Goal: Task Accomplishment & Management: Manage account settings

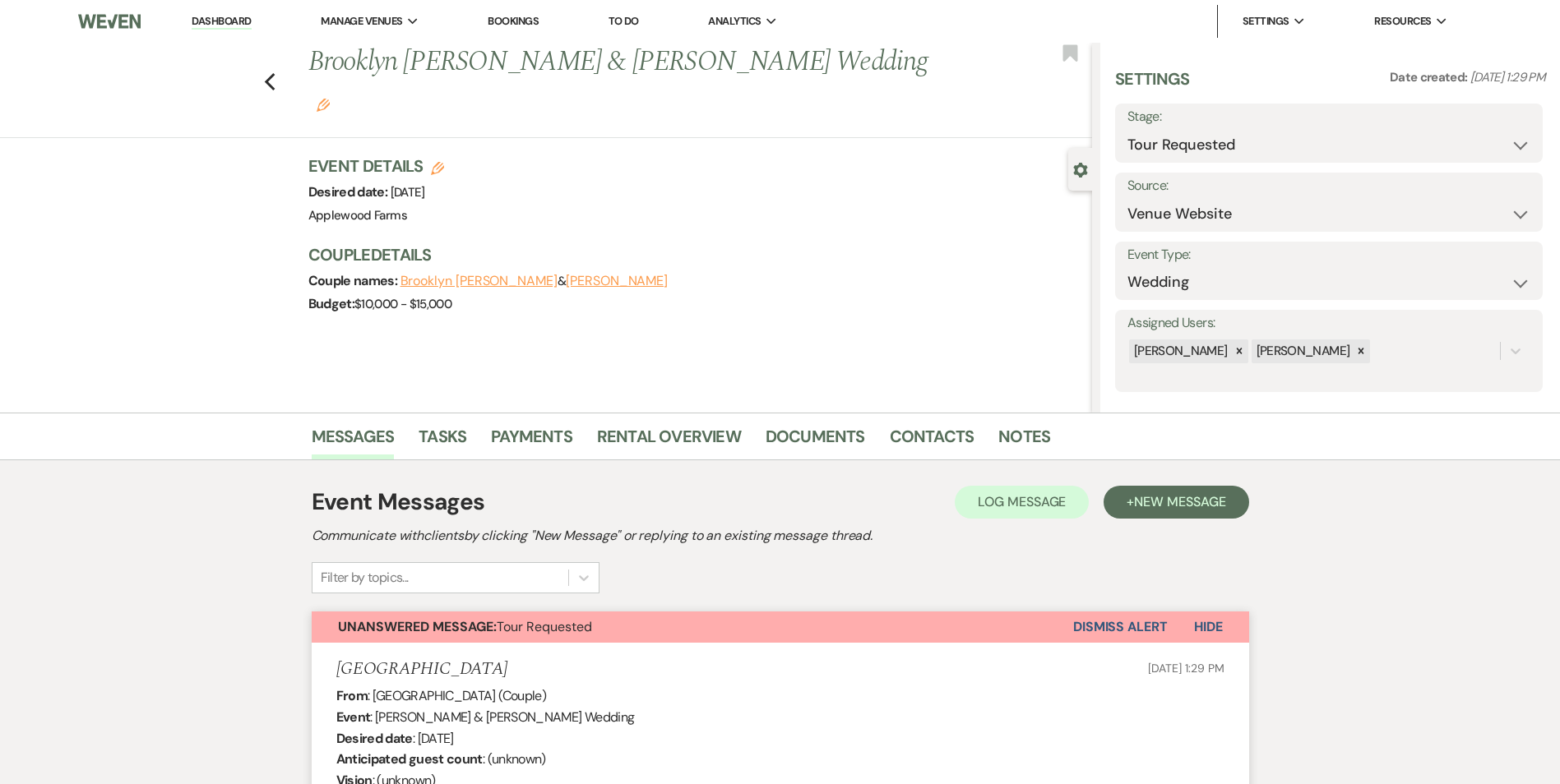
click at [244, 25] on link "Dashboard" at bounding box center [222, 22] width 60 height 16
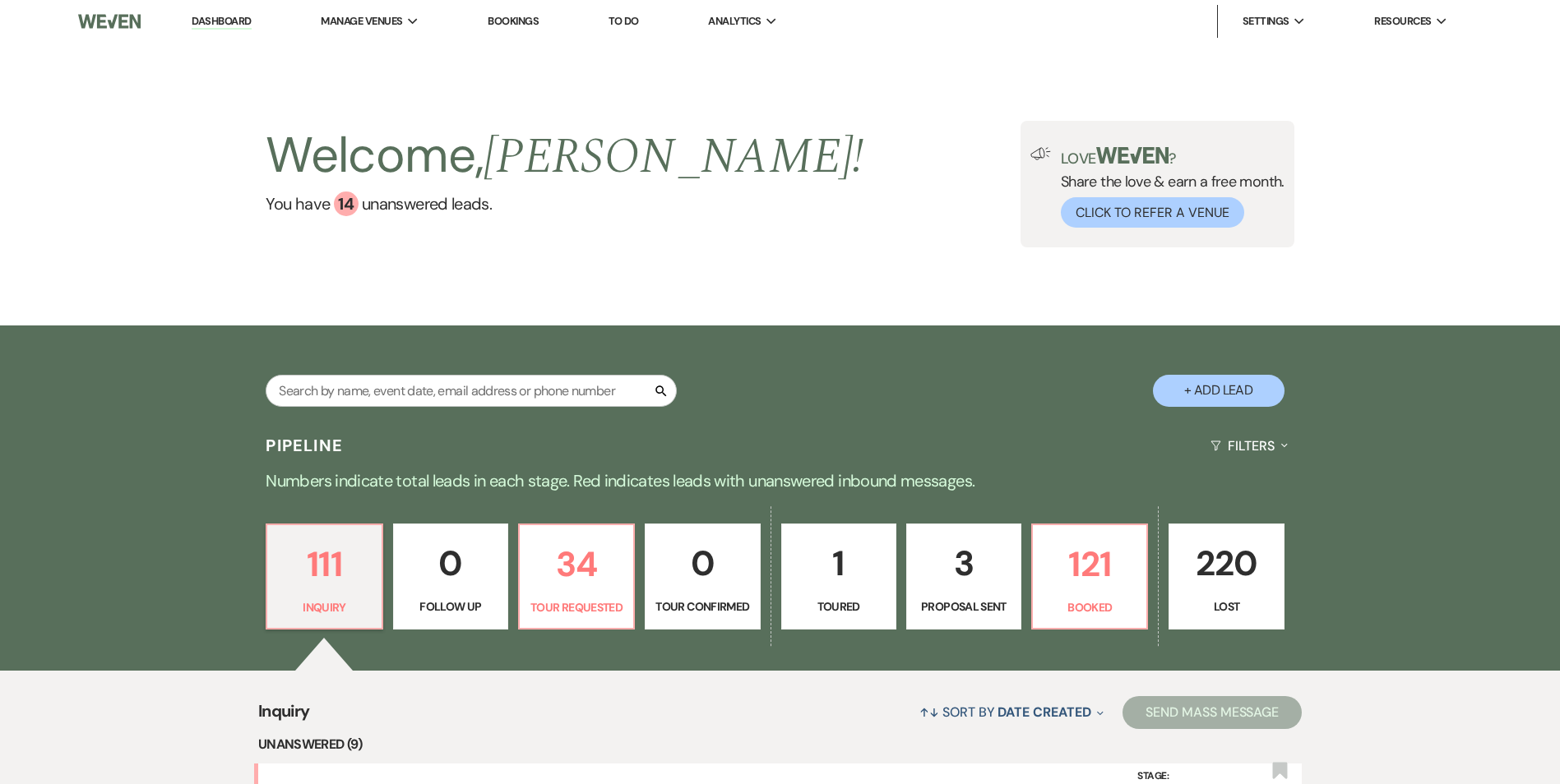
click at [192, 14] on link "Dashboard" at bounding box center [222, 22] width 60 height 16
click at [379, 396] on input "text" at bounding box center [471, 391] width 411 height 32
type input "fe"
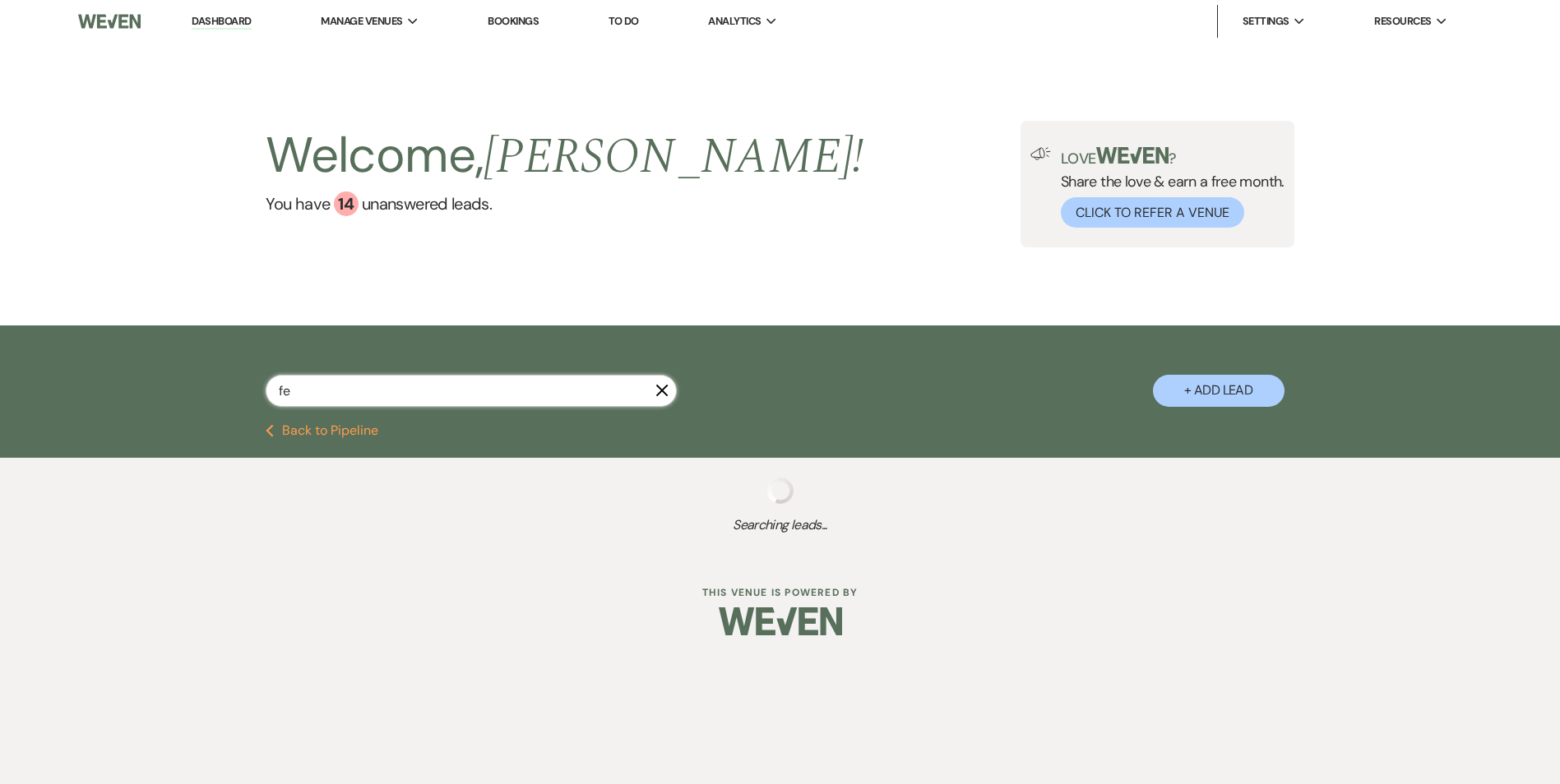
select select "2"
select select "8"
select select "2"
select select "8"
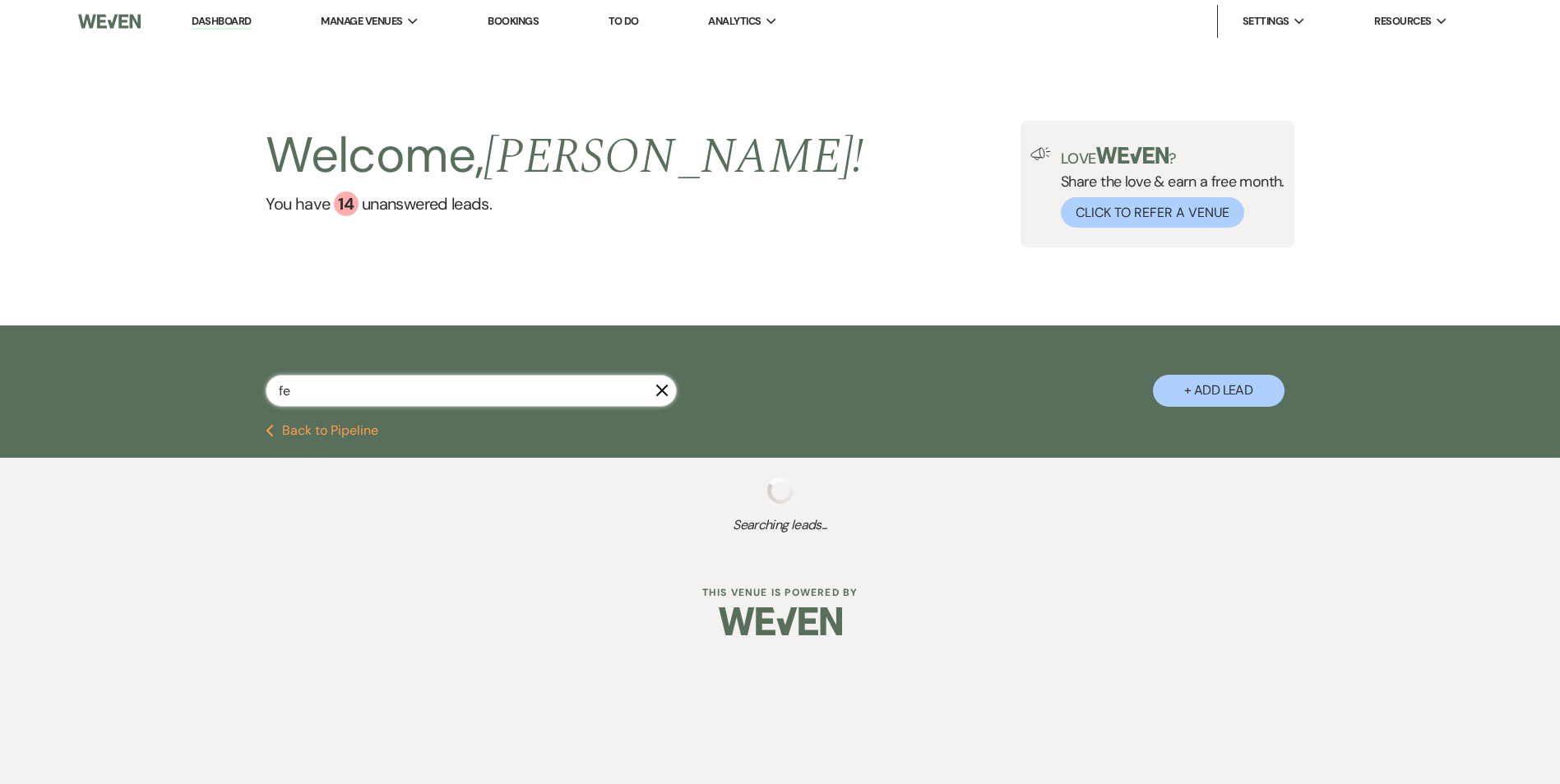
select select "5"
select select "8"
select select "5"
select select "8"
select select "1"
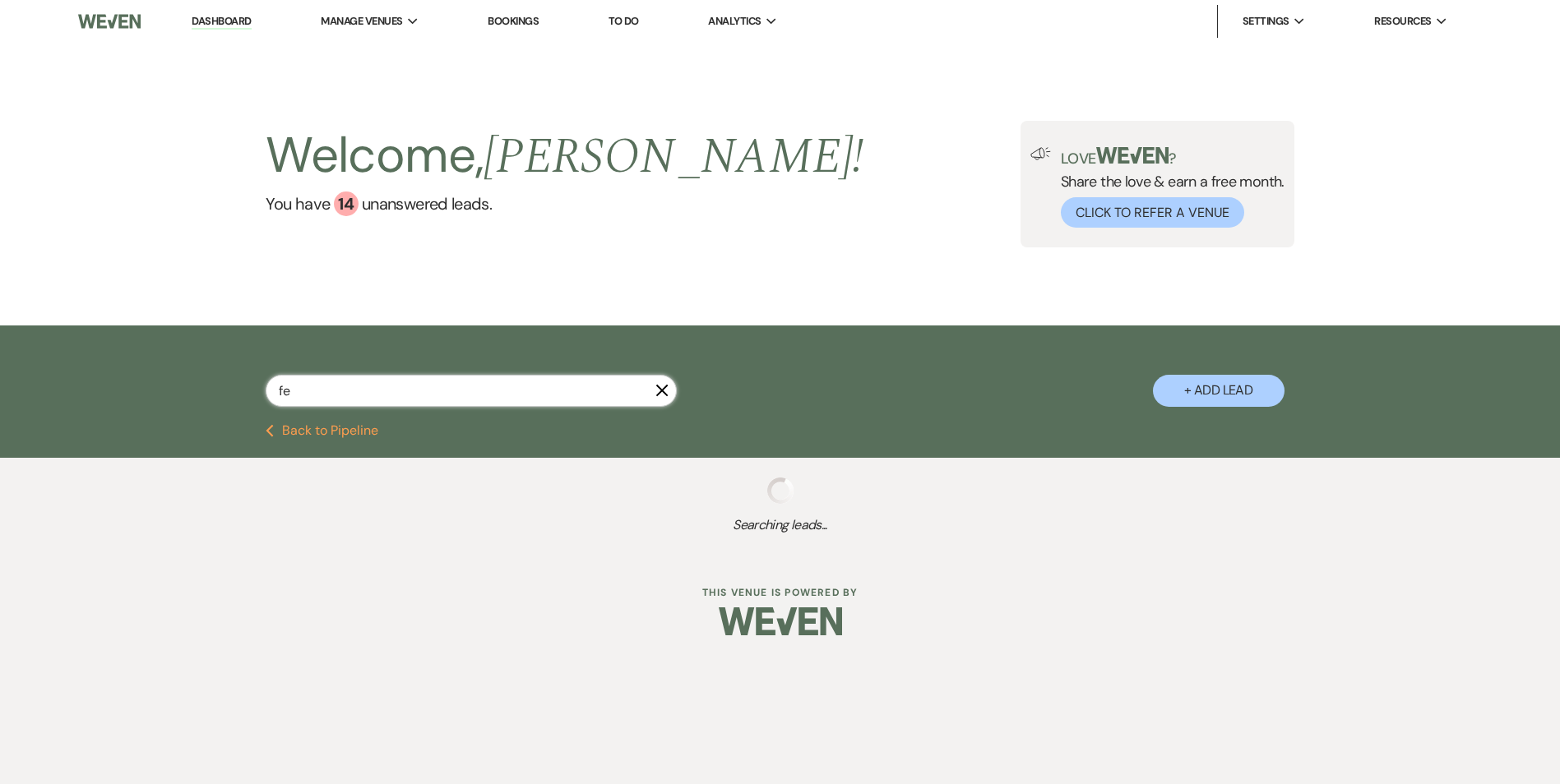
select select "8"
select select "5"
select select "8"
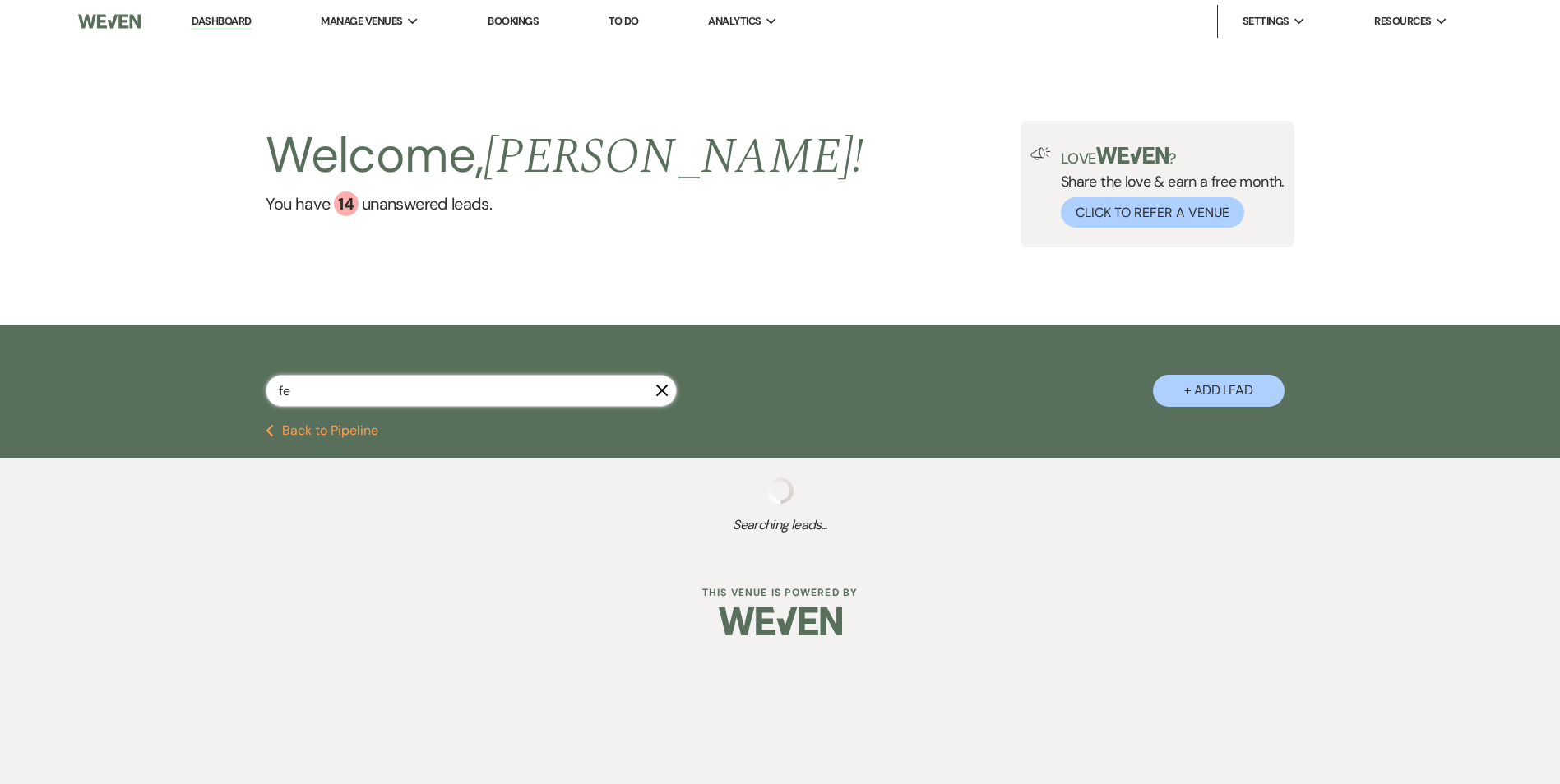
select select "5"
select select "8"
select select "5"
select select "8"
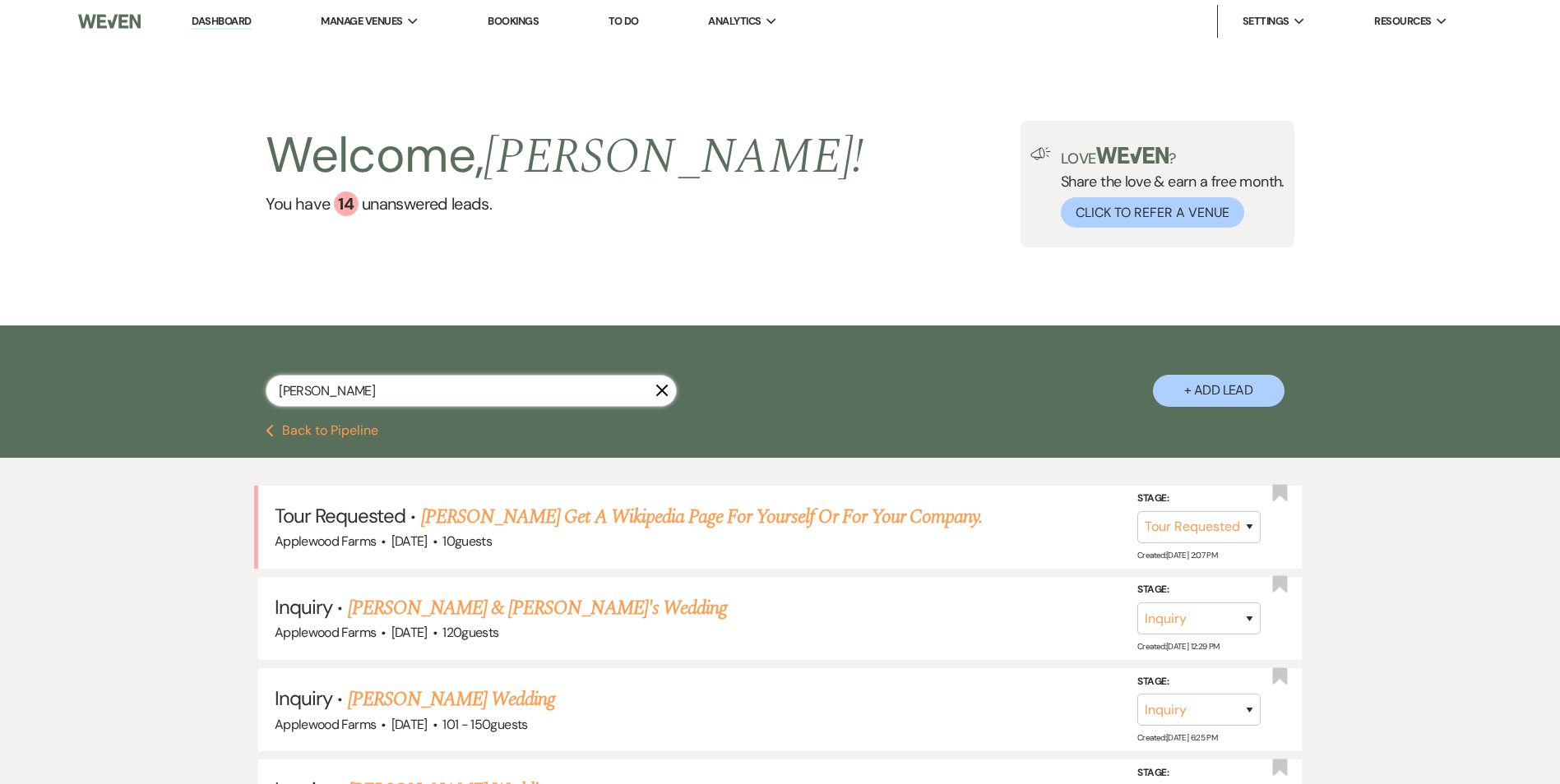
type input "[PERSON_NAME]"
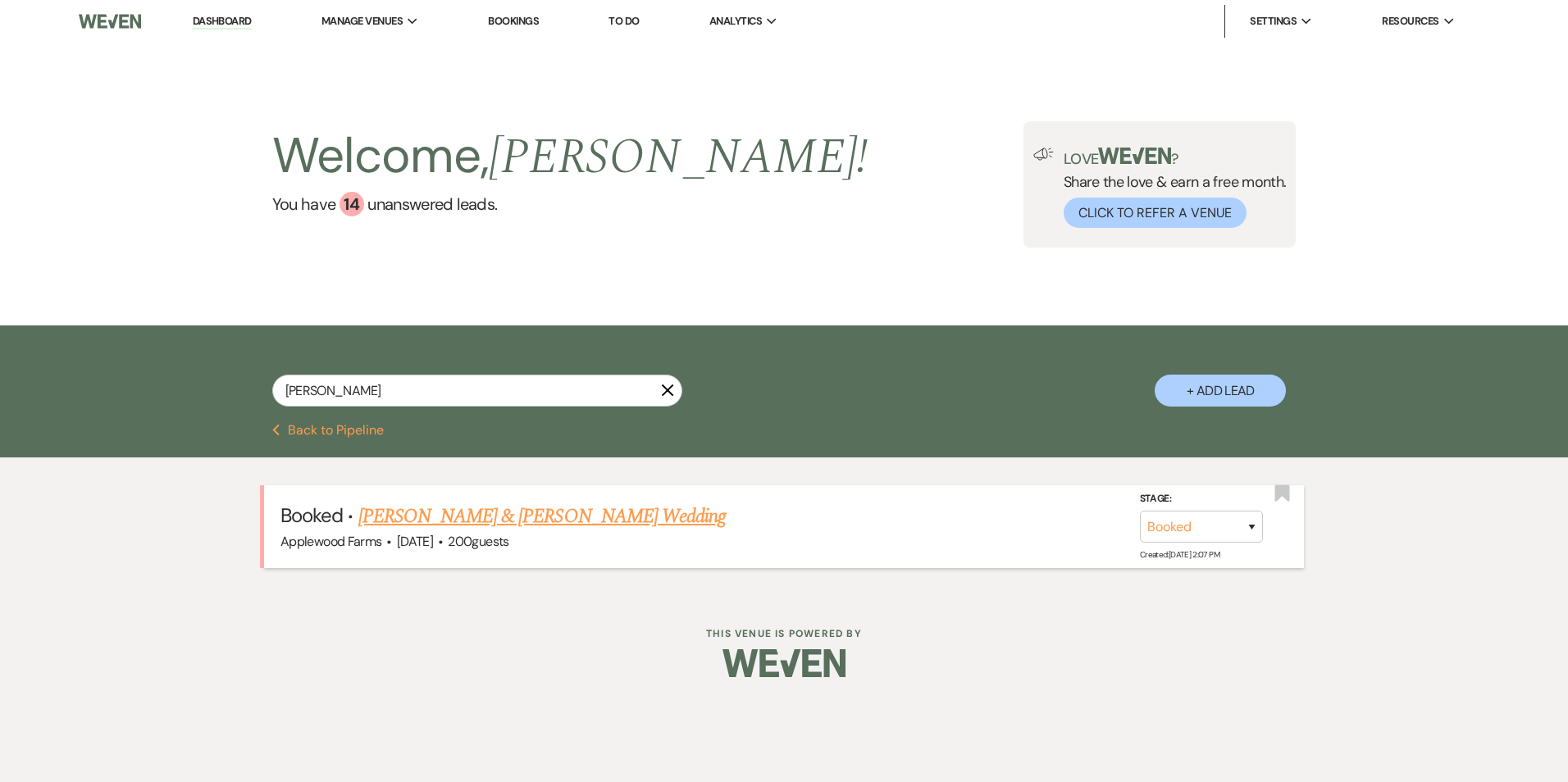
click at [562, 517] on link "[PERSON_NAME] & [PERSON_NAME] Wedding" at bounding box center [542, 516] width 367 height 30
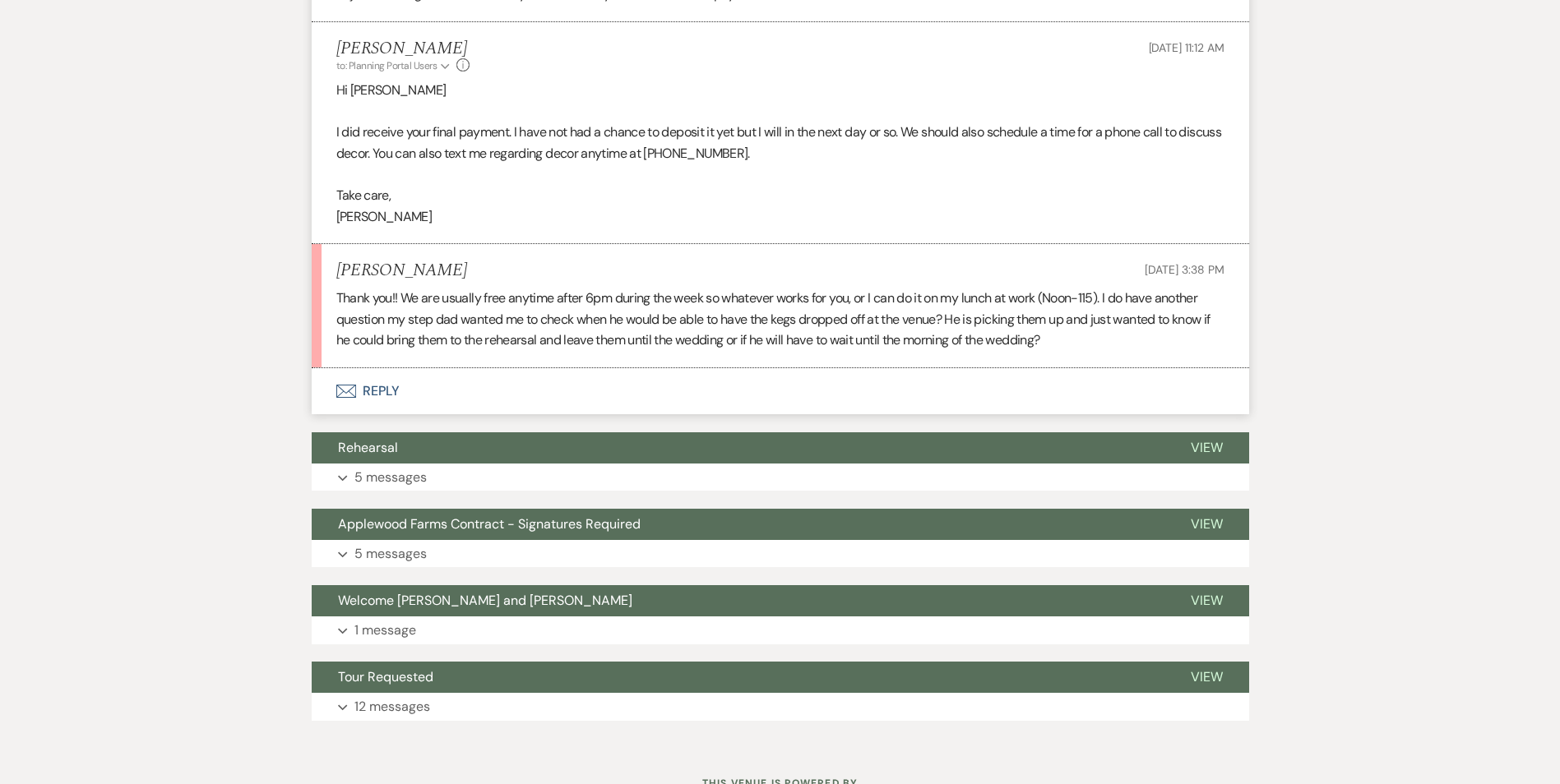
scroll to position [696, 0]
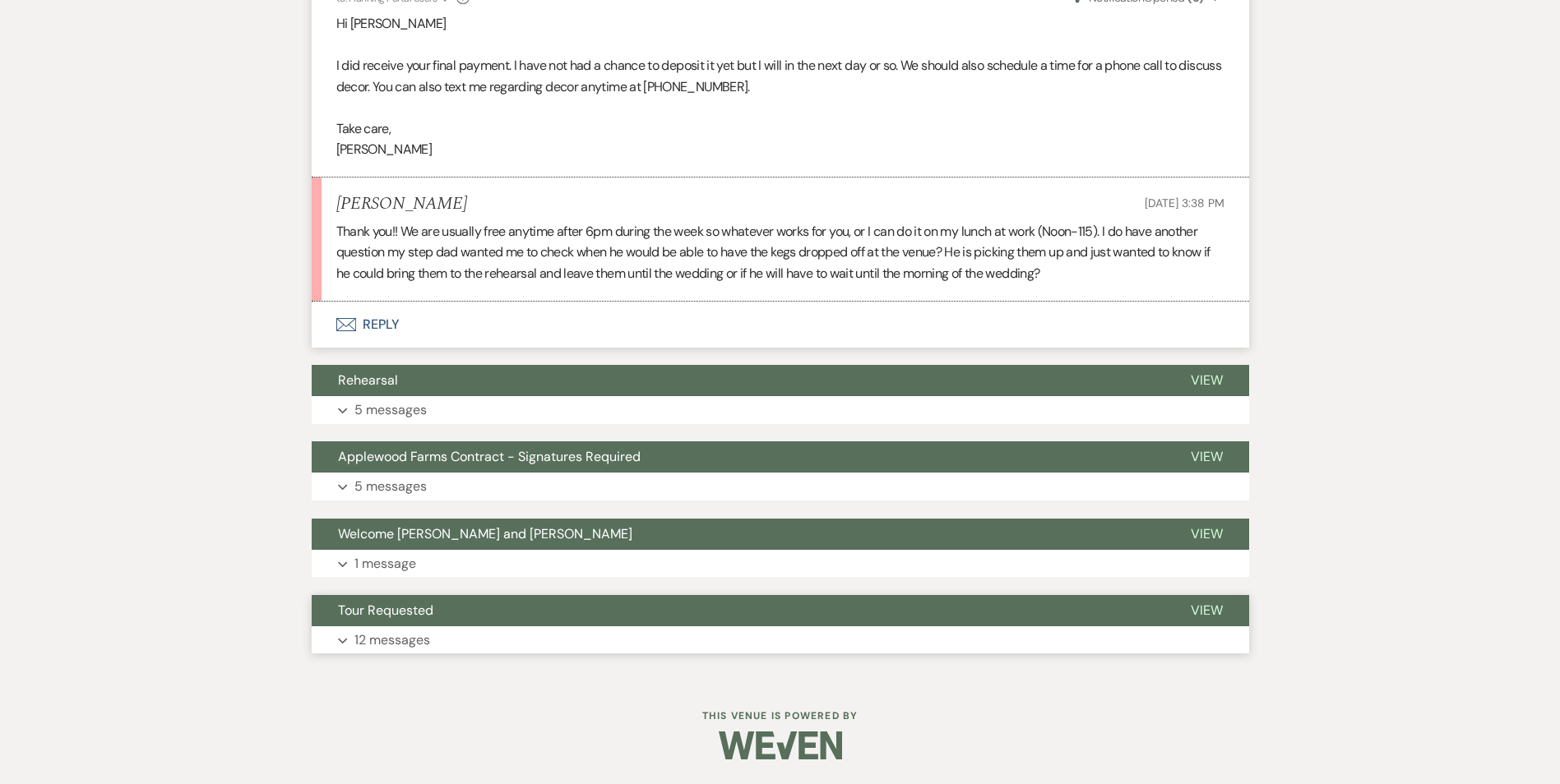
click at [395, 648] on p "12 messages" at bounding box center [393, 640] width 75 height 21
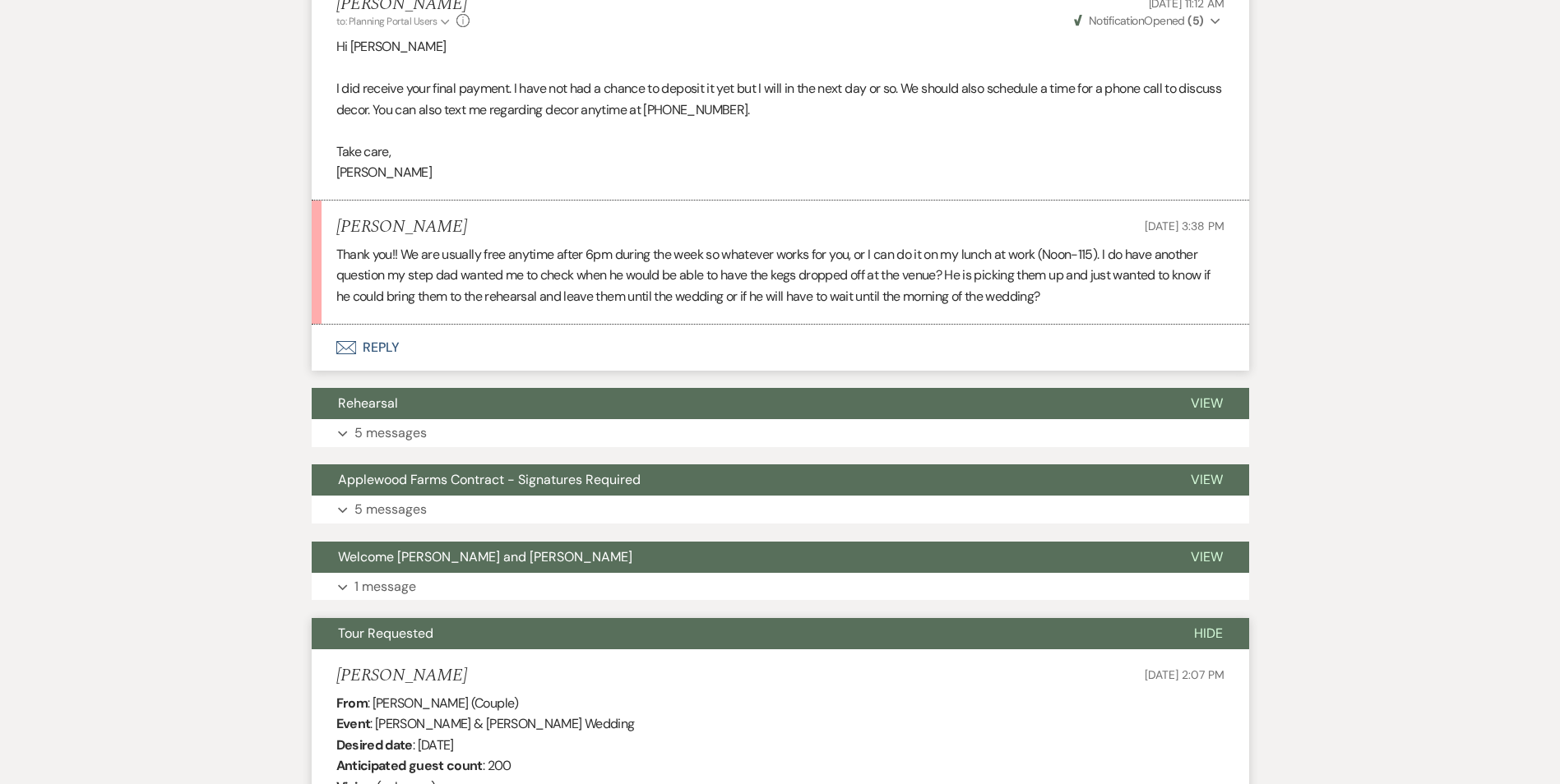
scroll to position [904, 0]
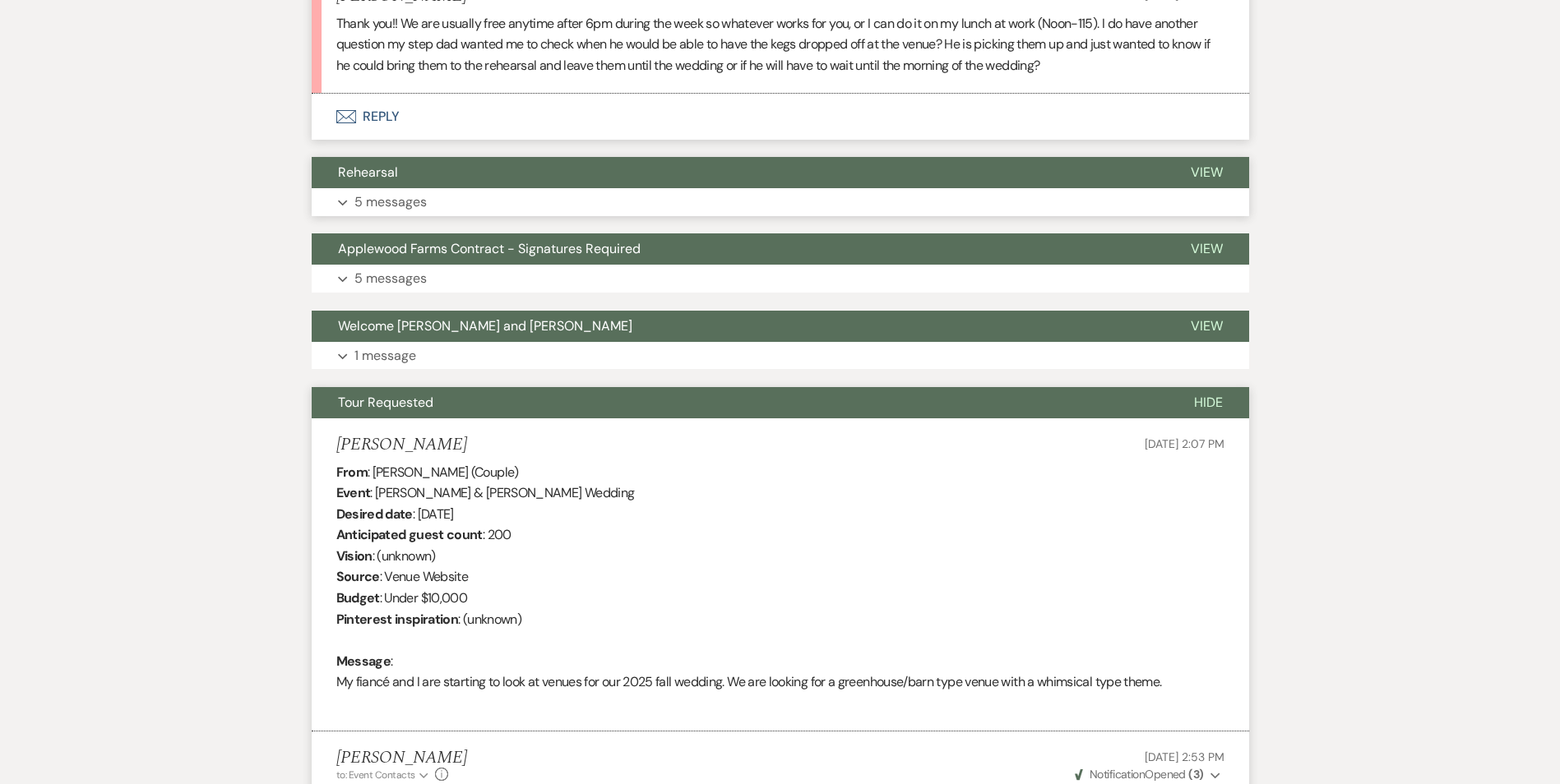
click at [373, 196] on p "5 messages" at bounding box center [391, 202] width 73 height 21
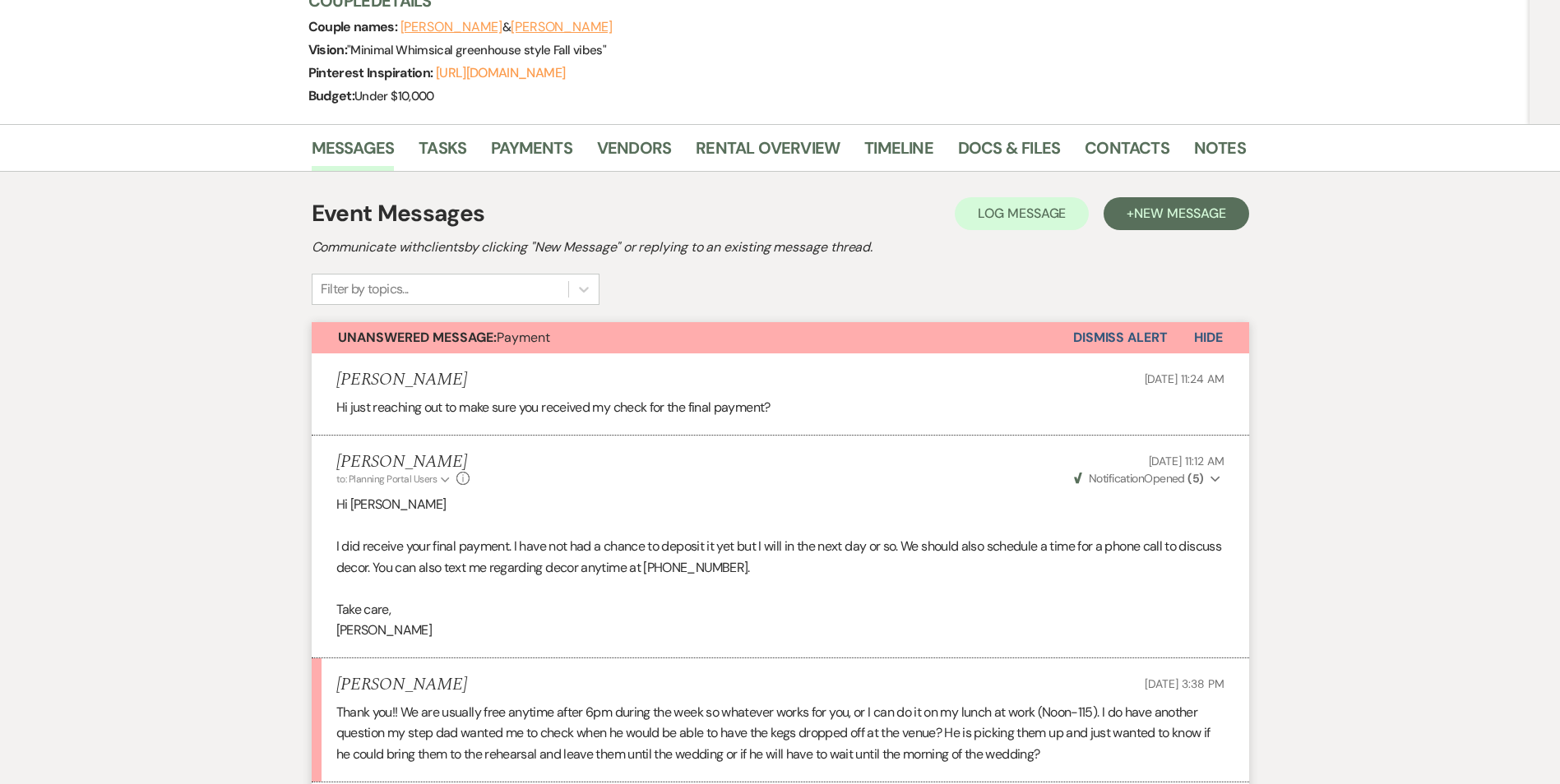
scroll to position [0, 0]
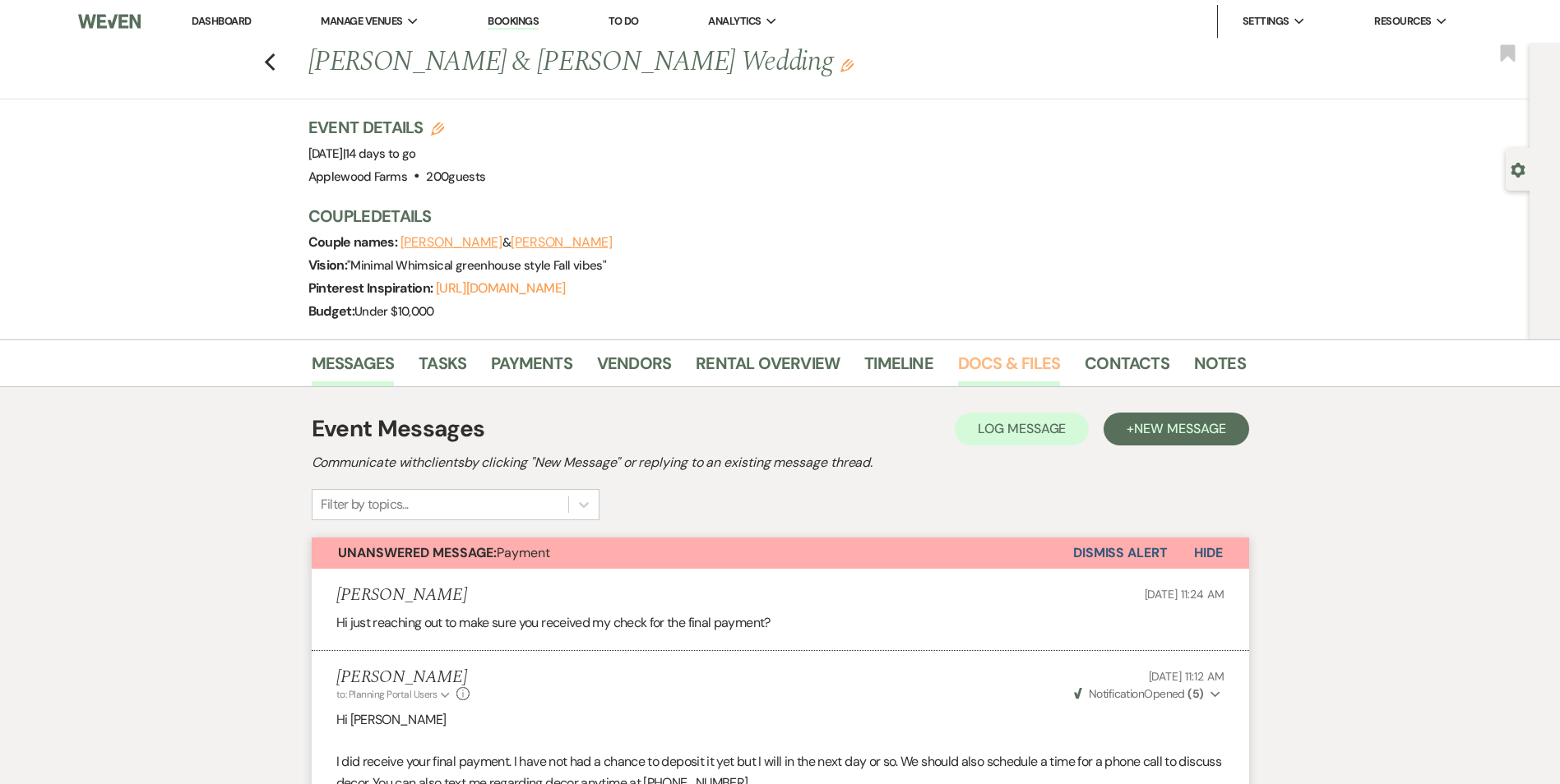
click at [998, 364] on link "Docs & Files" at bounding box center [1009, 368] width 102 height 36
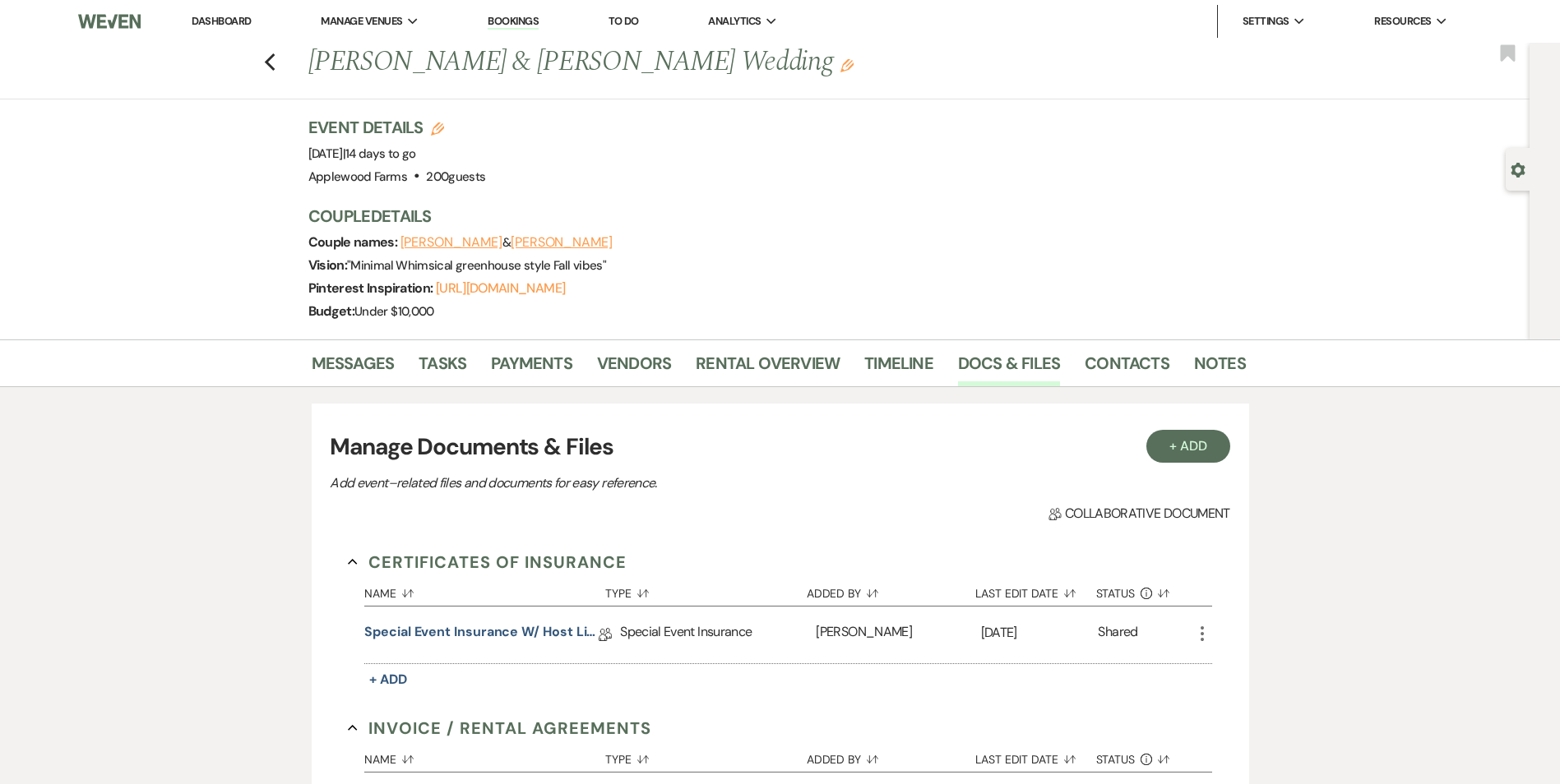
click at [236, 25] on link "Dashboard" at bounding box center [222, 21] width 60 height 14
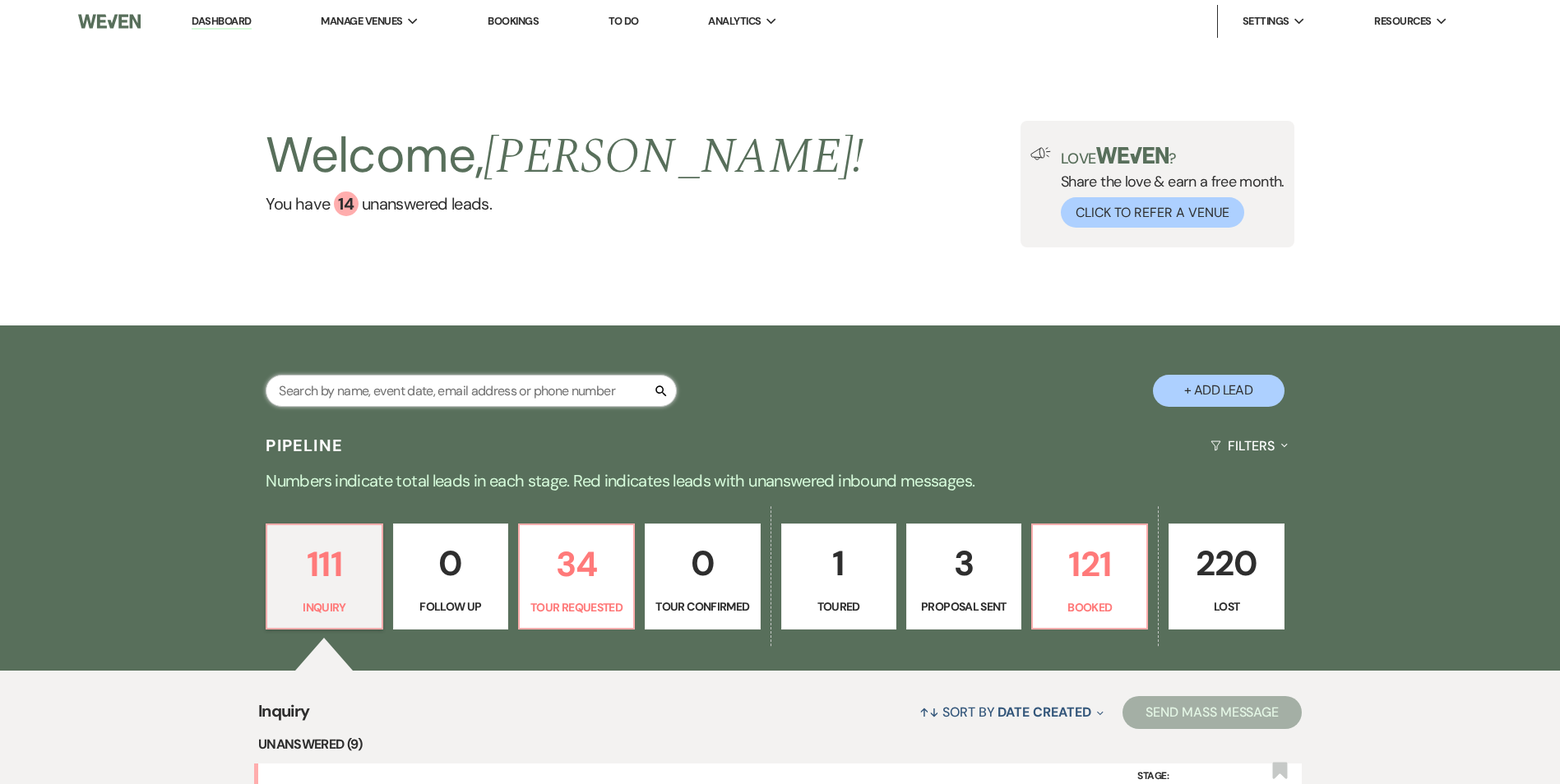
click at [388, 396] on input "text" at bounding box center [471, 391] width 411 height 32
type input "fel"
select select "2"
select select "8"
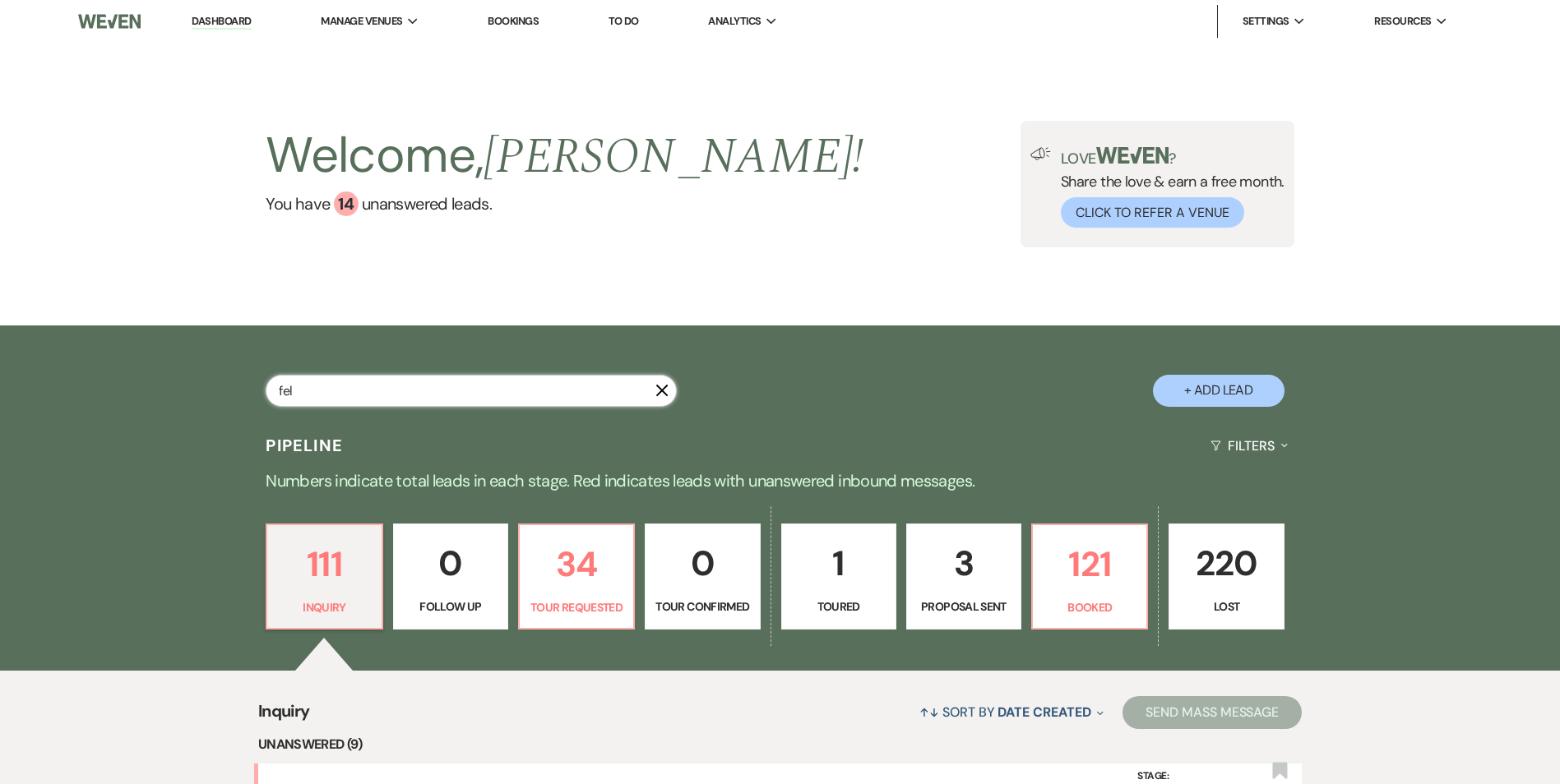
select select "2"
select select "8"
select select "5"
select select "8"
select select "5"
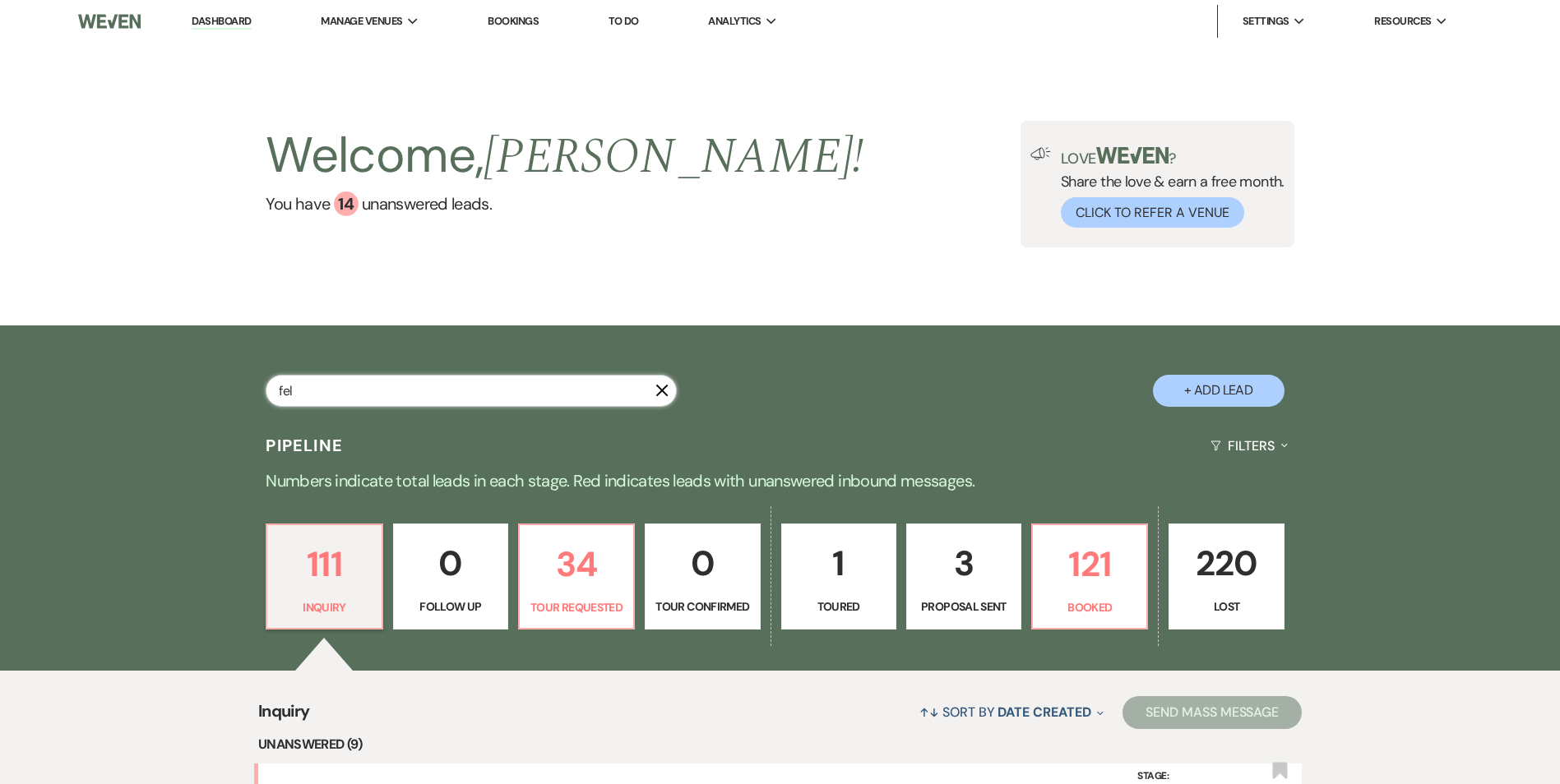
select select "8"
select select "1"
select select "8"
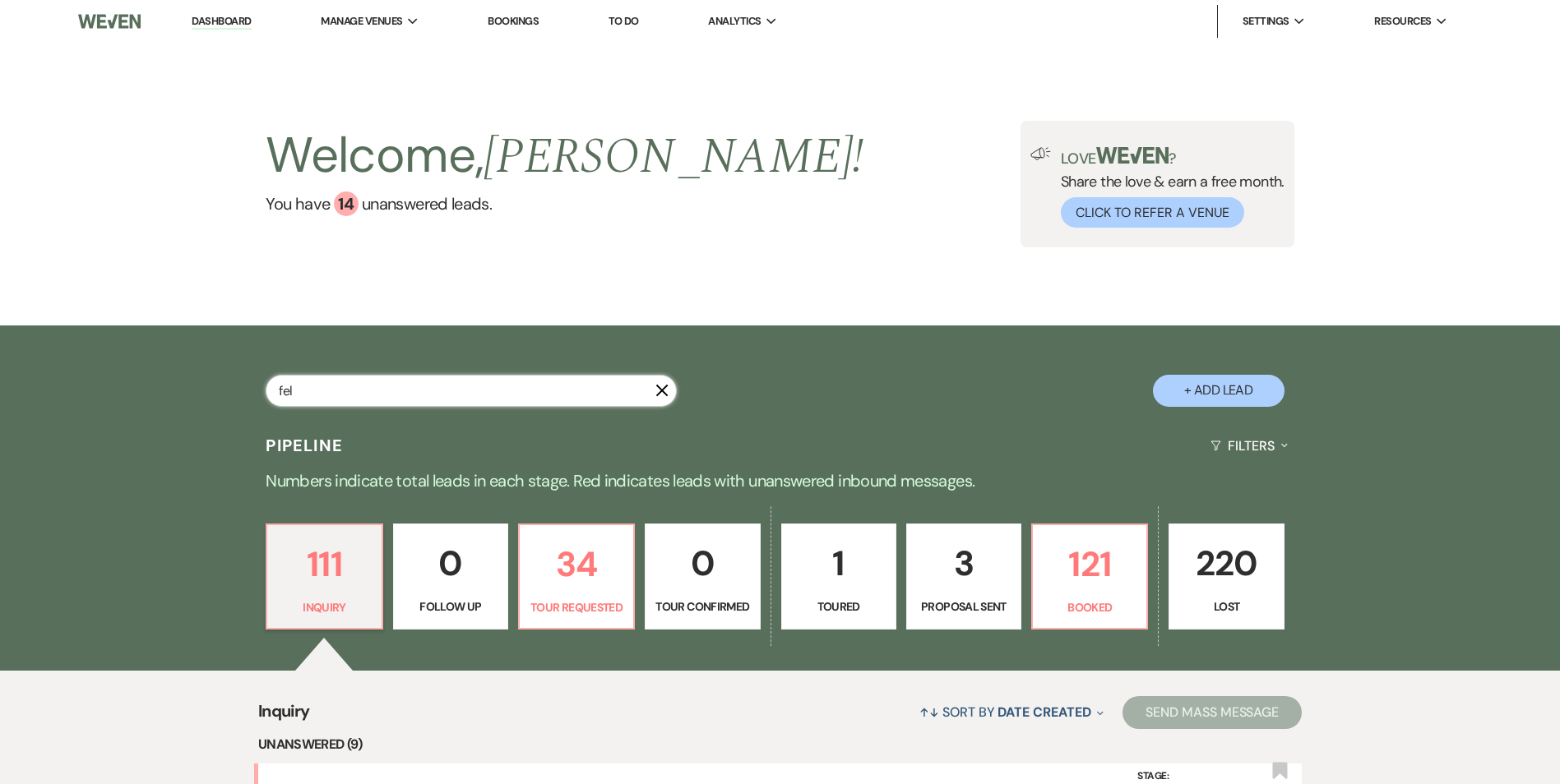
select select "5"
select select "8"
select select "5"
select select "8"
select select "5"
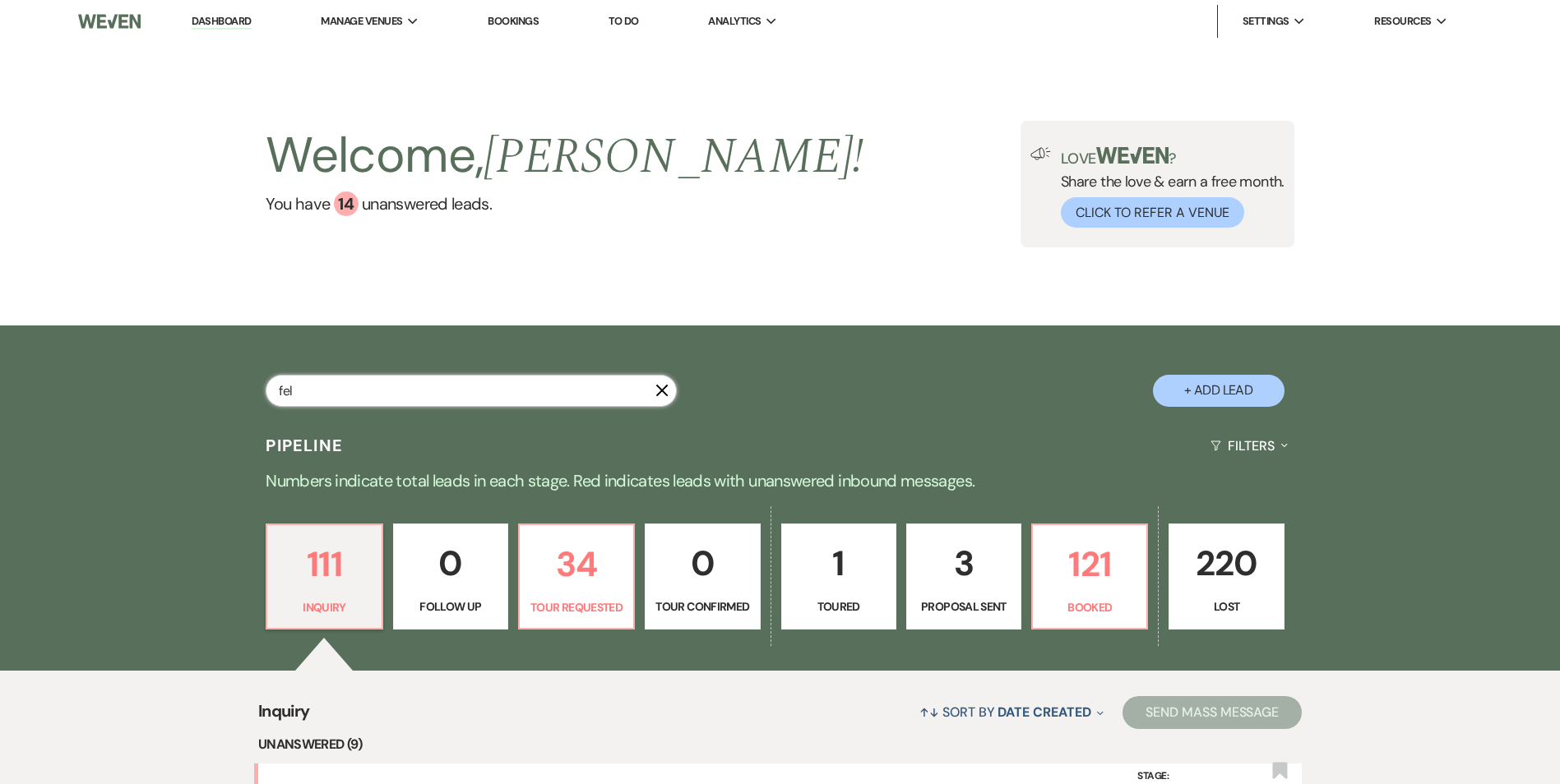
select select "8"
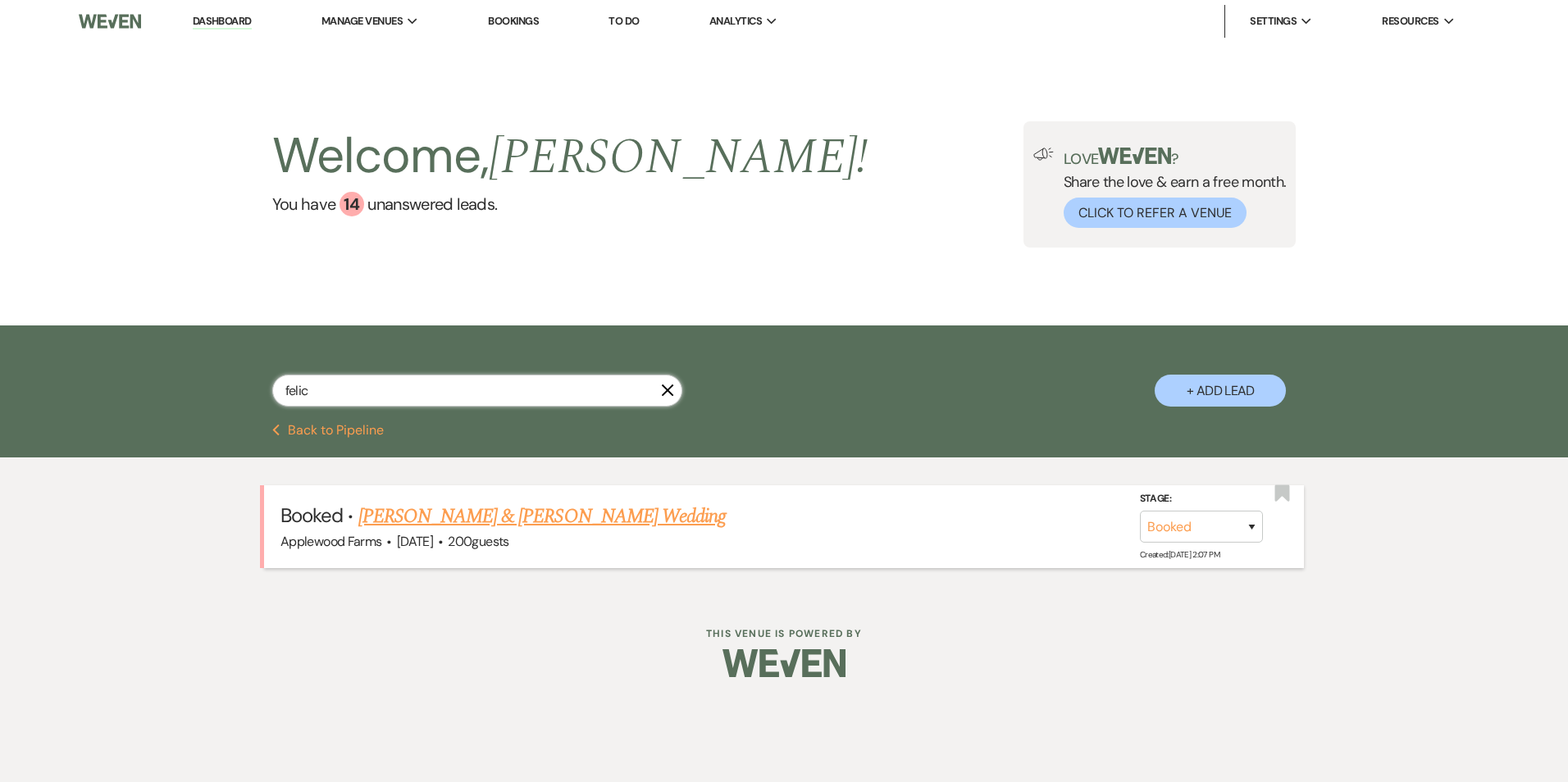
type input "felic"
click at [614, 511] on link "[PERSON_NAME] & [PERSON_NAME] Wedding" at bounding box center [542, 516] width 367 height 30
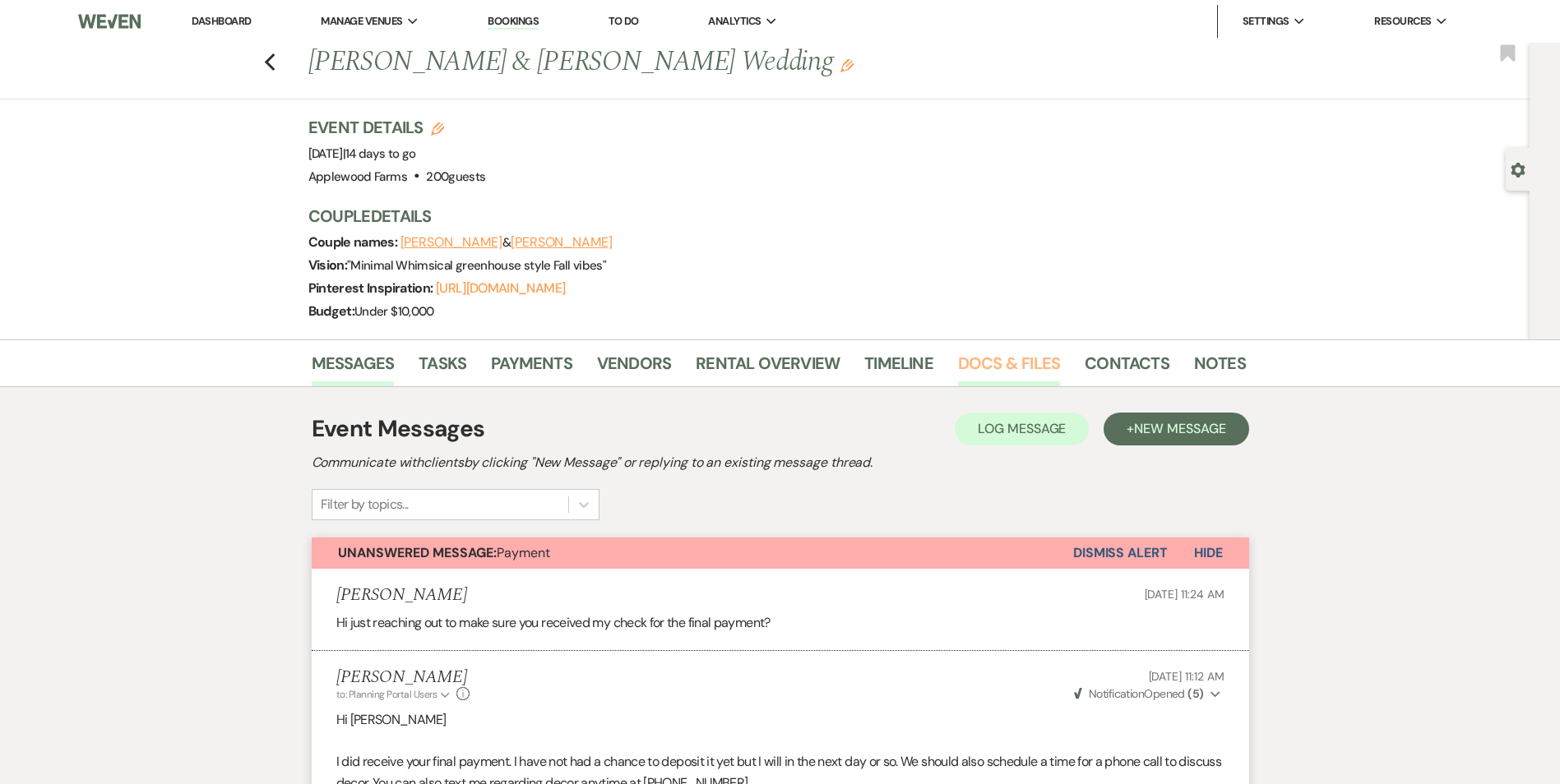
click at [1034, 360] on link "Docs & Files" at bounding box center [1009, 368] width 102 height 36
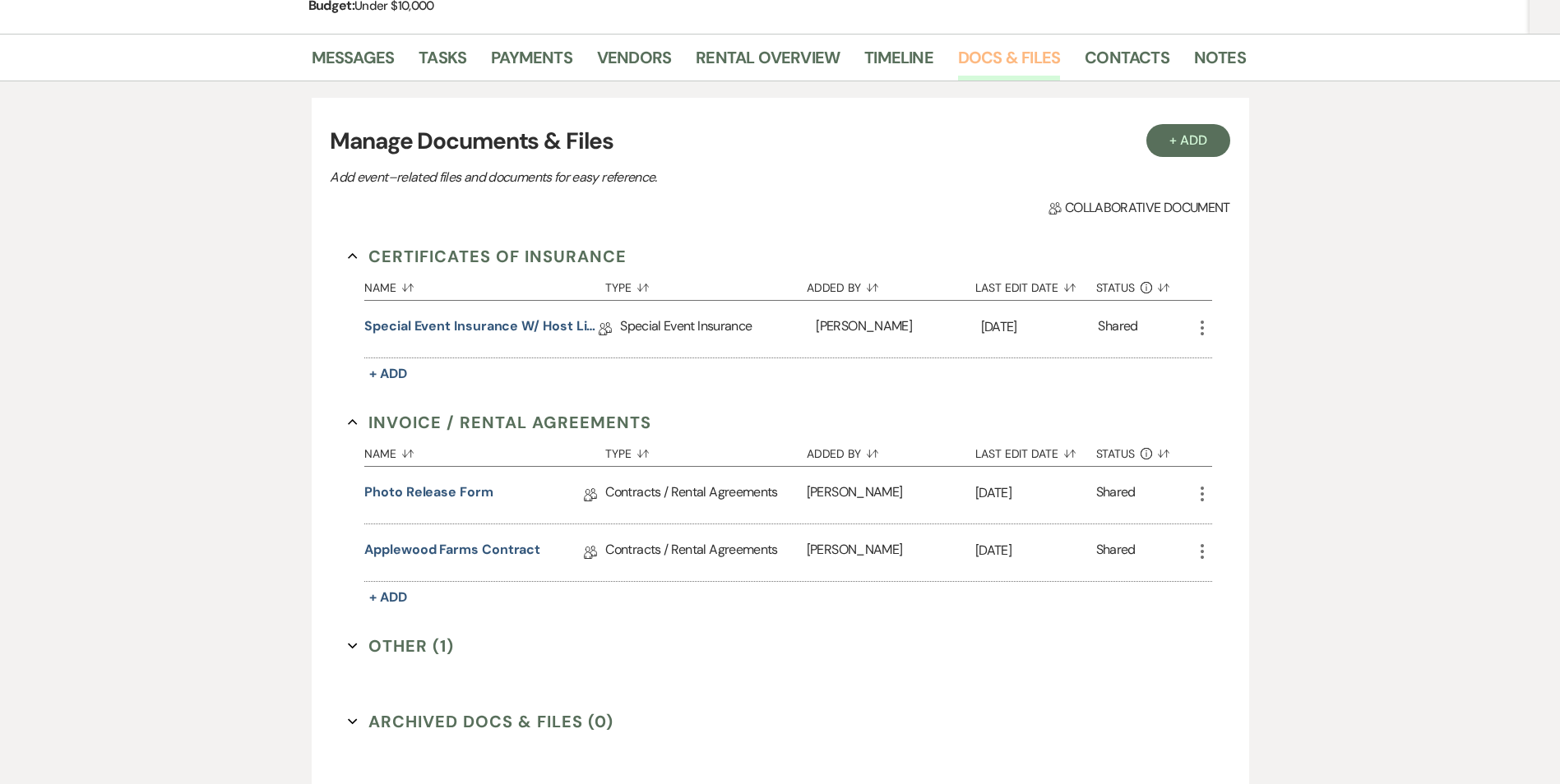
scroll to position [328, 0]
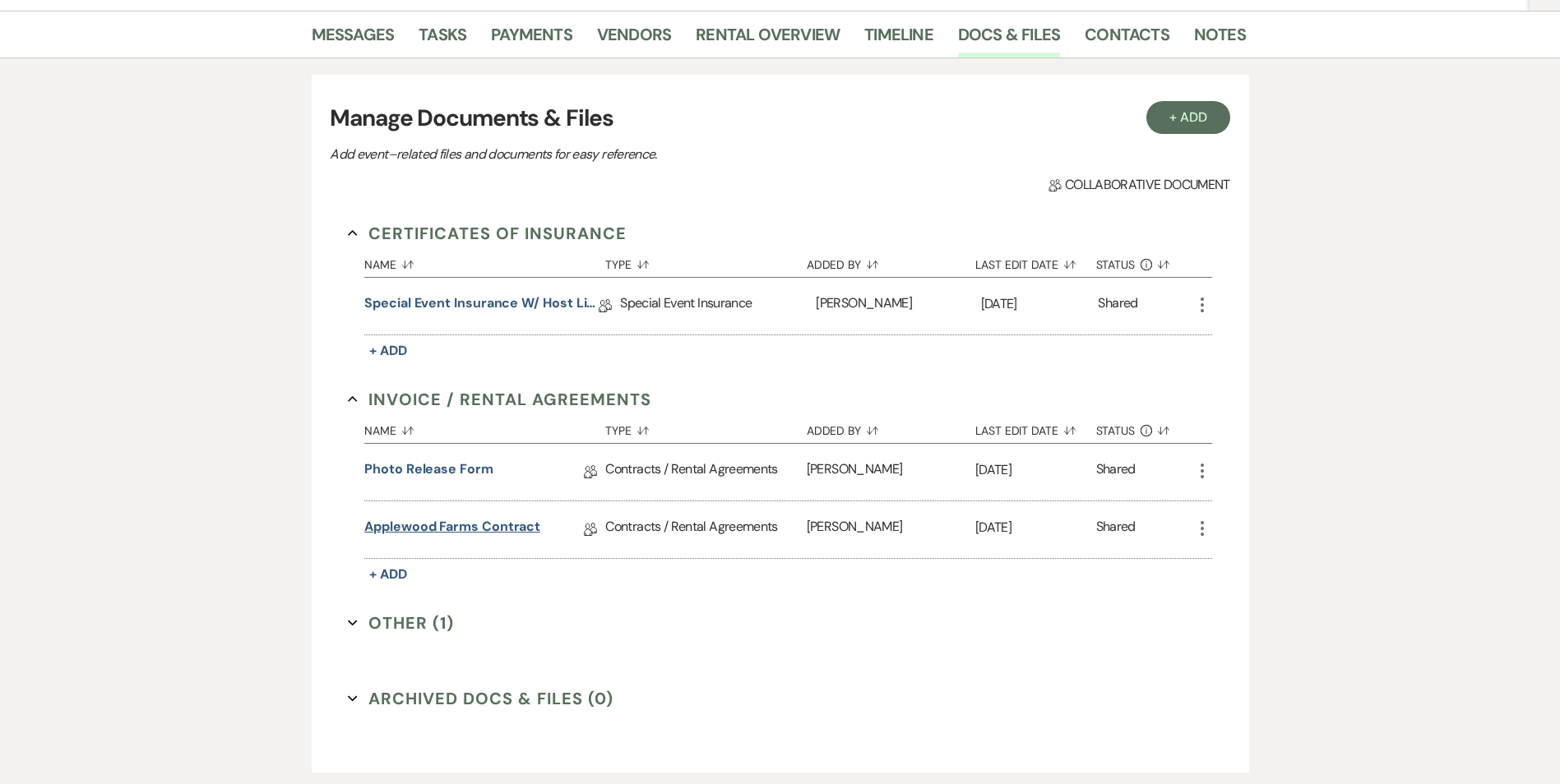
click at [495, 519] on link "Applewood Farms Contract" at bounding box center [452, 529] width 176 height 25
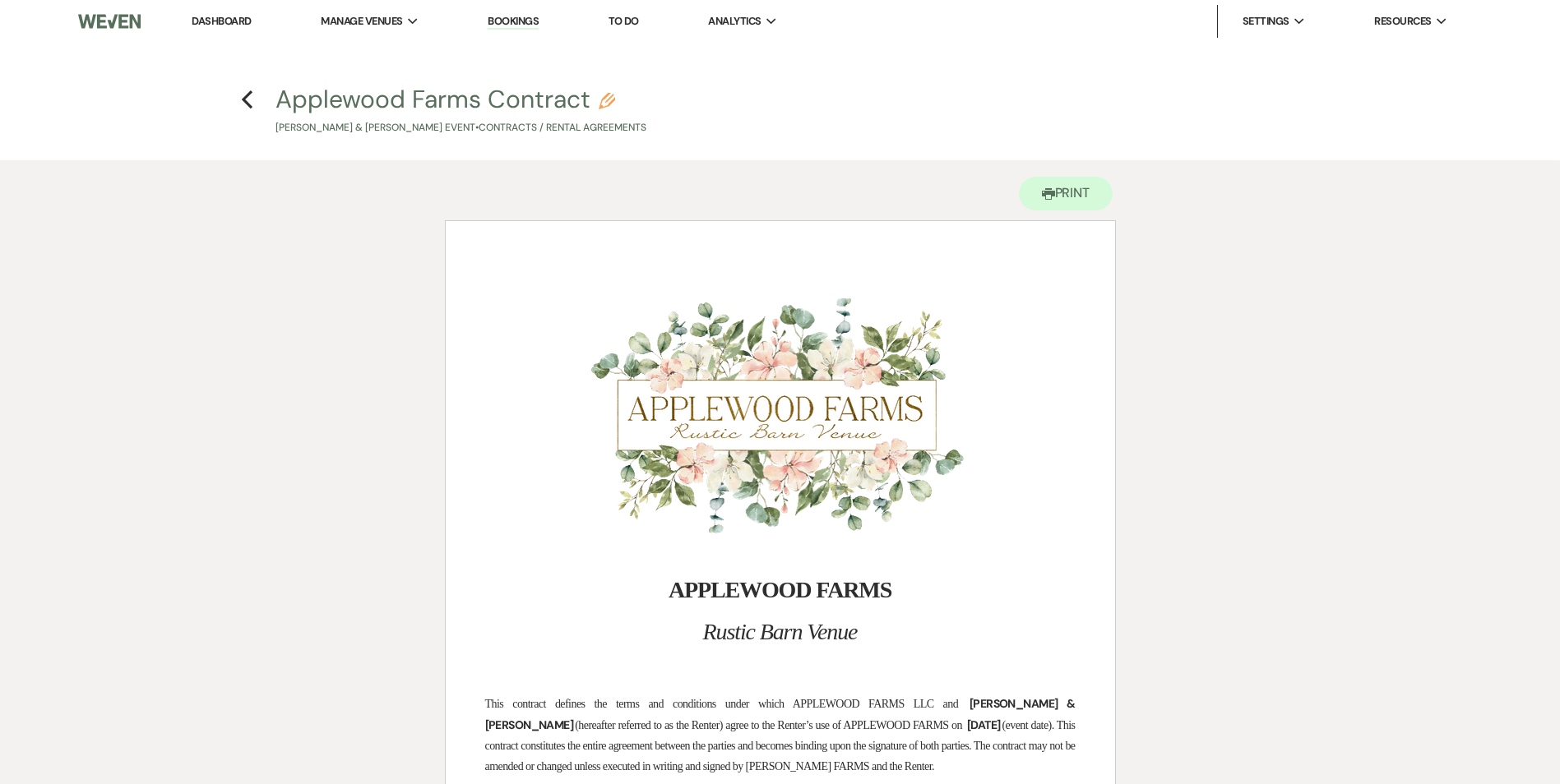
click at [259, 21] on li "Dashboard" at bounding box center [221, 22] width 75 height 33
click at [251, 21] on link "Dashboard" at bounding box center [222, 21] width 60 height 14
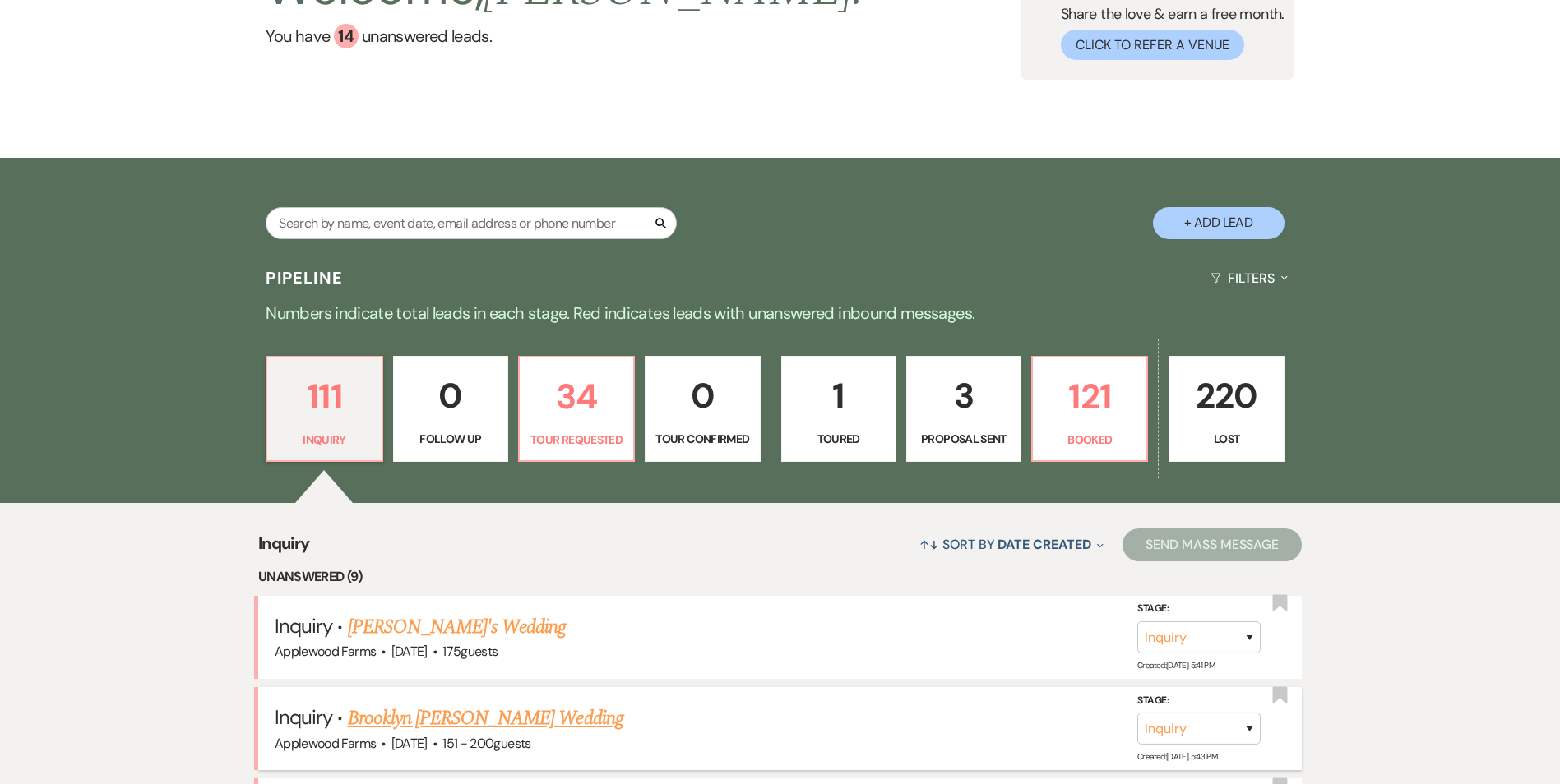
scroll to position [247, 0]
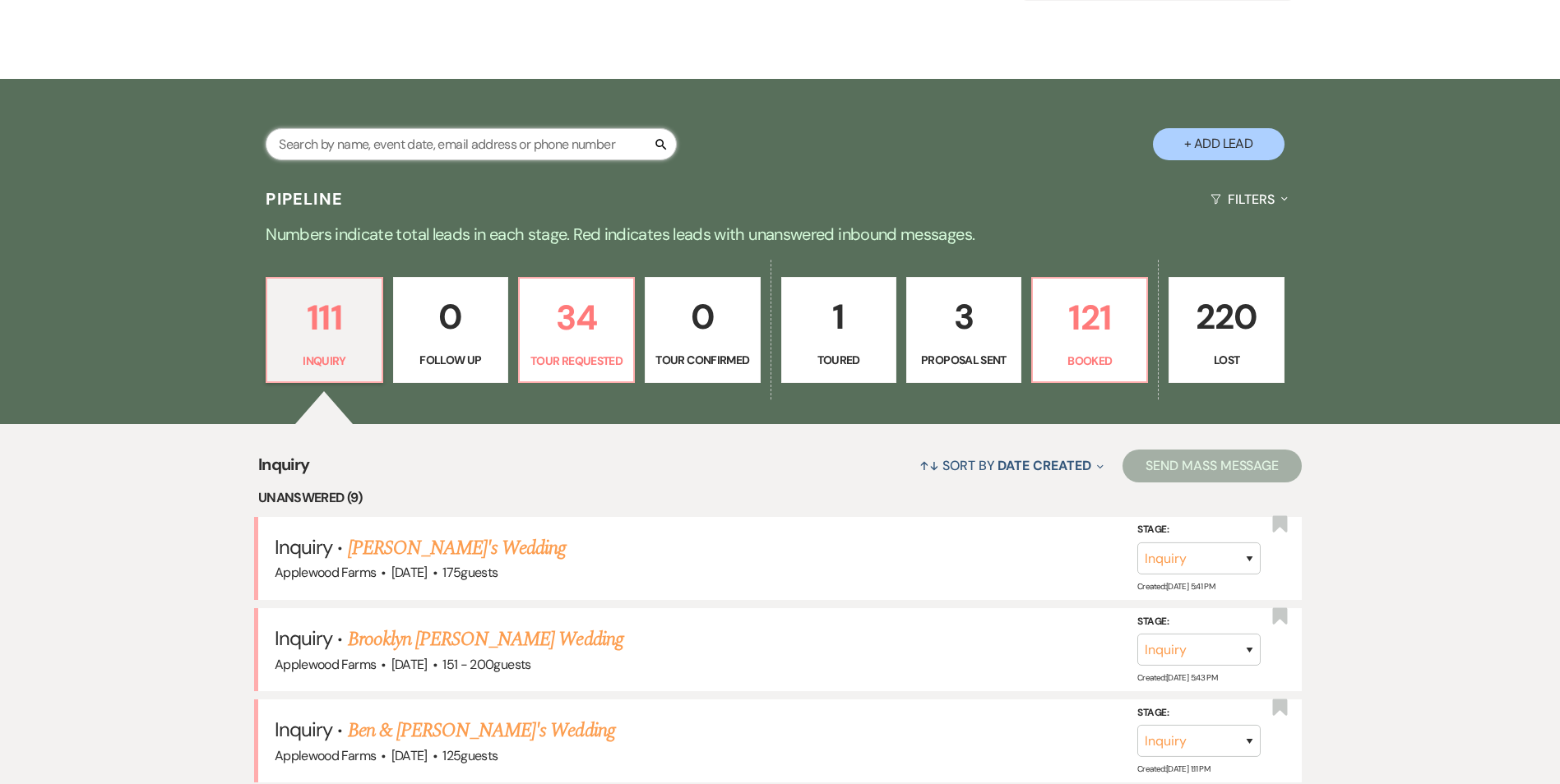
click at [431, 140] on input "text" at bounding box center [471, 144] width 411 height 32
type input "fel"
select select "2"
select select "8"
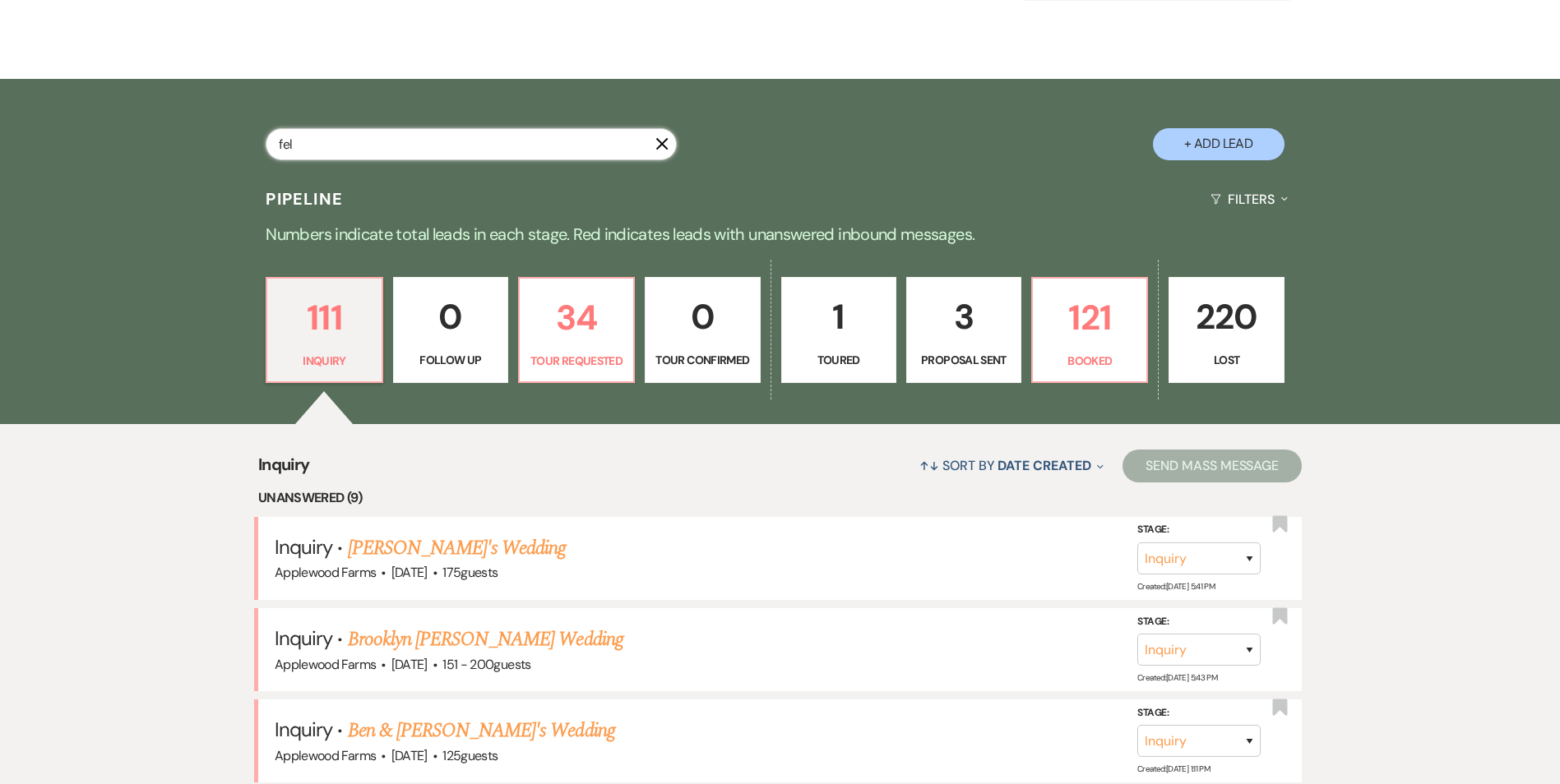
select select "2"
select select "8"
select select "5"
select select "8"
select select "5"
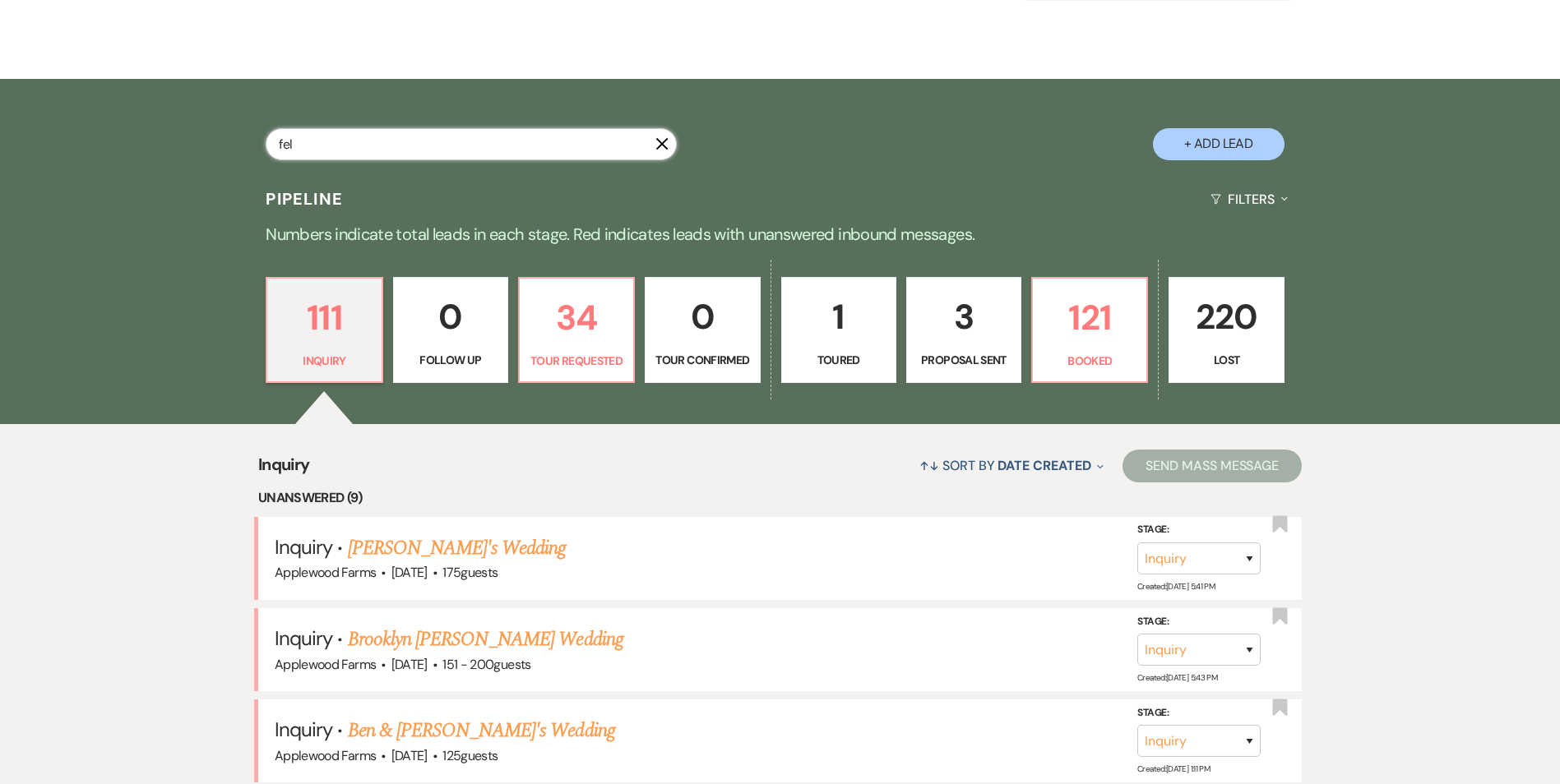
select select "8"
select select "1"
select select "8"
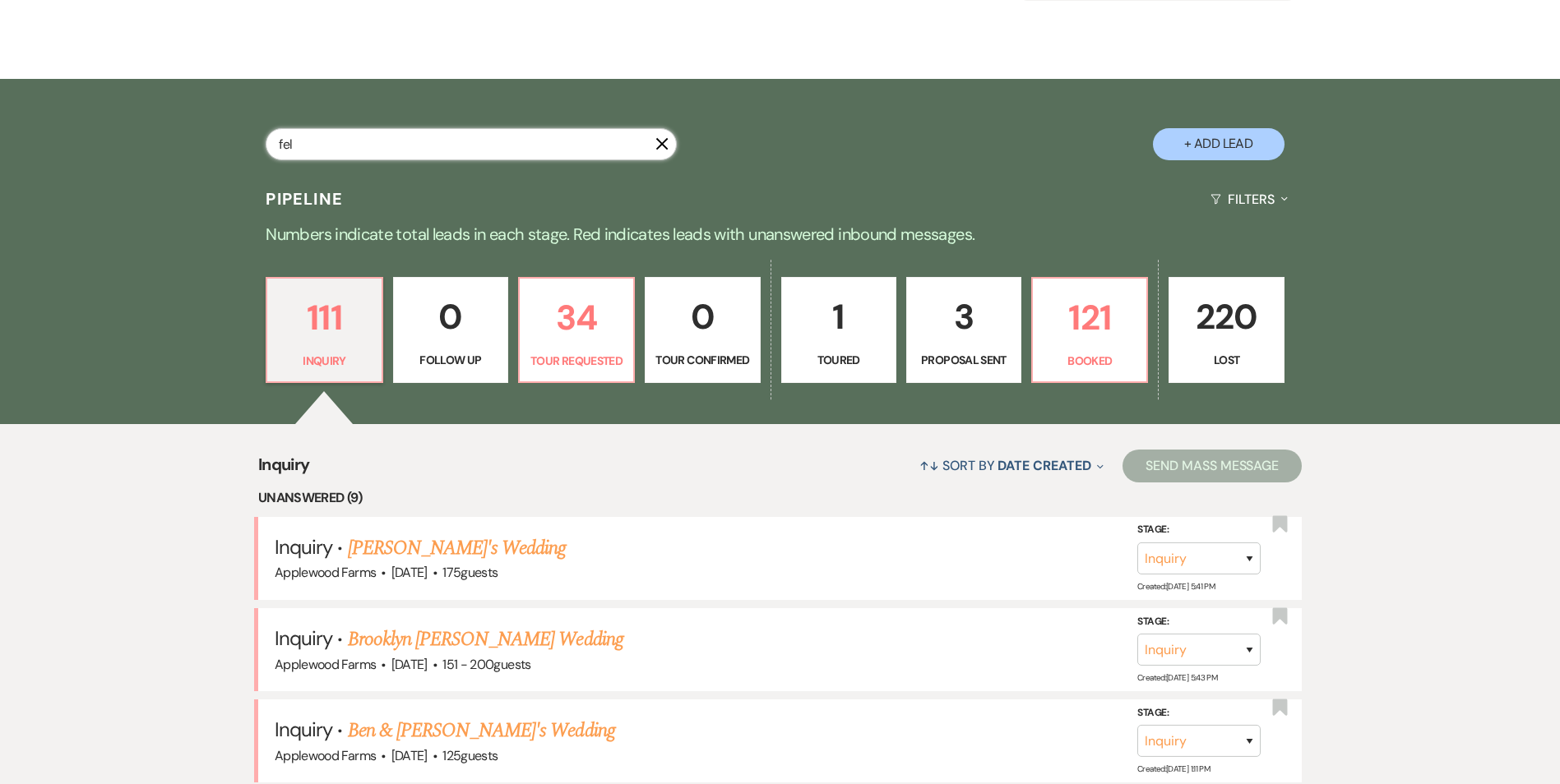
select select "5"
select select "8"
select select "5"
select select "8"
select select "5"
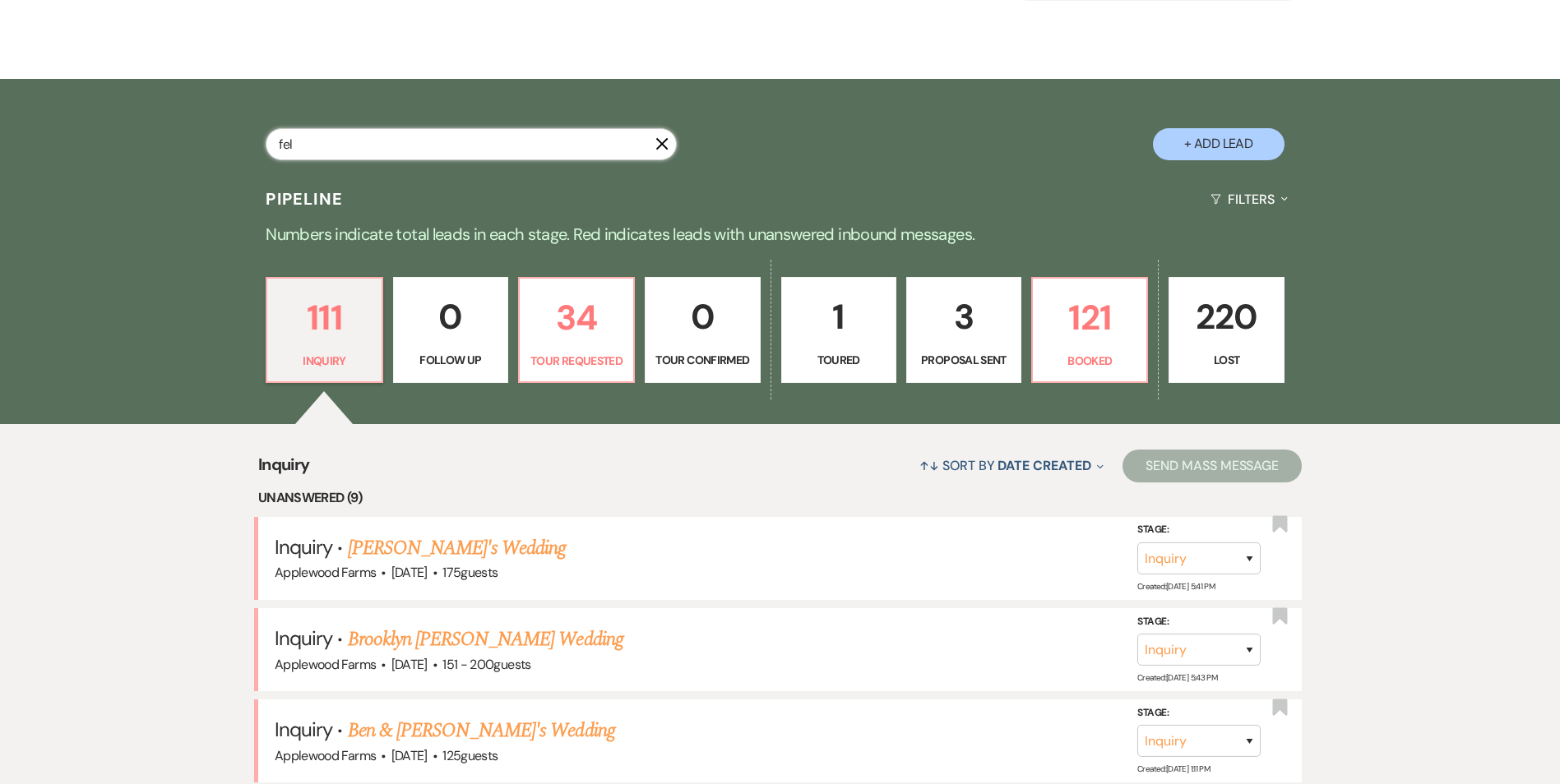
select select "8"
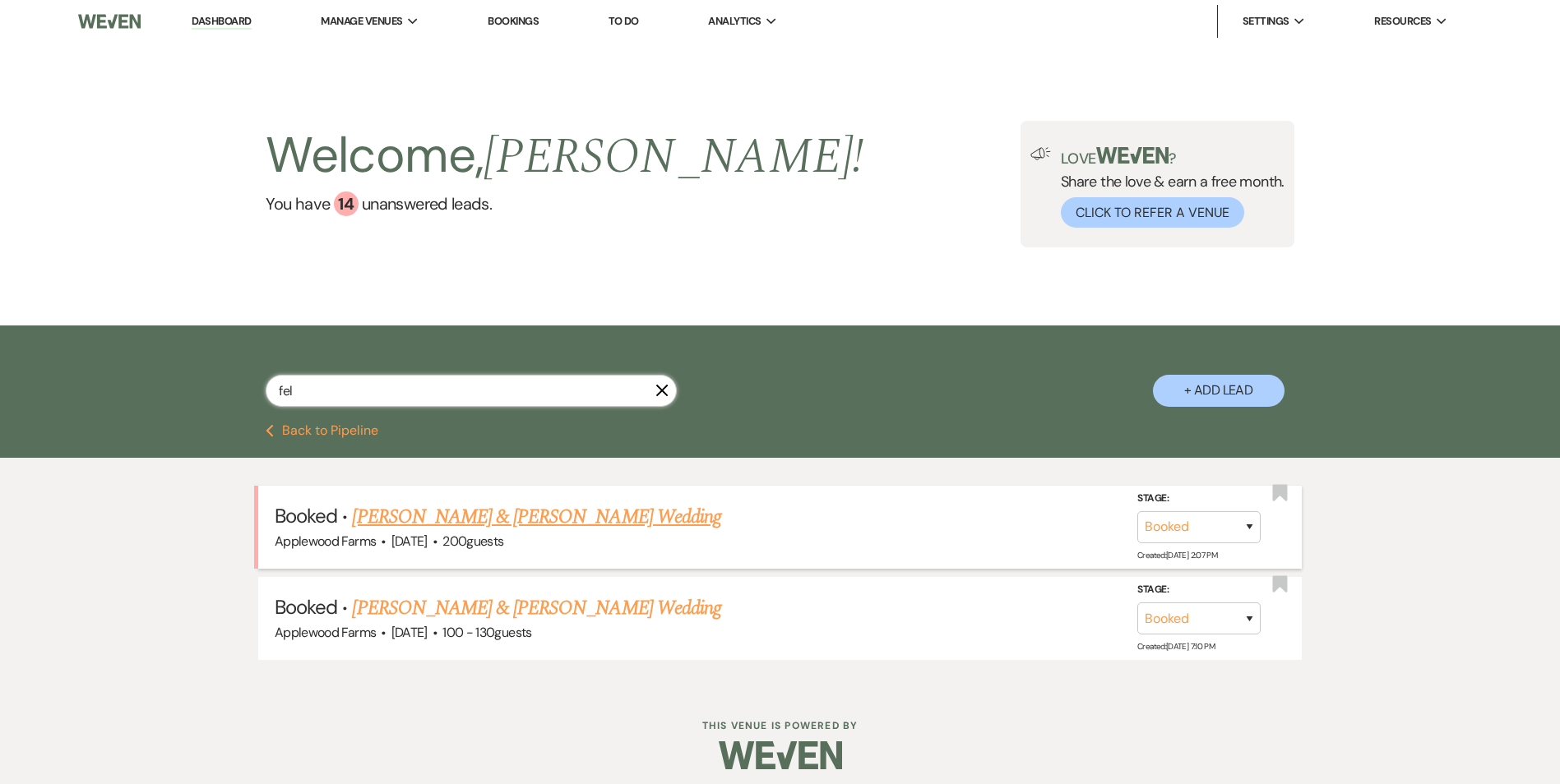
type input "fel"
click at [519, 519] on link "[PERSON_NAME] & [PERSON_NAME] Wedding" at bounding box center [536, 517] width 368 height 30
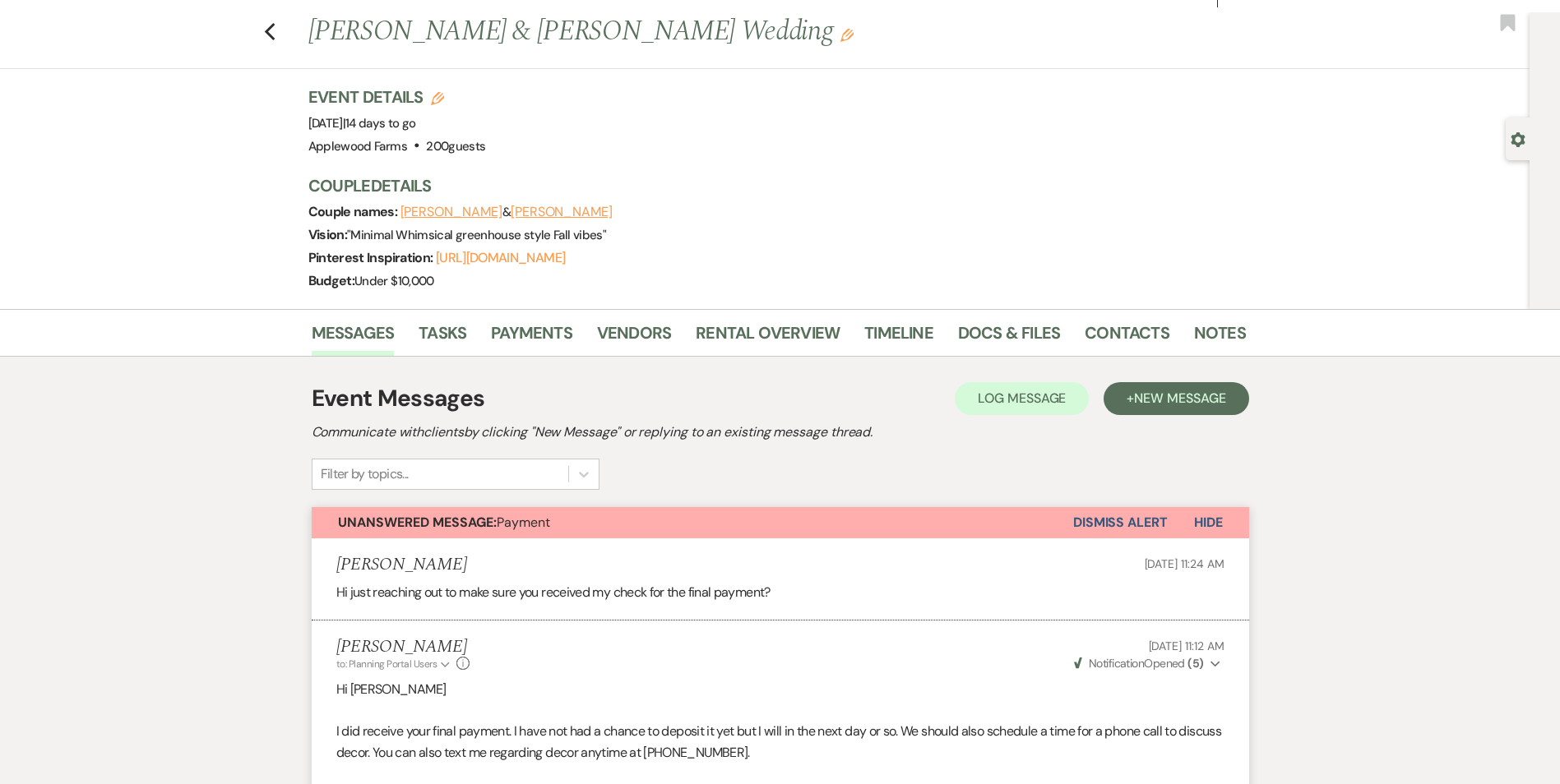
scroll to position [82, 0]
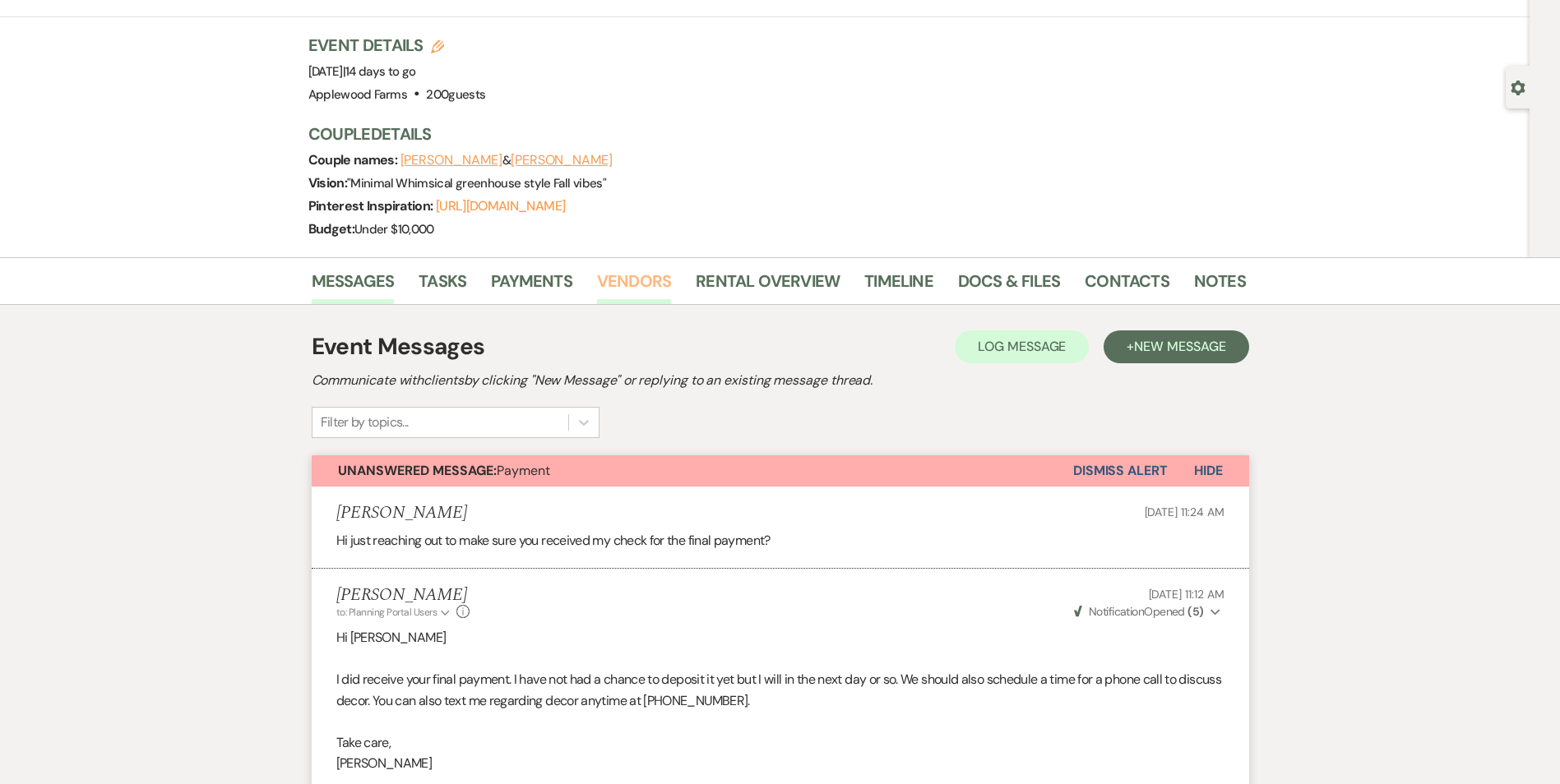
click at [607, 280] on link "Vendors" at bounding box center [634, 286] width 74 height 36
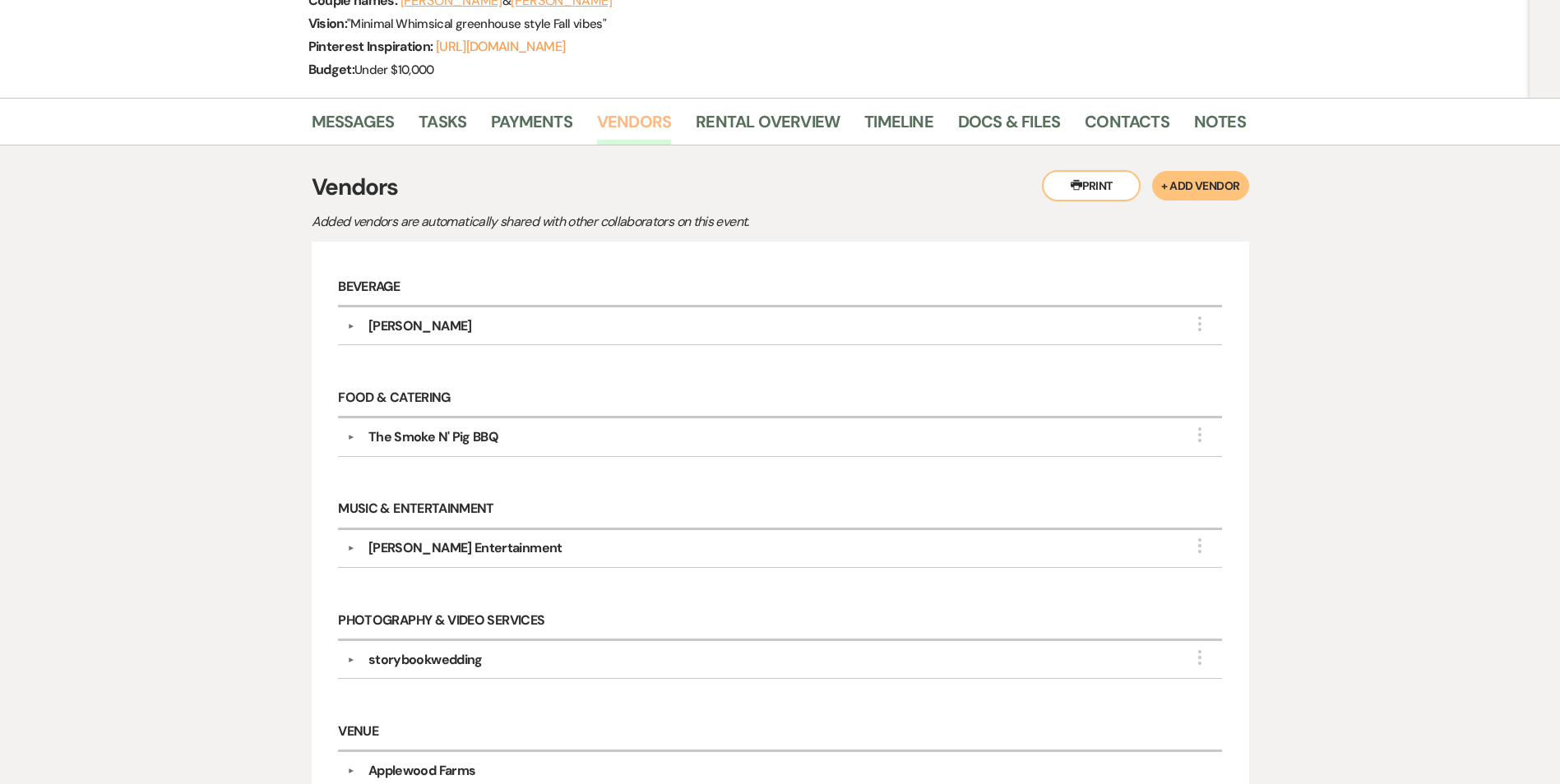
scroll to position [328, 0]
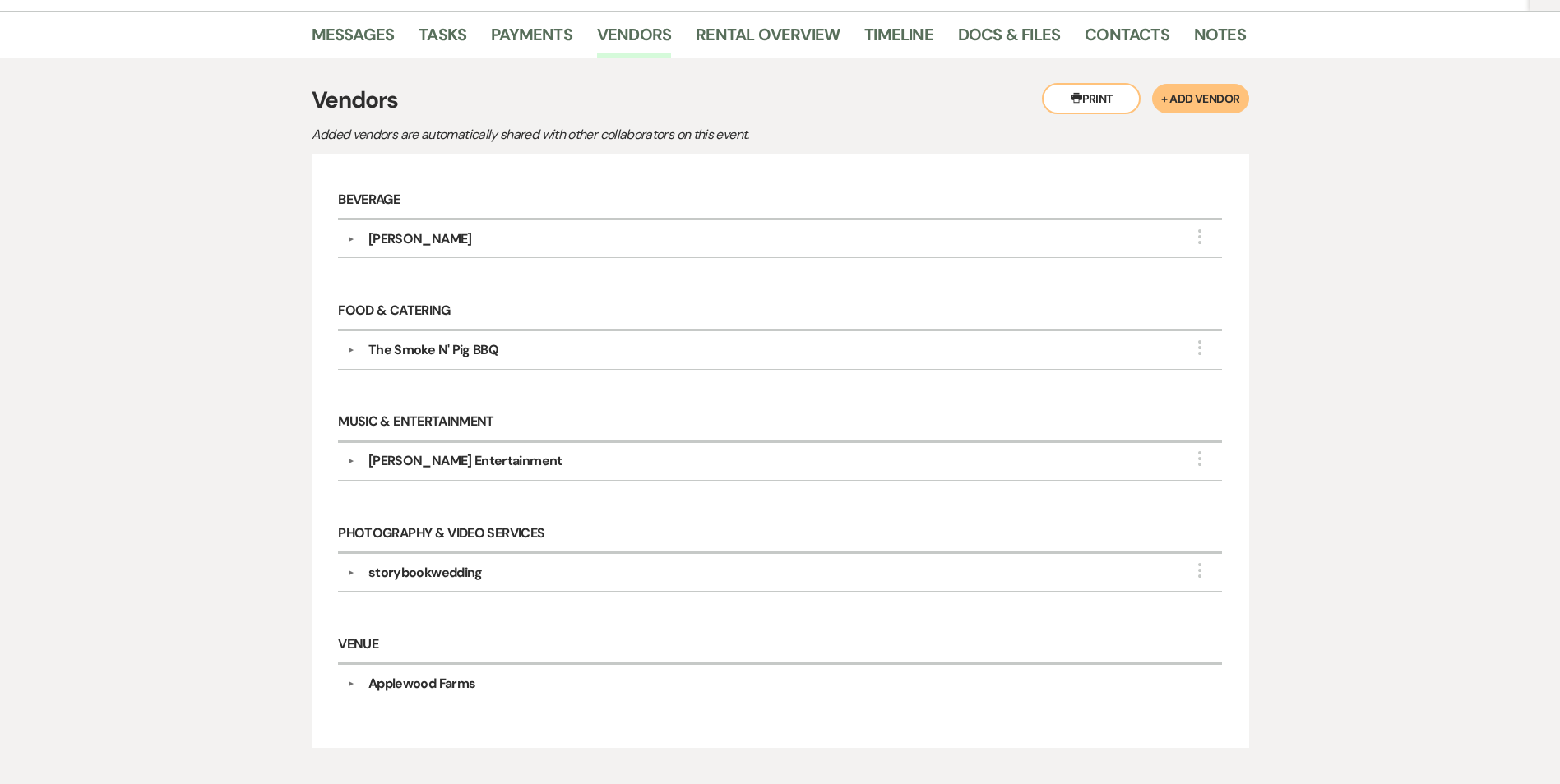
click at [446, 354] on div "The Smoke N' Pig BBQ" at bounding box center [433, 350] width 130 height 20
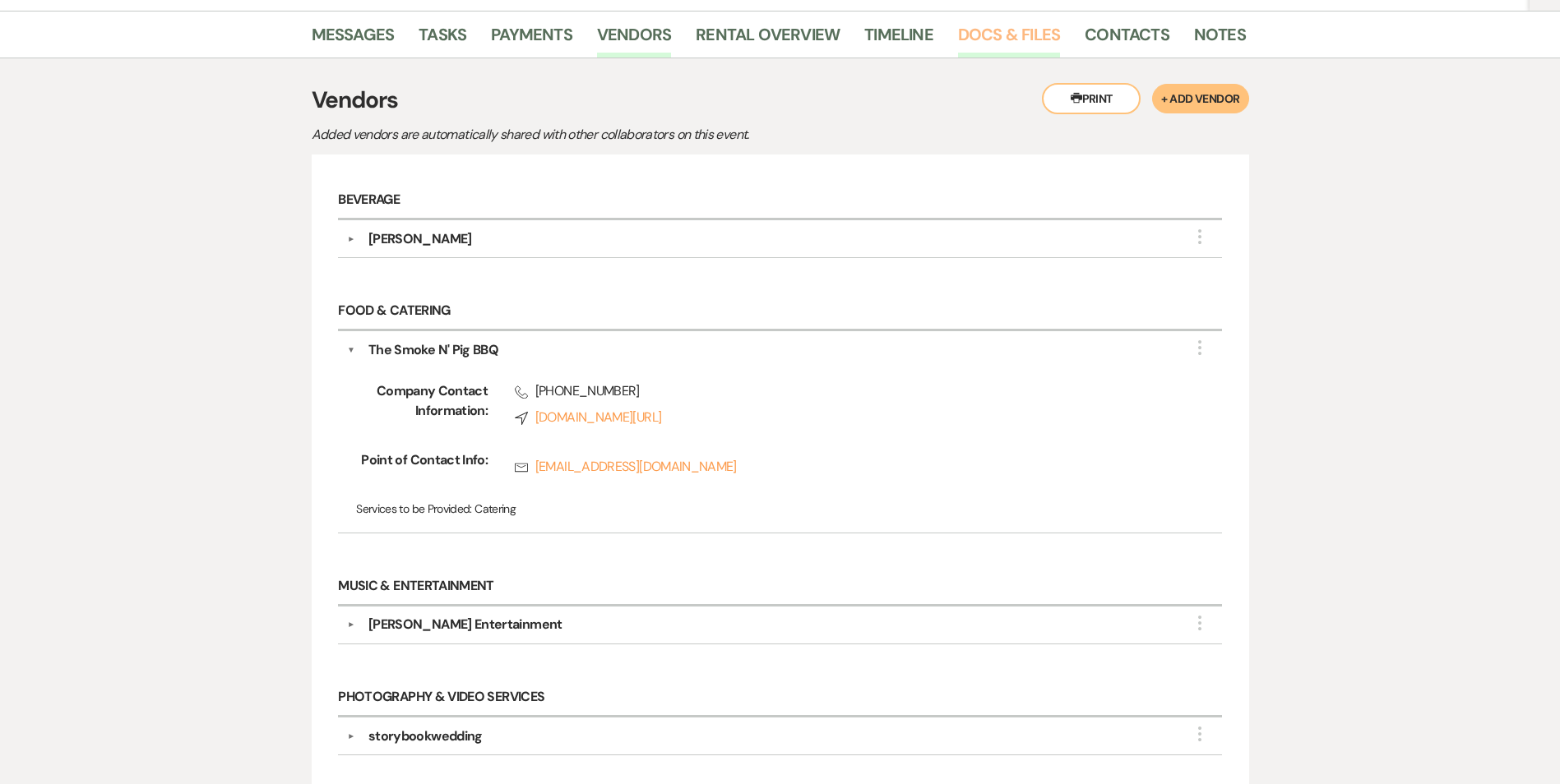
click at [974, 40] on link "Docs & Files" at bounding box center [1009, 39] width 102 height 36
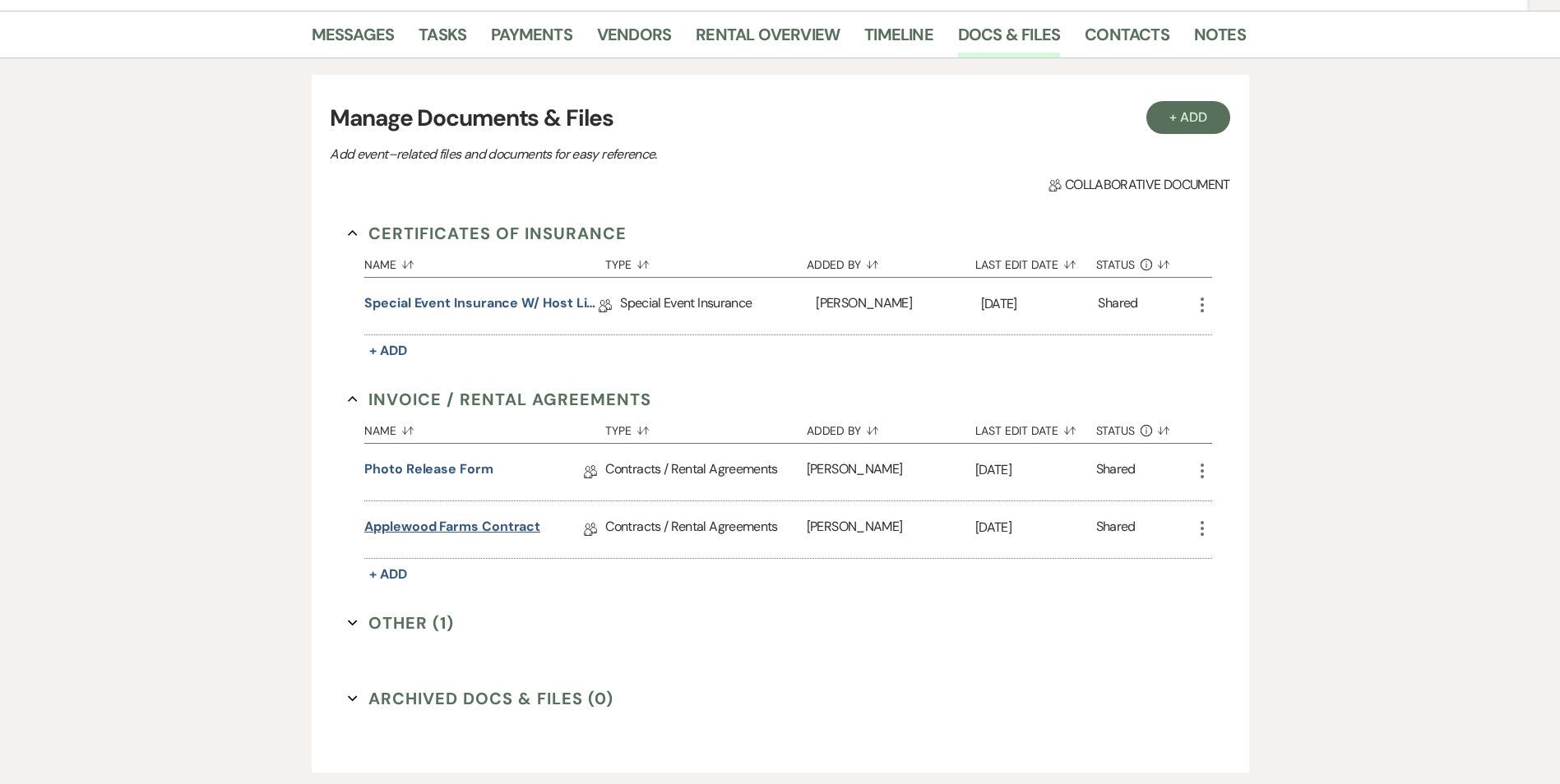
click at [499, 526] on link "Applewood Farms Contract" at bounding box center [452, 529] width 176 height 25
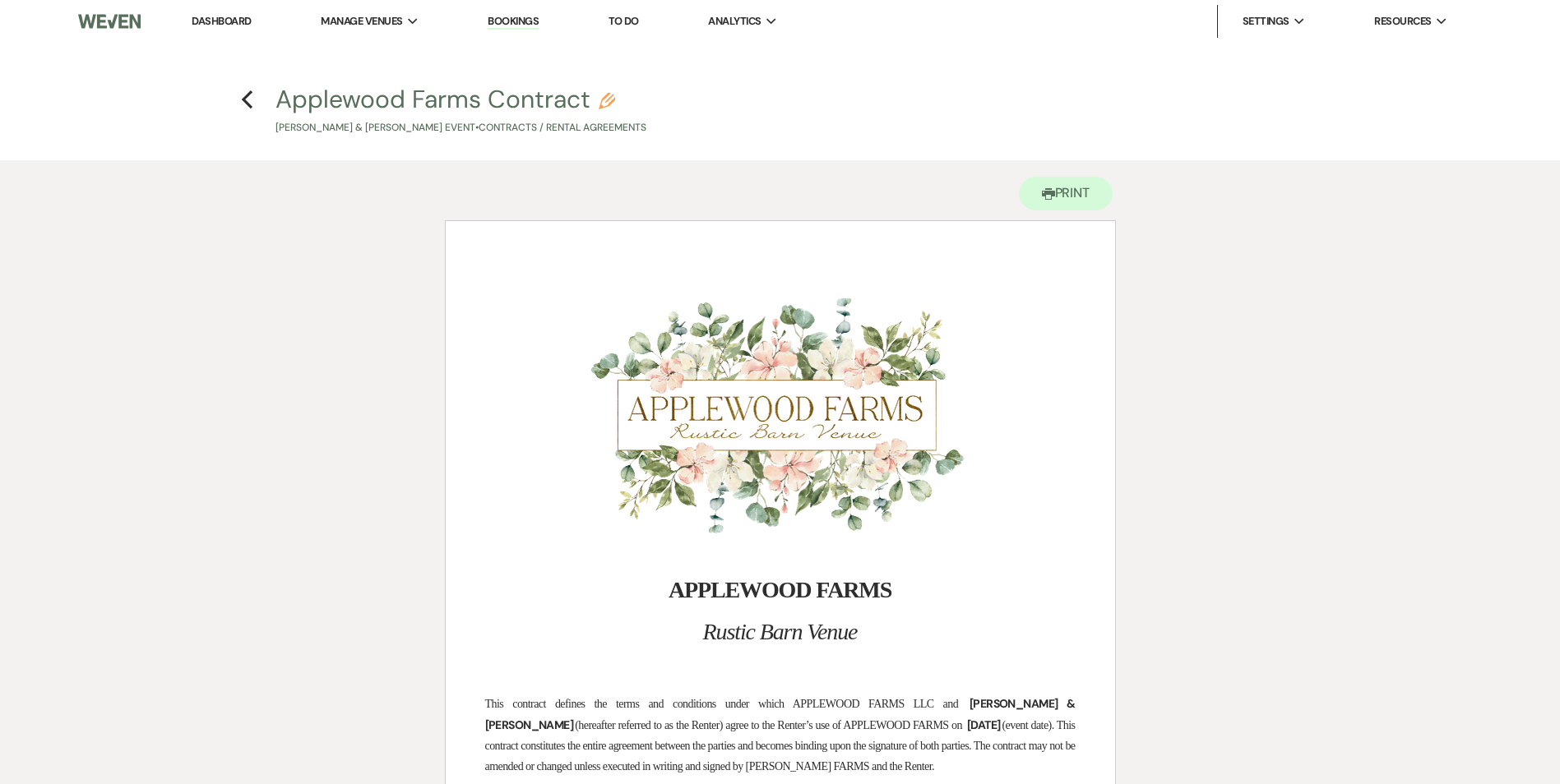
click at [208, 17] on link "Dashboard" at bounding box center [222, 21] width 60 height 14
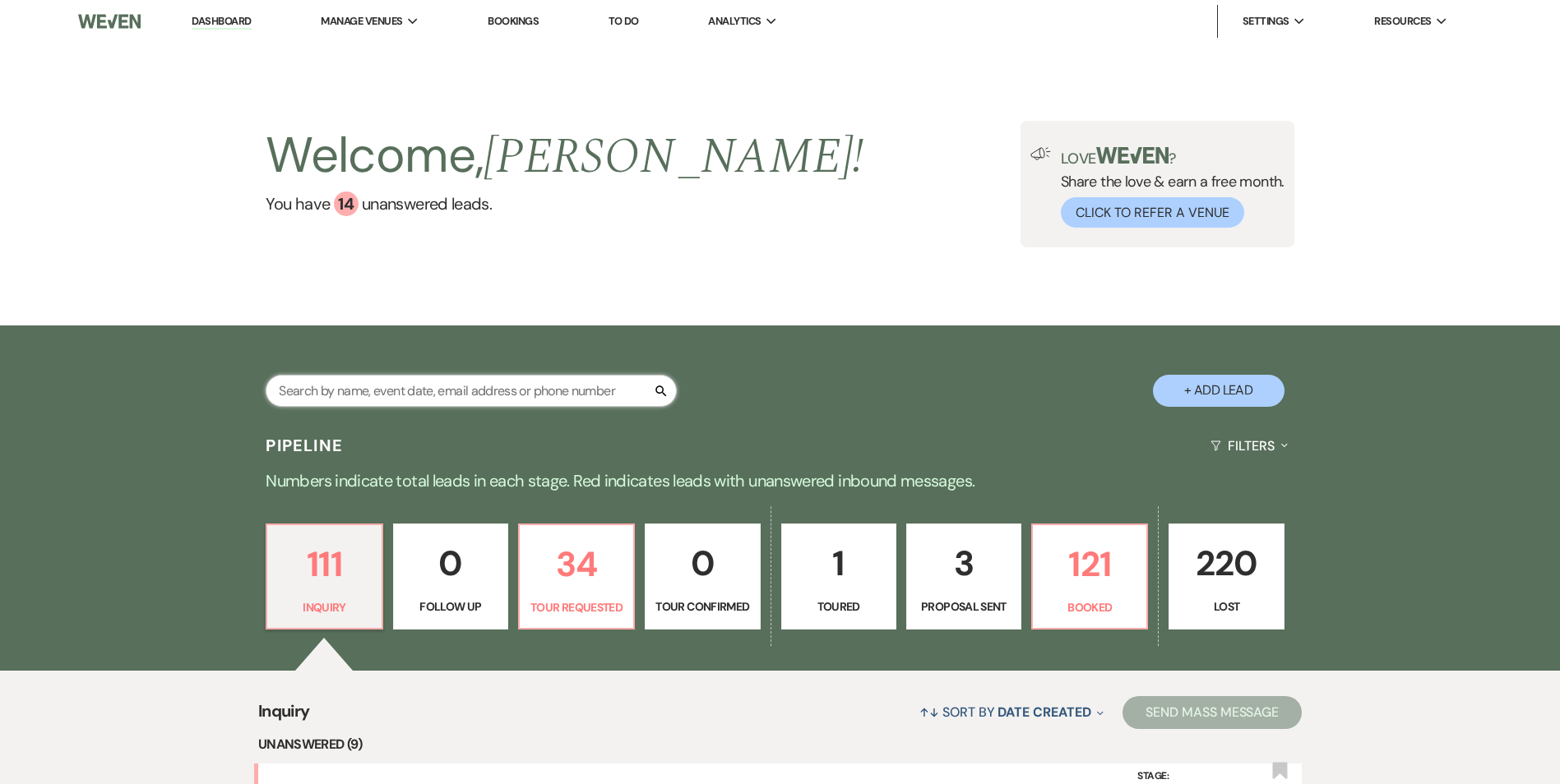
click at [476, 406] on input "text" at bounding box center [471, 391] width 411 height 32
type input "fel"
select select "2"
select select "8"
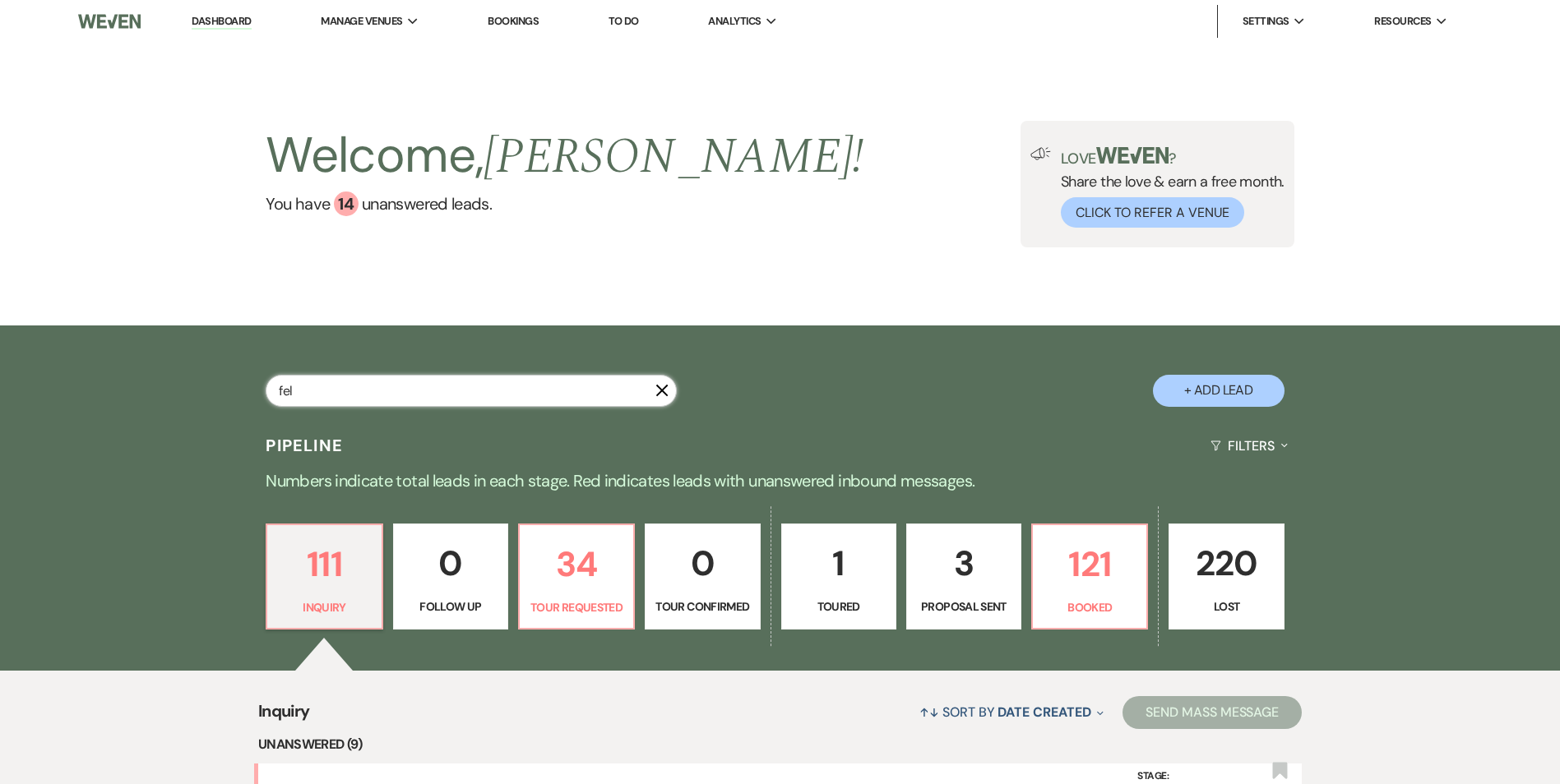
select select "2"
select select "8"
select select "5"
select select "8"
select select "5"
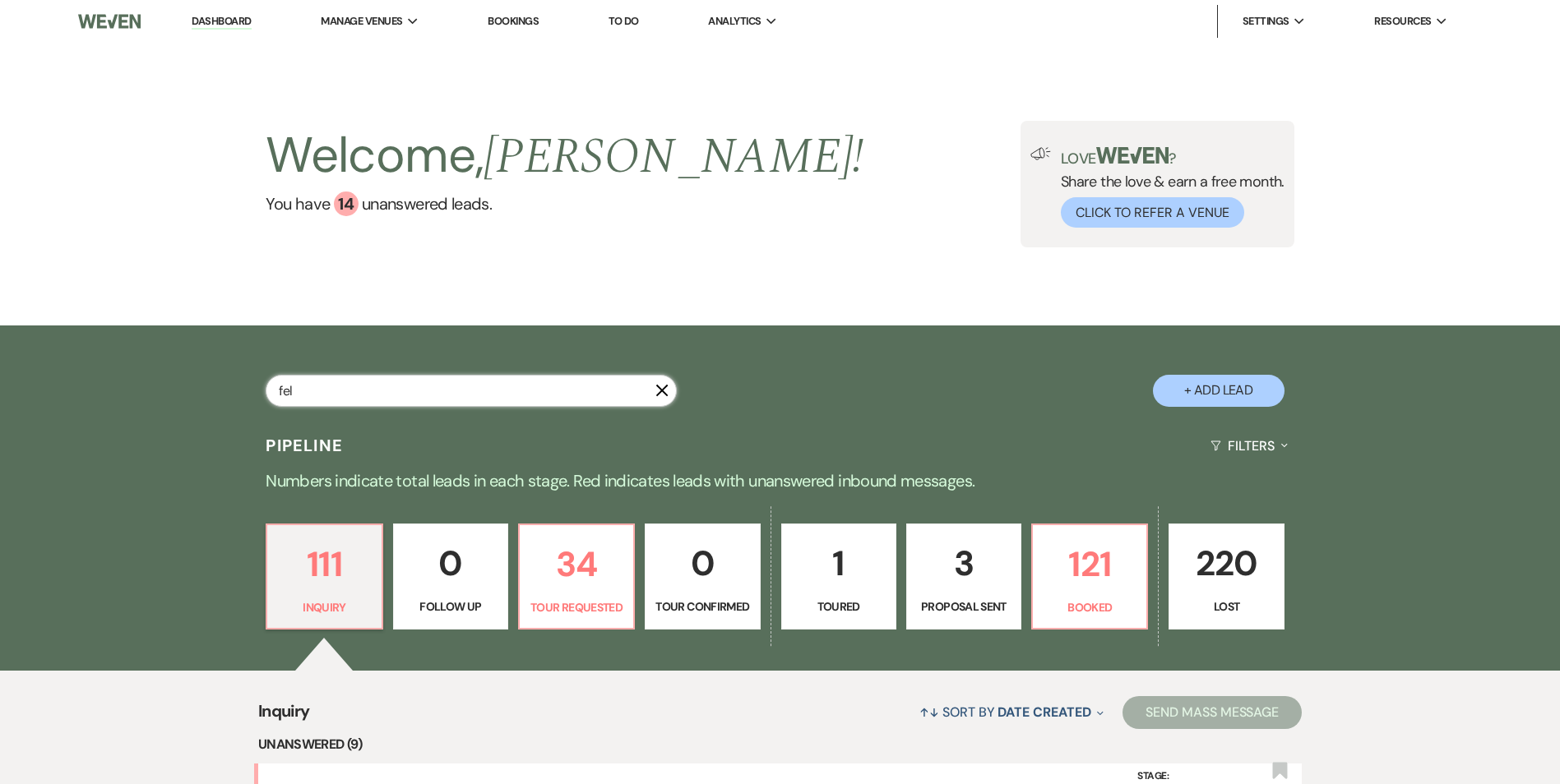
select select "8"
select select "1"
select select "8"
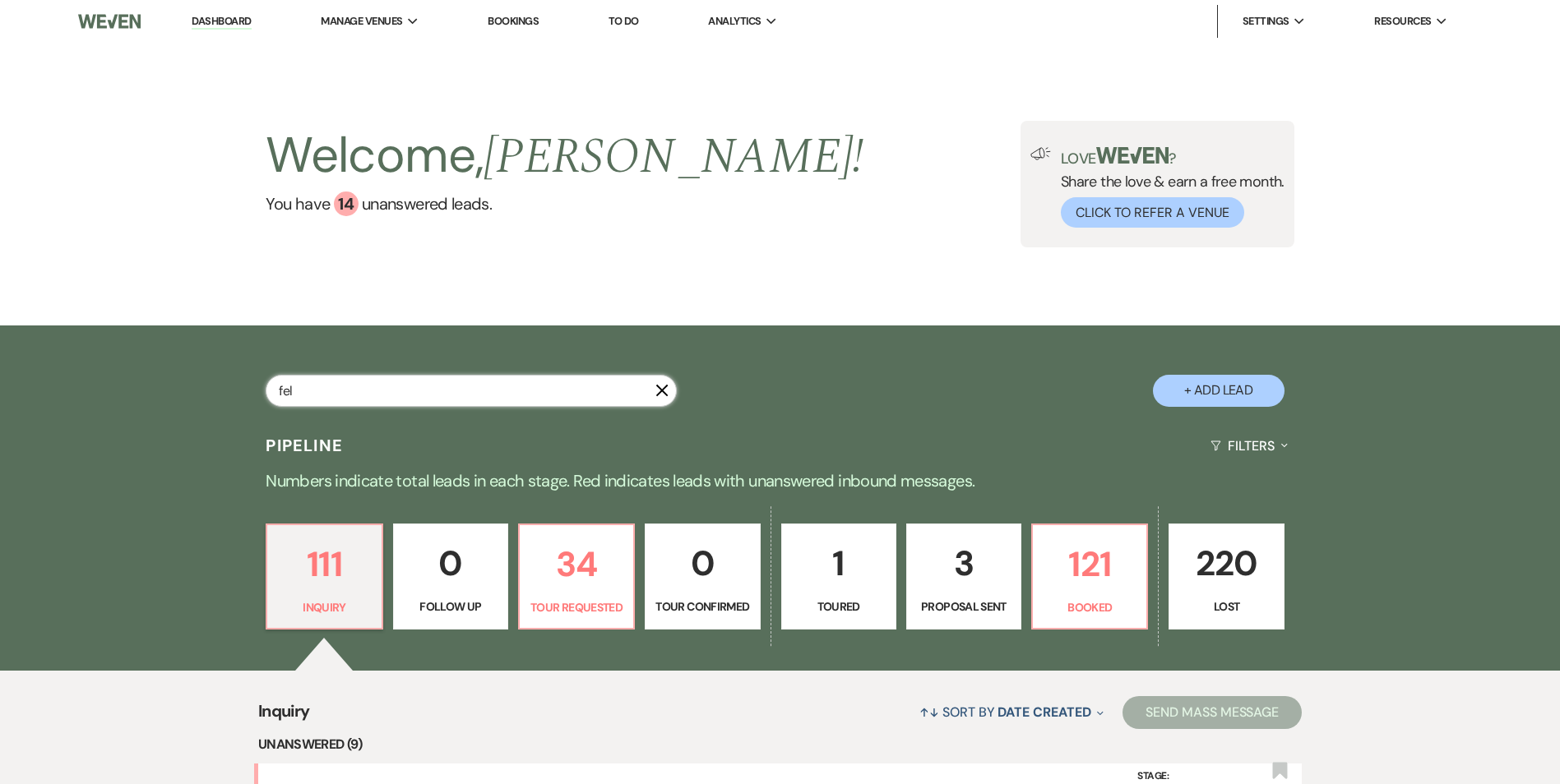
select select "5"
select select "8"
select select "5"
select select "8"
select select "5"
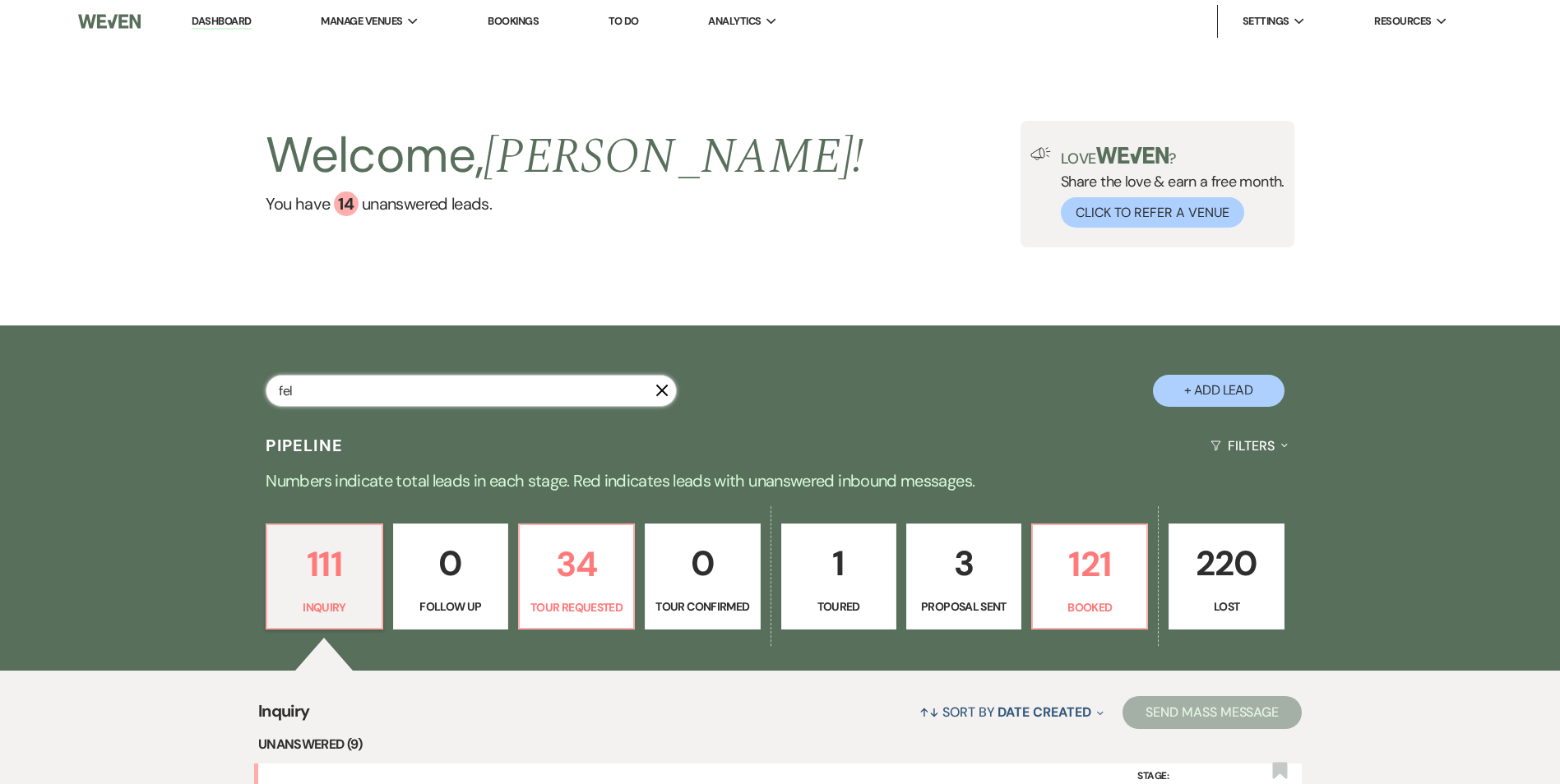
select select "8"
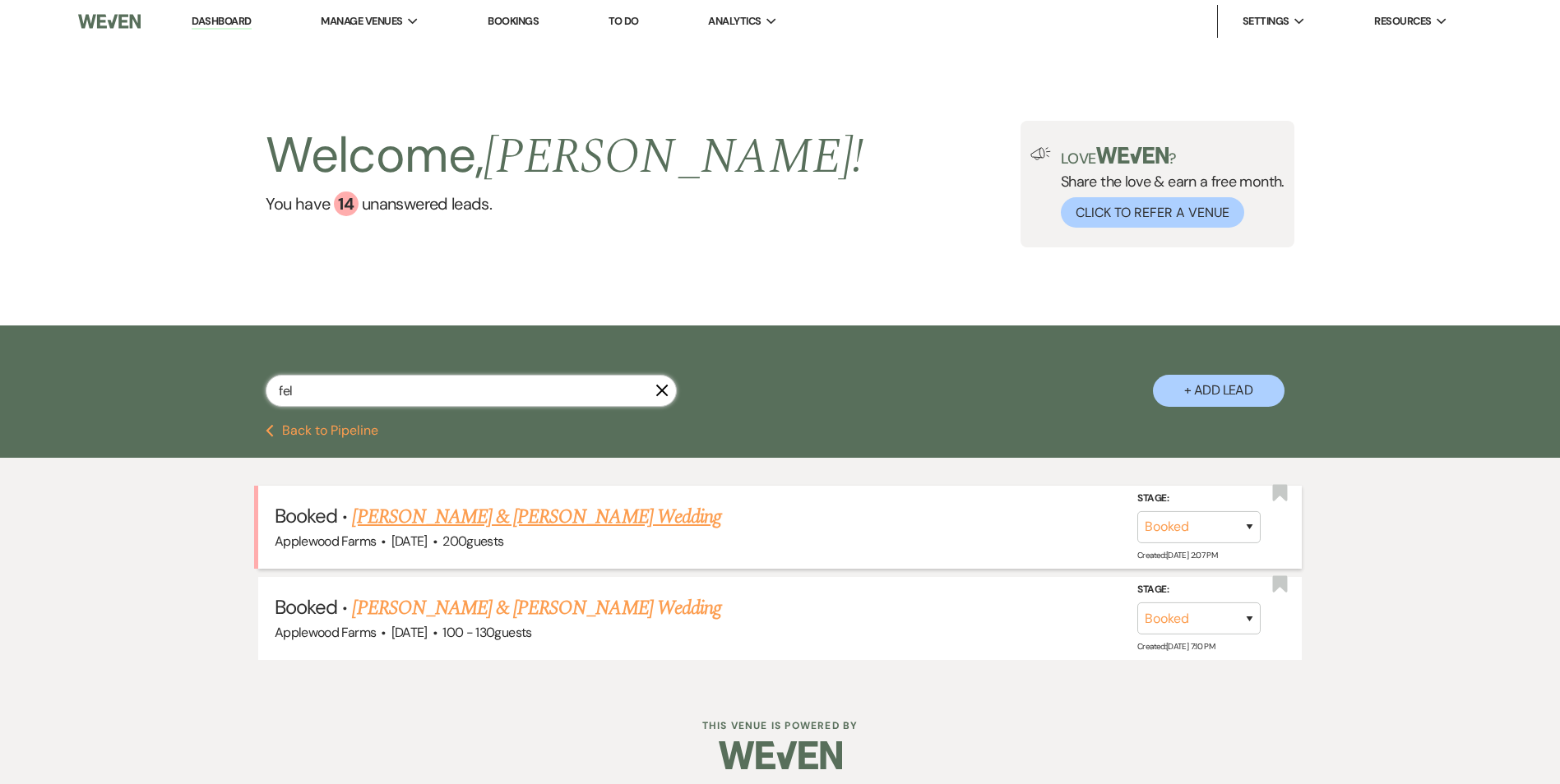
type input "fel"
click at [478, 512] on link "[PERSON_NAME] & [PERSON_NAME] Wedding" at bounding box center [536, 517] width 368 height 30
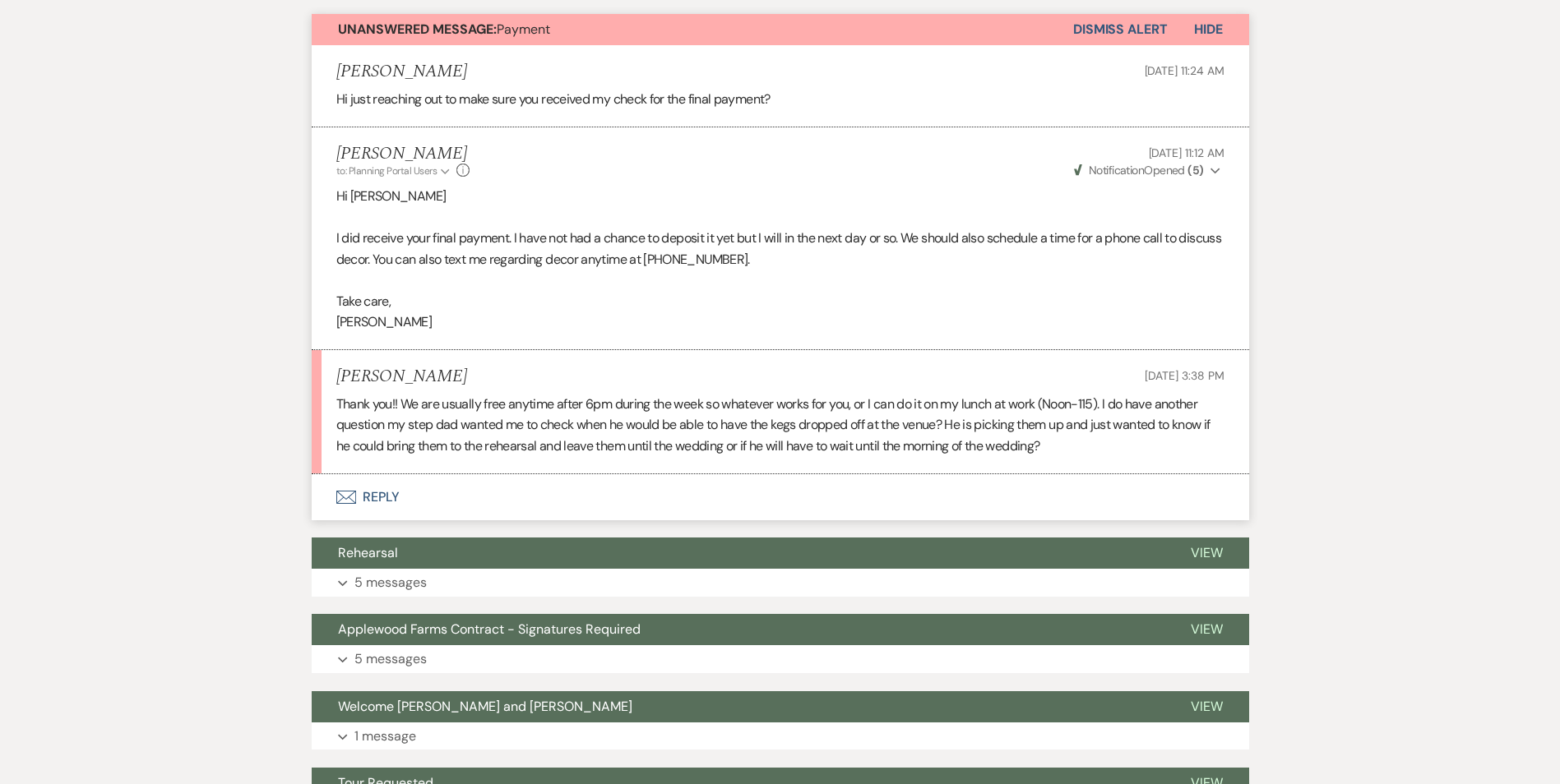
scroll to position [576, 0]
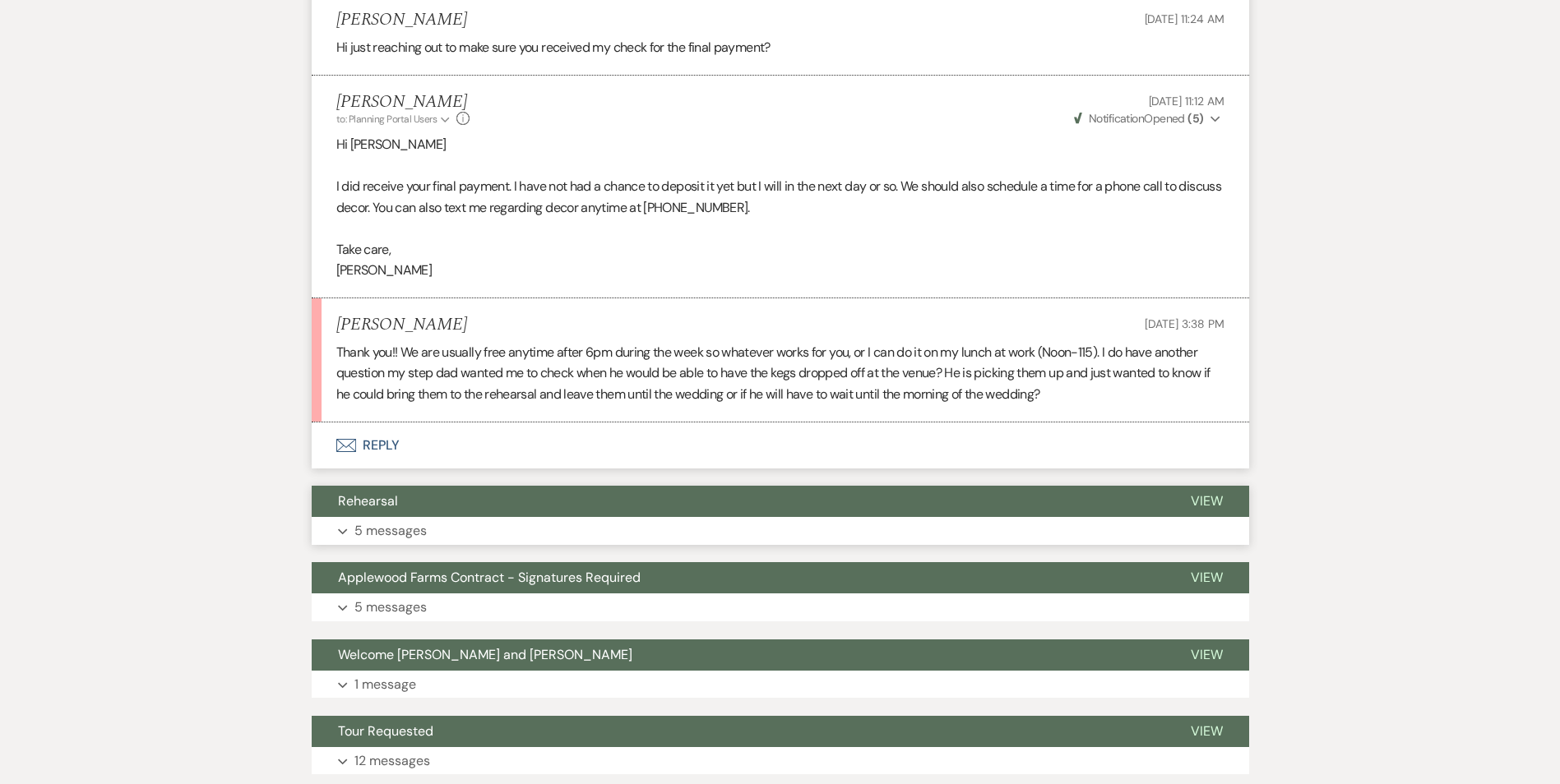
click at [380, 526] on p "5 messages" at bounding box center [391, 531] width 73 height 21
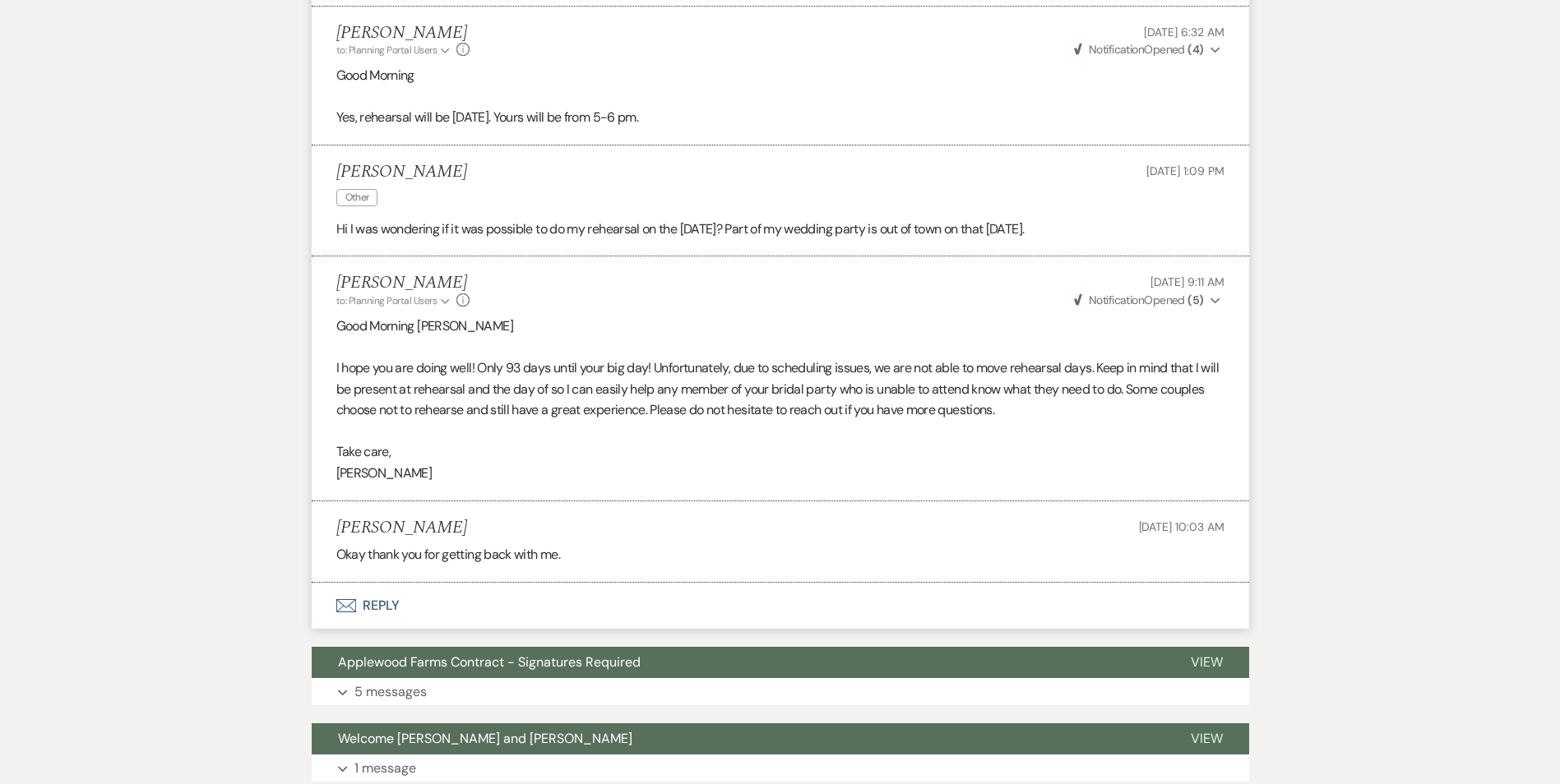
scroll to position [1316, 0]
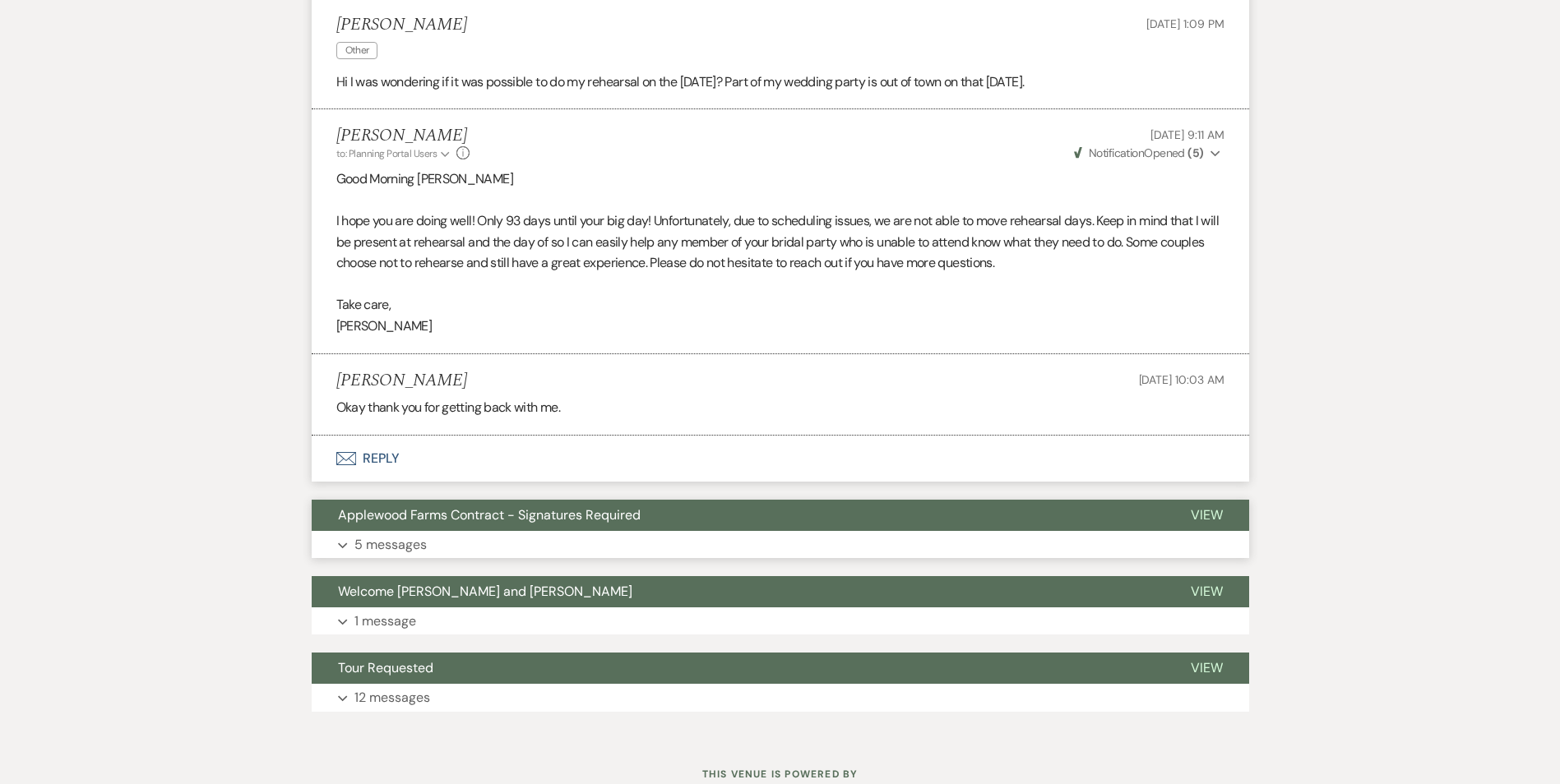
click at [386, 541] on p "5 messages" at bounding box center [391, 545] width 73 height 21
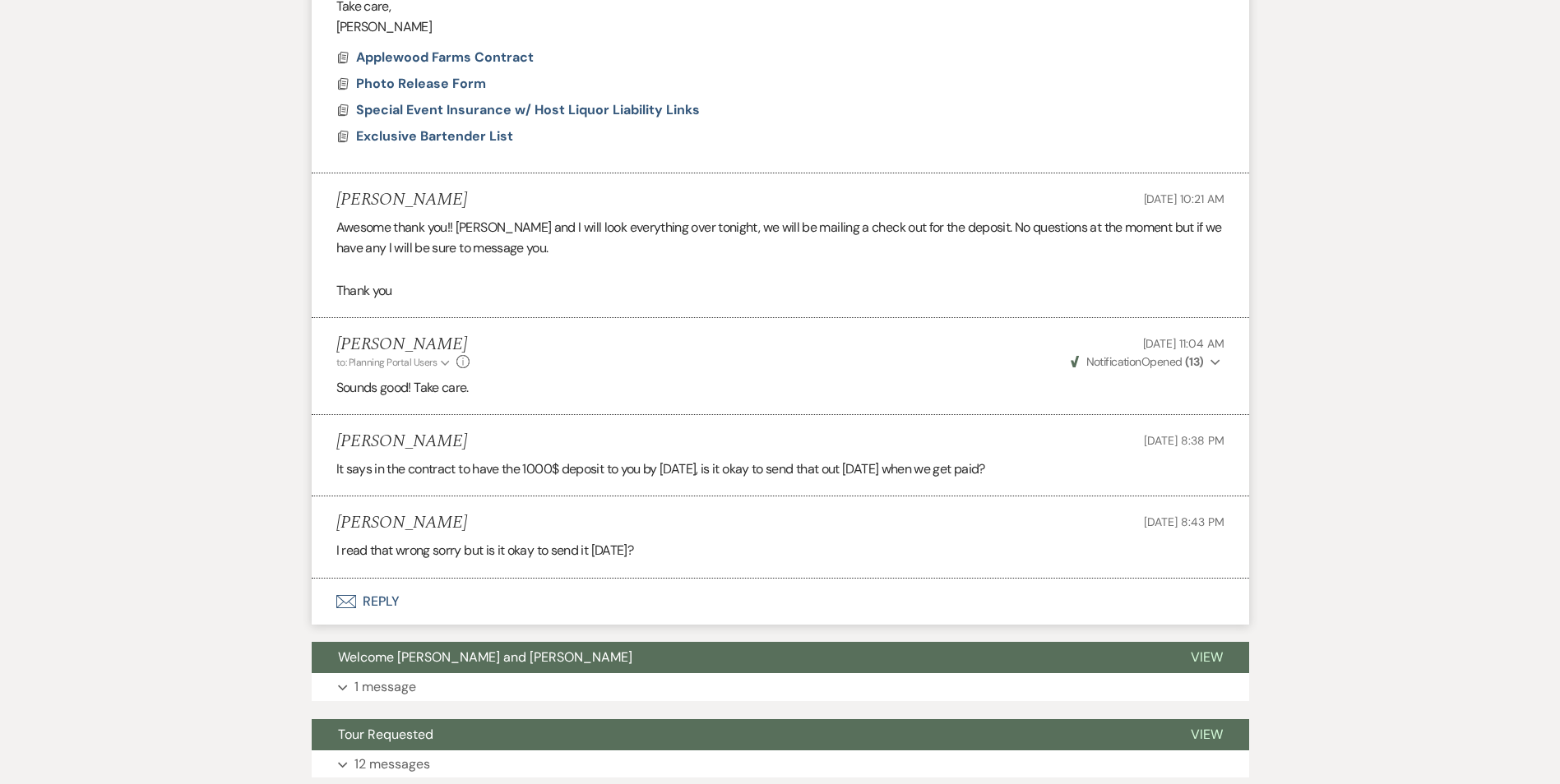
scroll to position [2348, 0]
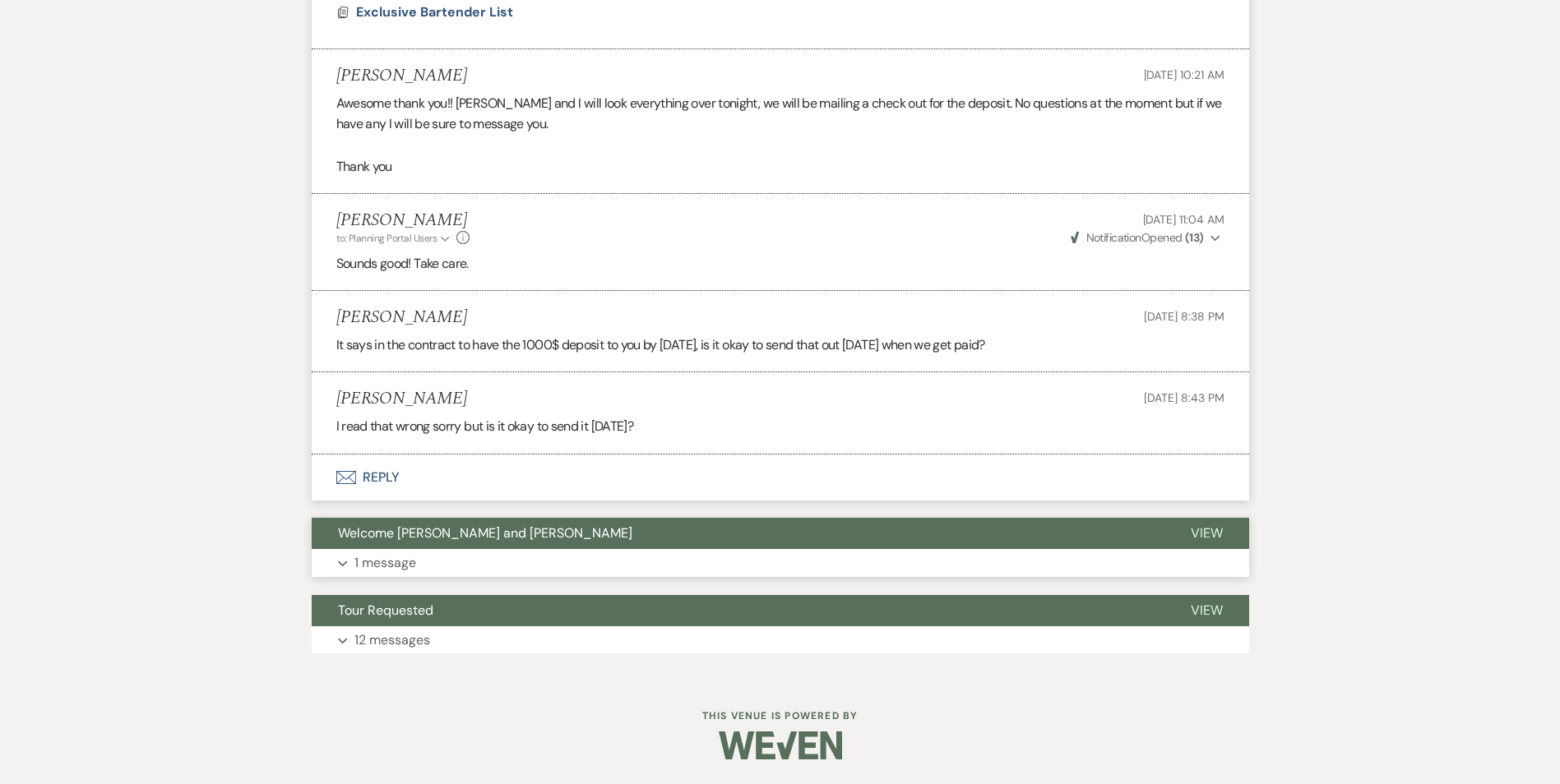
click at [378, 562] on p "1 message" at bounding box center [386, 563] width 61 height 21
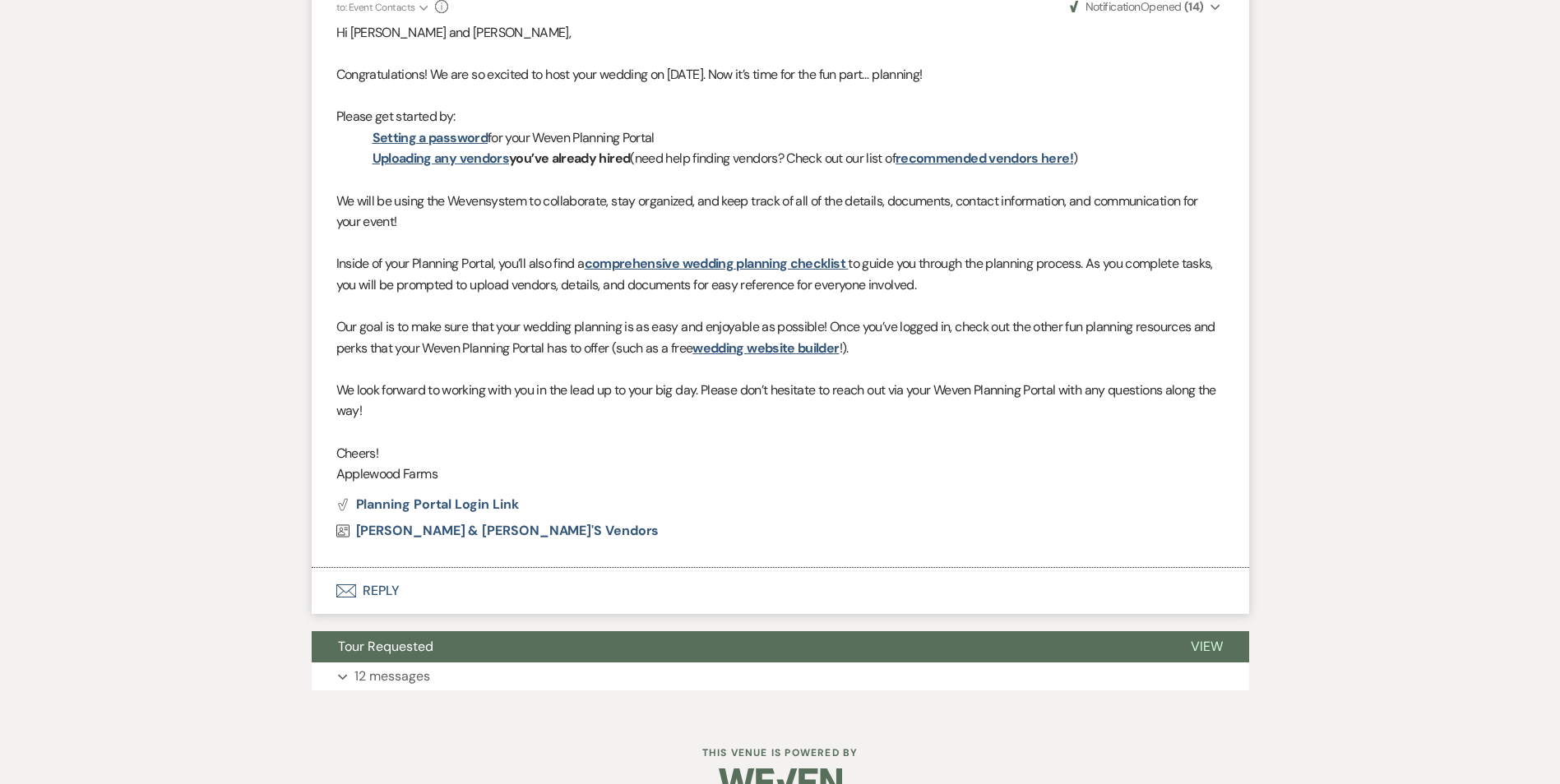
scroll to position [2972, 0]
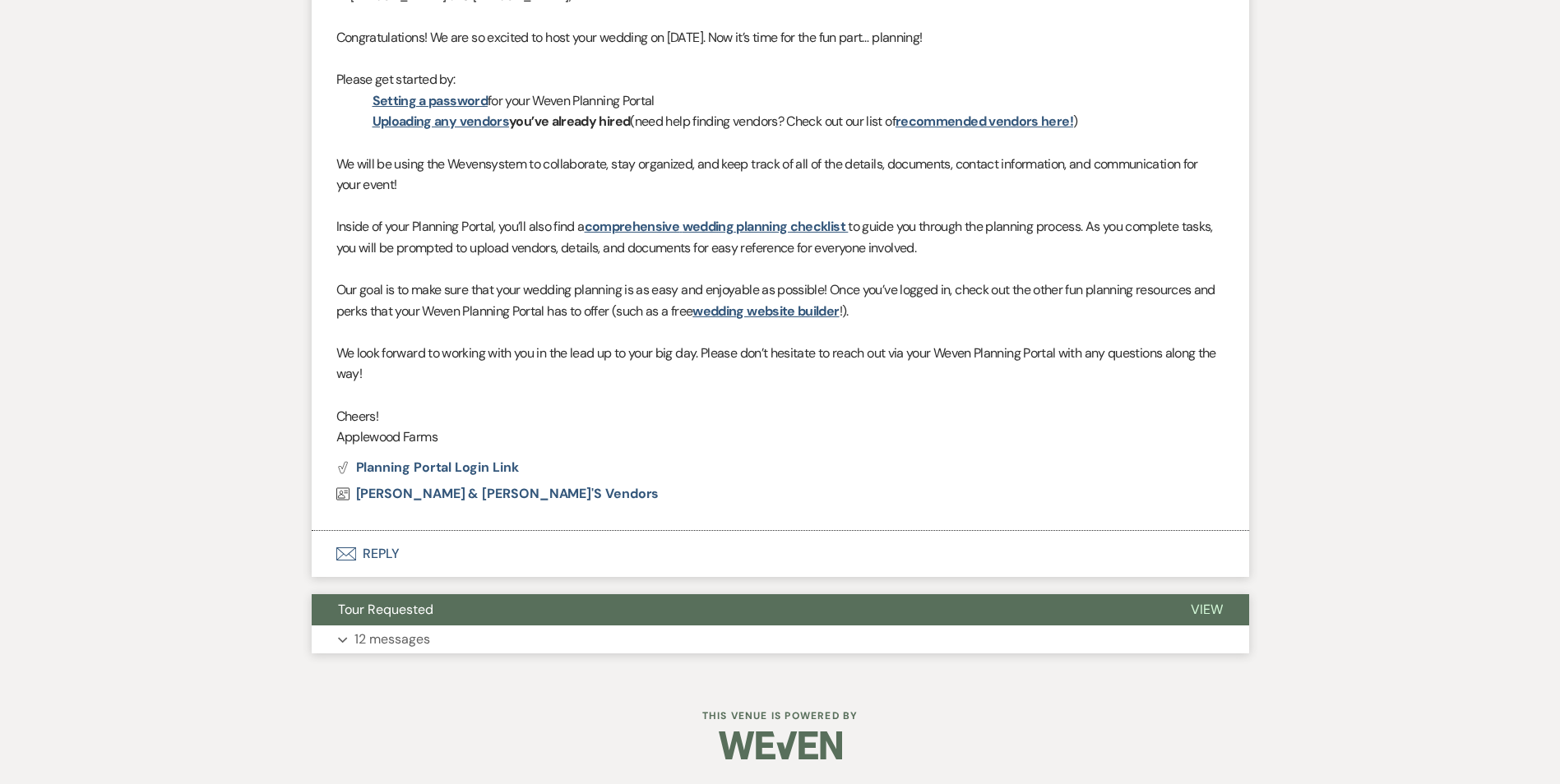
click at [381, 639] on p "12 messages" at bounding box center [393, 639] width 75 height 21
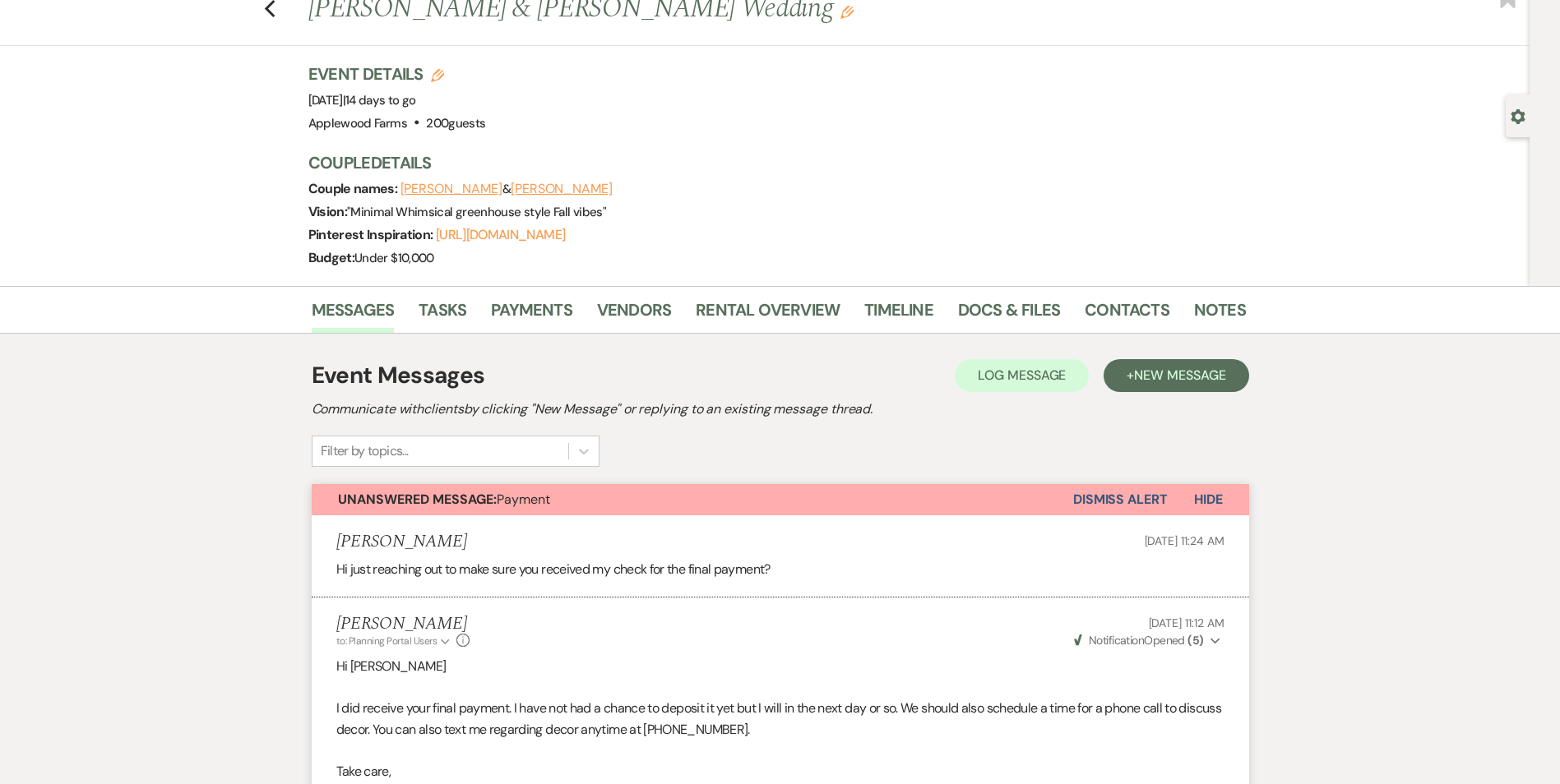
scroll to position [0, 0]
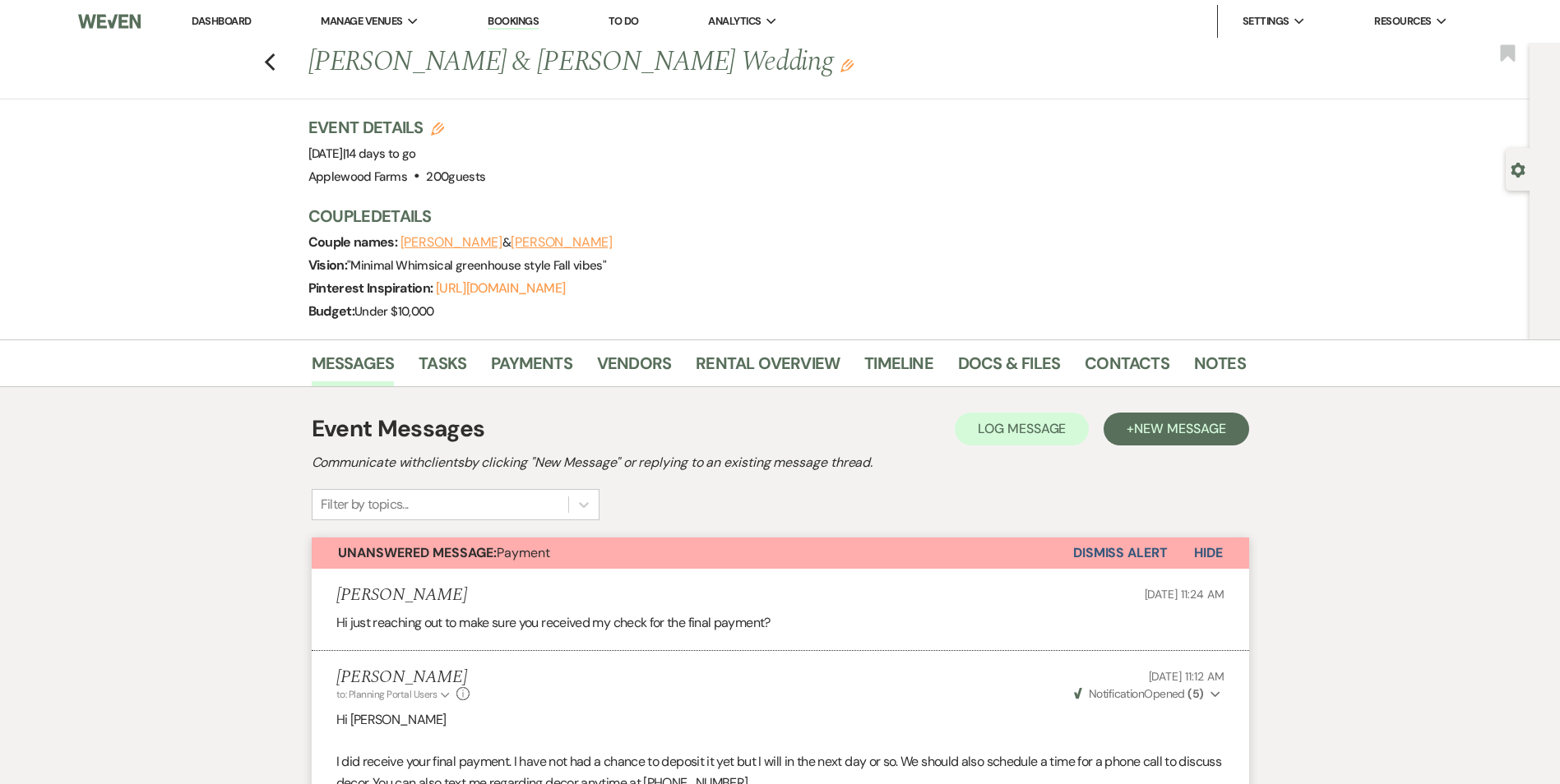
click at [1238, 357] on li "Notes" at bounding box center [1232, 366] width 76 height 39
click at [1224, 359] on link "Notes" at bounding box center [1220, 368] width 52 height 36
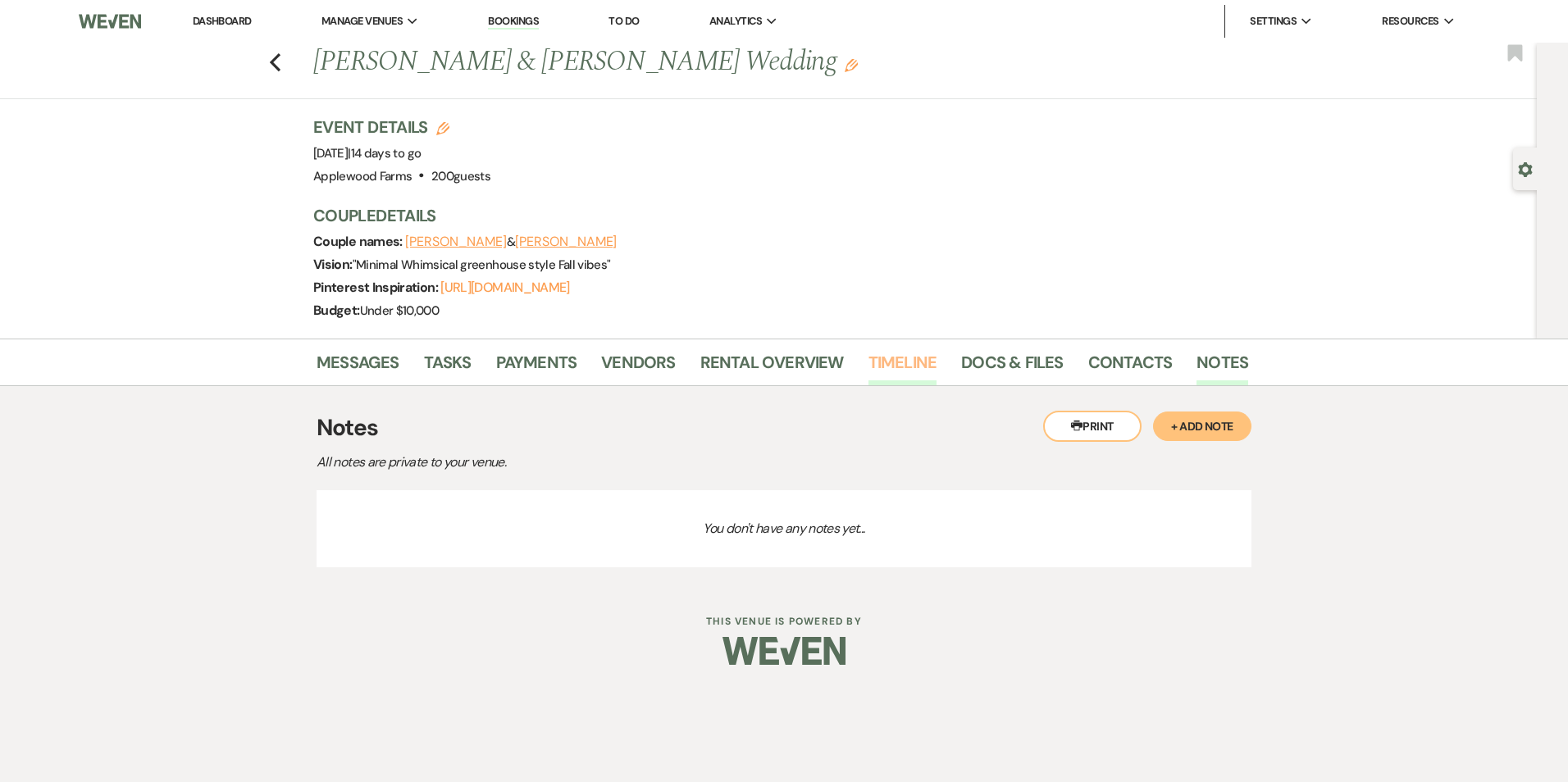
click at [880, 363] on link "Timeline" at bounding box center [903, 367] width 69 height 36
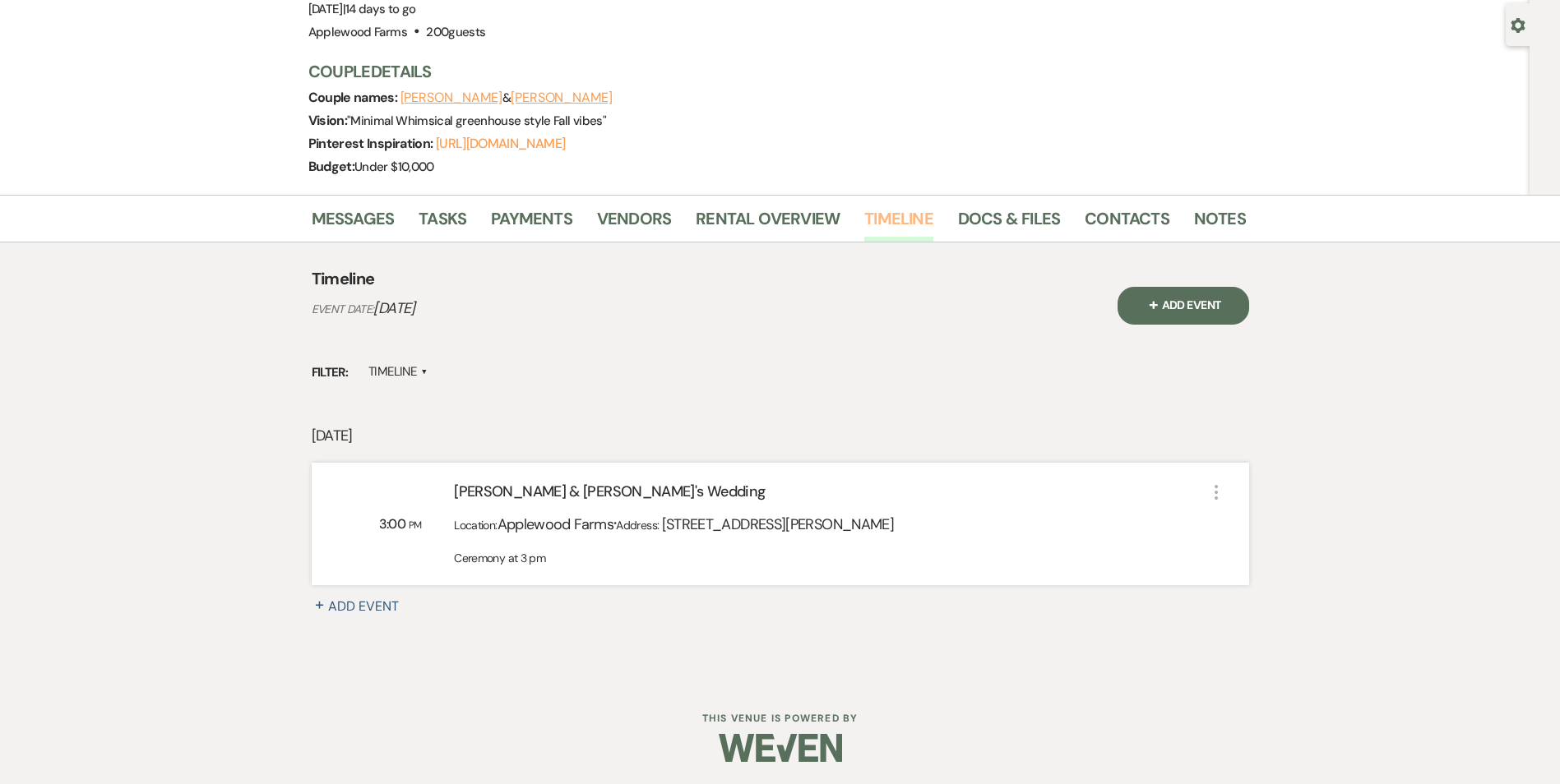
scroll to position [147, 0]
click at [513, 230] on link "Payments" at bounding box center [531, 221] width 82 height 36
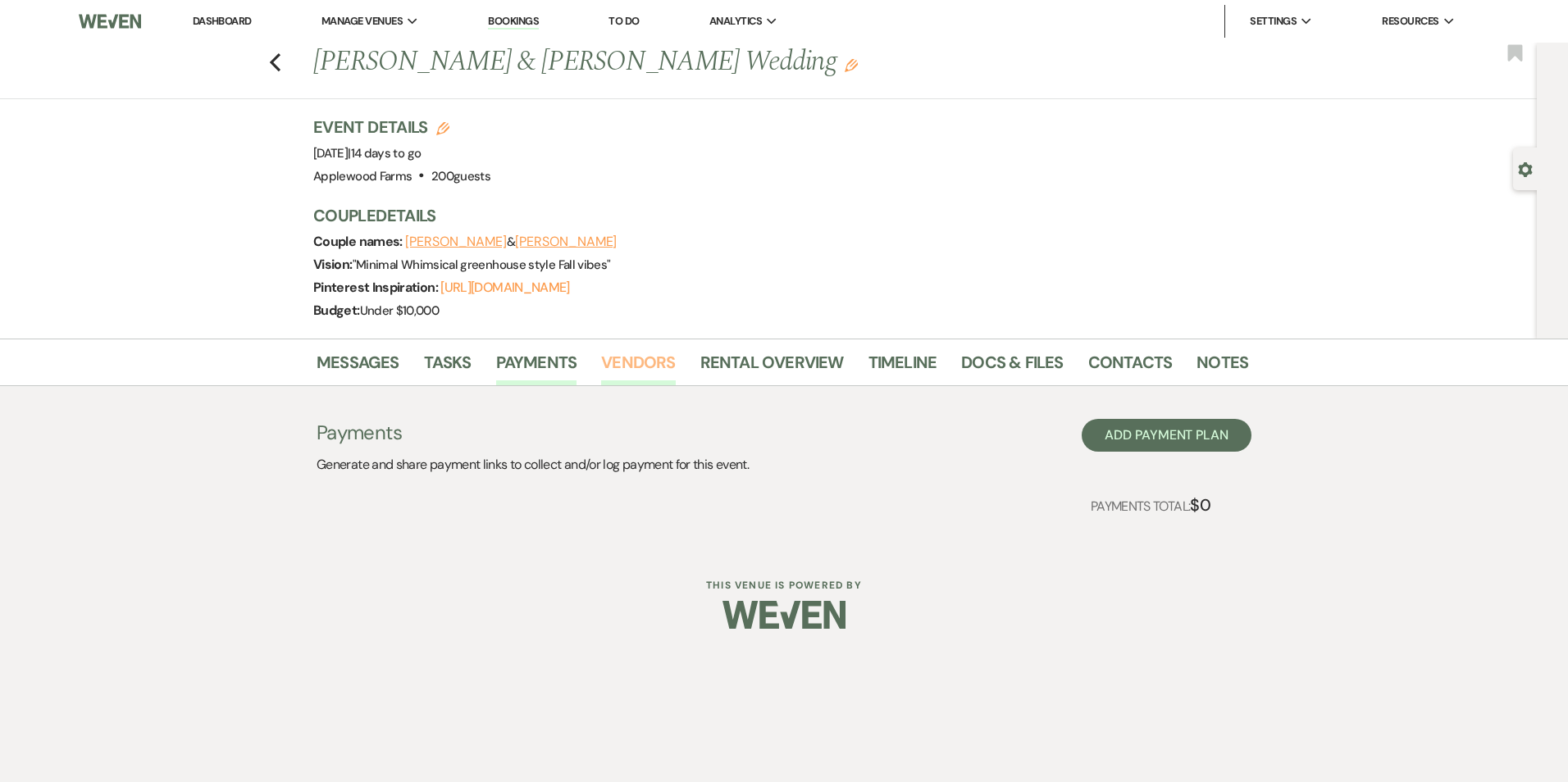
click at [647, 358] on link "Vendors" at bounding box center [638, 367] width 73 height 36
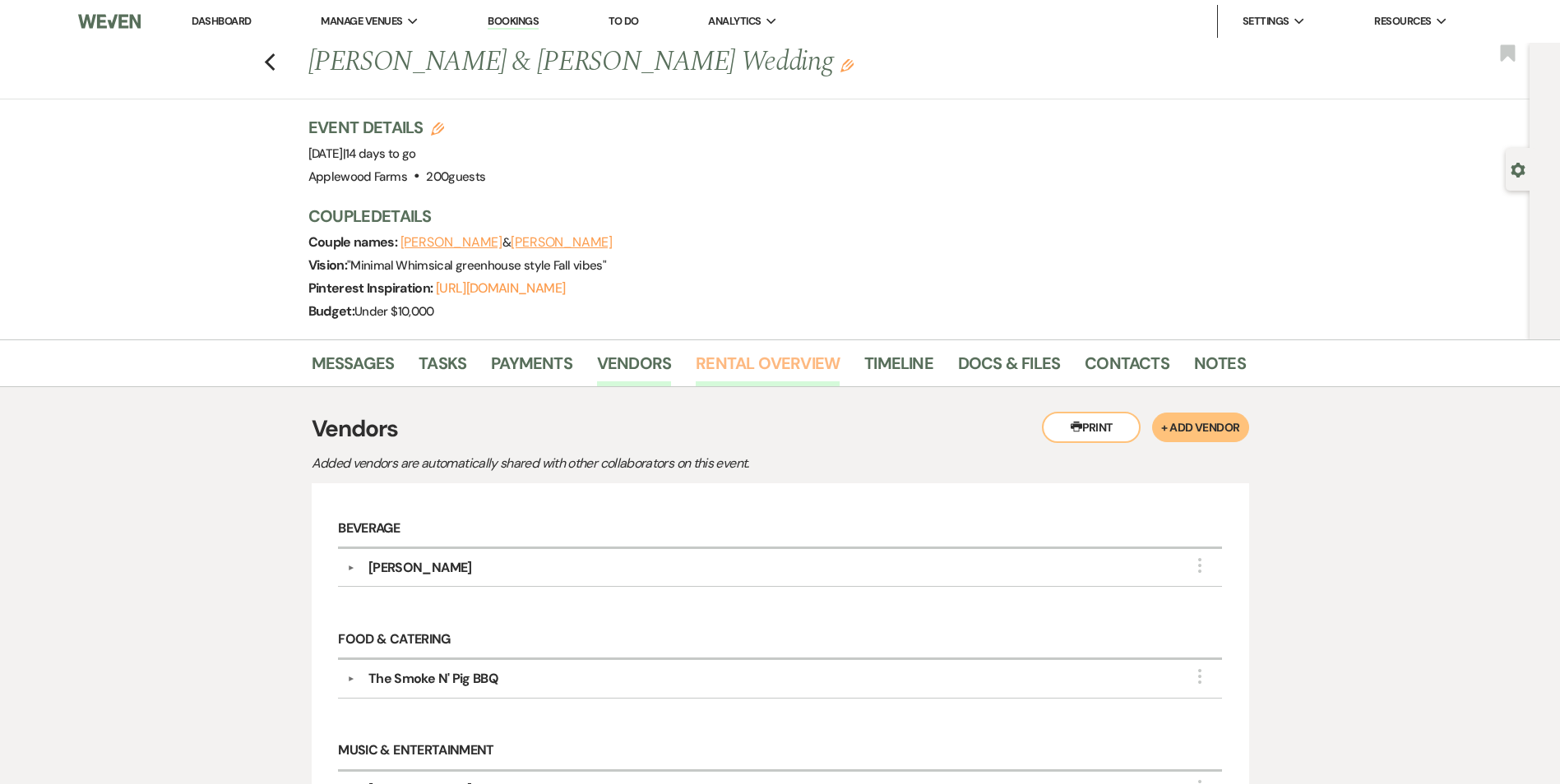
click at [760, 364] on link "Rental Overview" at bounding box center [768, 368] width 144 height 36
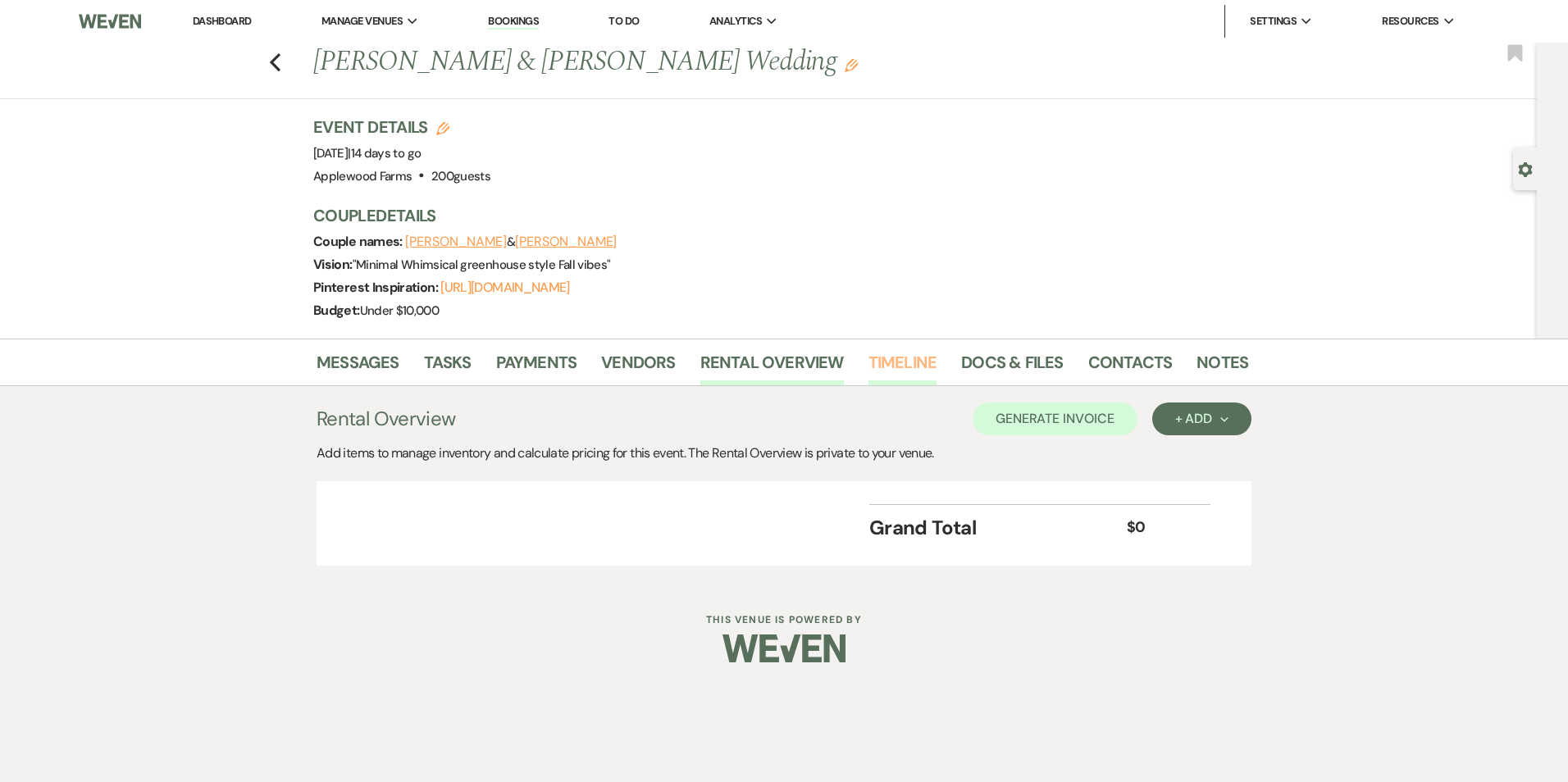
click at [892, 367] on link "Timeline" at bounding box center [903, 367] width 69 height 36
